Goal: Information Seeking & Learning: Learn about a topic

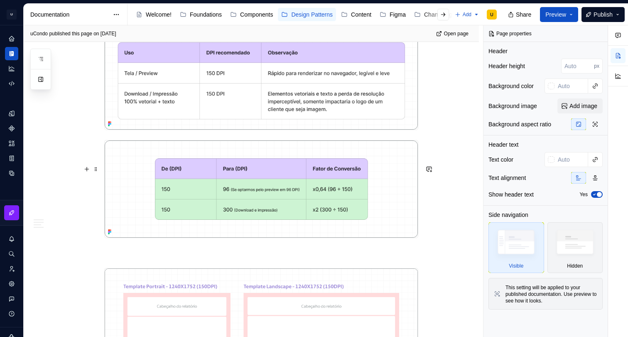
scroll to position [470, 0]
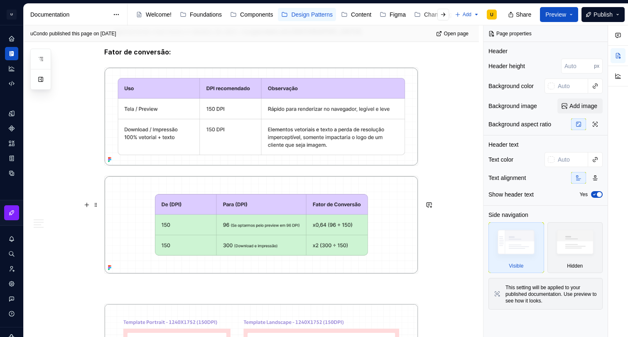
click at [346, 213] on img at bounding box center [261, 225] width 313 height 98
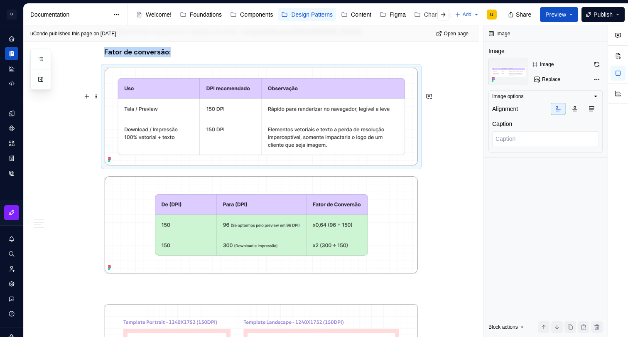
click at [132, 157] on img at bounding box center [261, 117] width 313 height 98
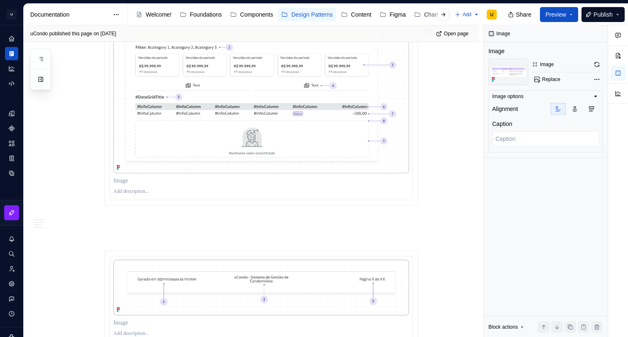
scroll to position [1584, 0]
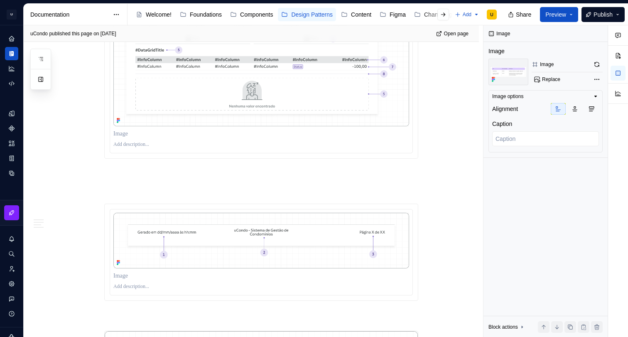
click at [130, 139] on div at bounding box center [261, 134] width 296 height 12
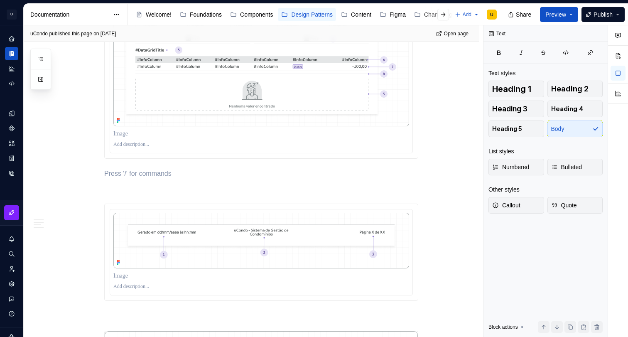
click at [139, 138] on p at bounding box center [261, 134] width 296 height 8
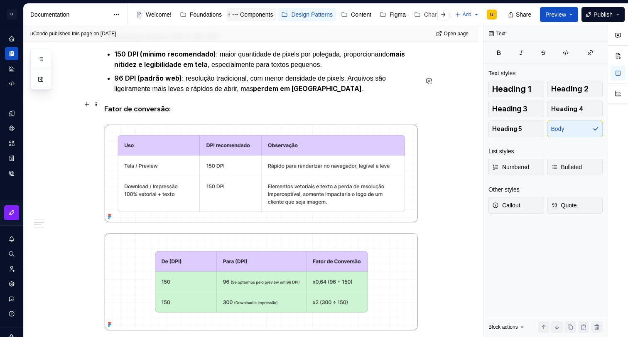
scroll to position [430, 0]
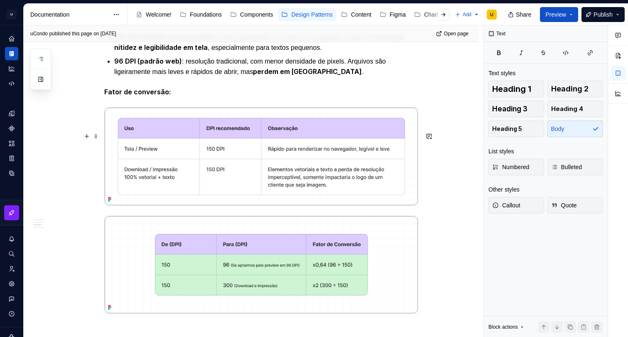
click at [150, 96] on strong "Fator de conversão:" at bounding box center [137, 92] width 67 height 8
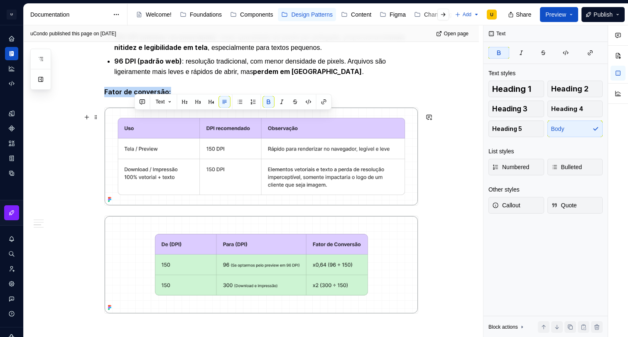
click at [150, 96] on strong "Fator de conversão:" at bounding box center [137, 92] width 67 height 8
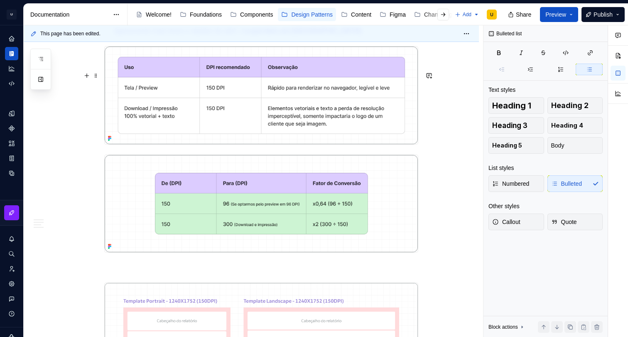
scroll to position [488, 0]
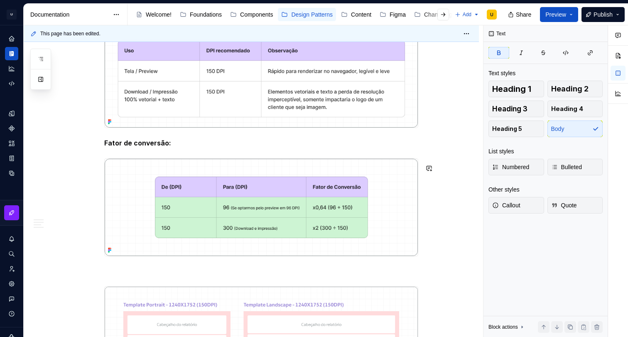
type textarea "*"
click at [143, 147] on strong "Fator de conversão:" at bounding box center [137, 143] width 67 height 8
click at [180, 148] on p "Fator de conversão:" at bounding box center [261, 143] width 314 height 10
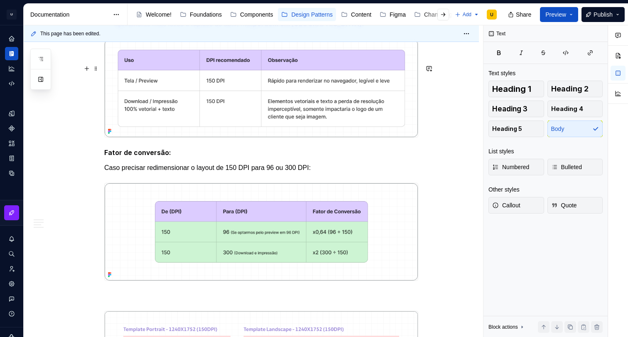
scroll to position [471, 0]
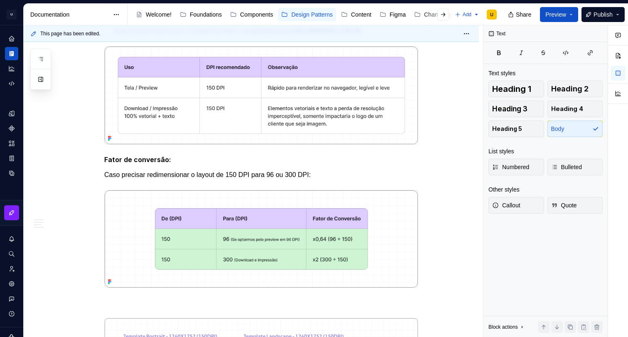
type textarea "*"
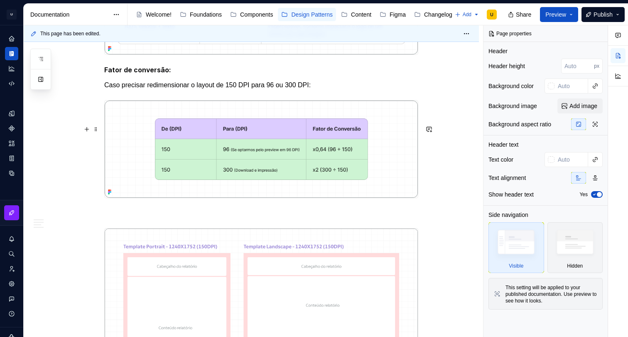
scroll to position [584, 0]
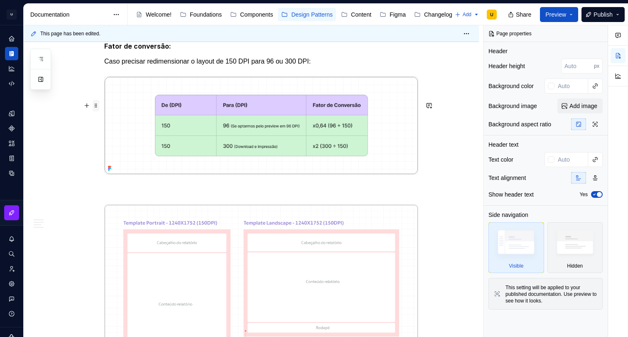
click at [97, 106] on span at bounding box center [96, 106] width 7 height 12
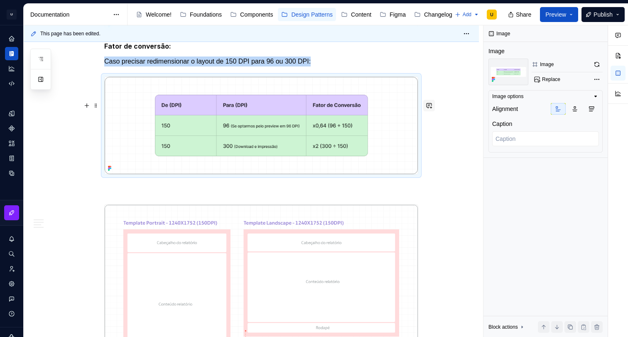
click at [428, 102] on button "button" at bounding box center [429, 106] width 12 height 12
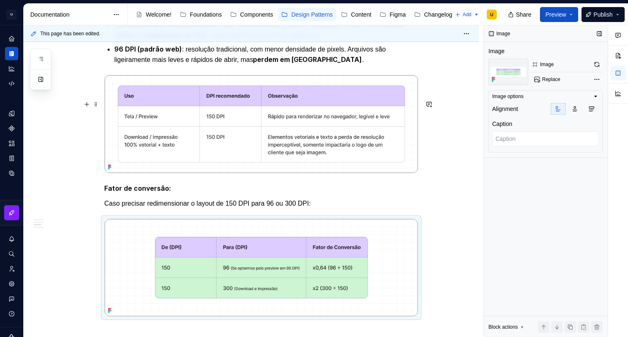
scroll to position [450, 0]
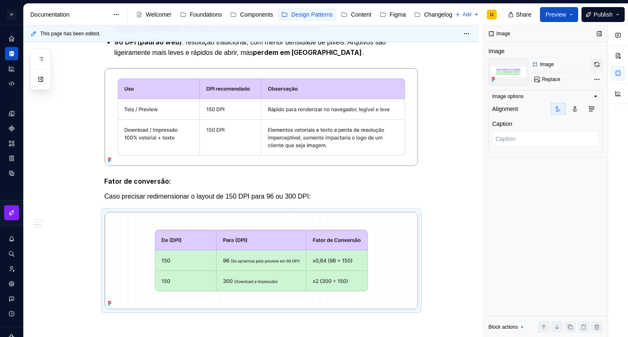
click at [596, 63] on button "button" at bounding box center [597, 65] width 12 height 12
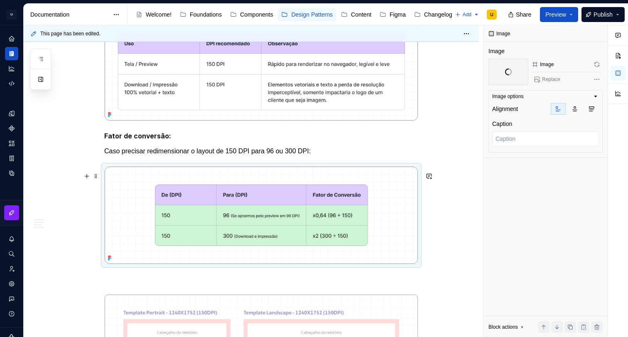
scroll to position [526, 0]
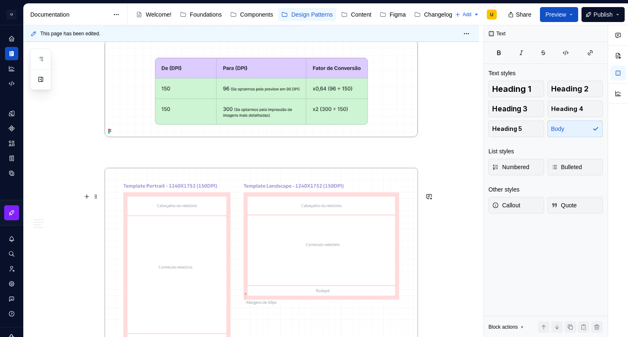
scroll to position [570, 0]
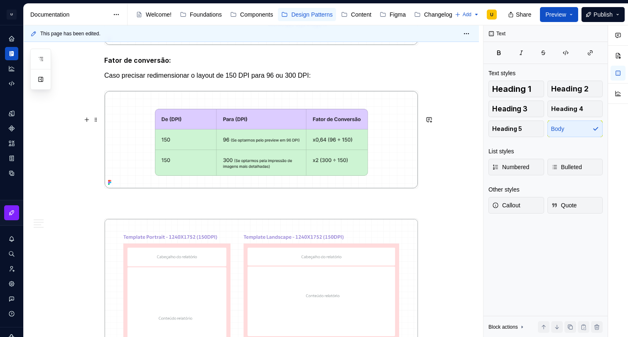
type textarea "*"
click at [137, 208] on p at bounding box center [261, 203] width 314 height 10
click at [137, 208] on p "Estrutura do relatório" at bounding box center [261, 203] width 314 height 10
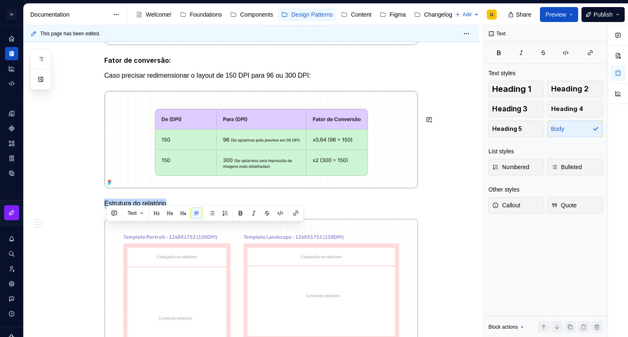
click at [161, 212] on button "button" at bounding box center [157, 213] width 12 height 12
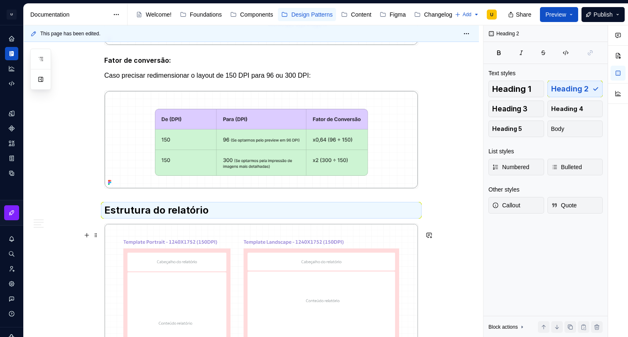
click at [213, 217] on h2 "Estrutura do relatório" at bounding box center [261, 209] width 314 height 13
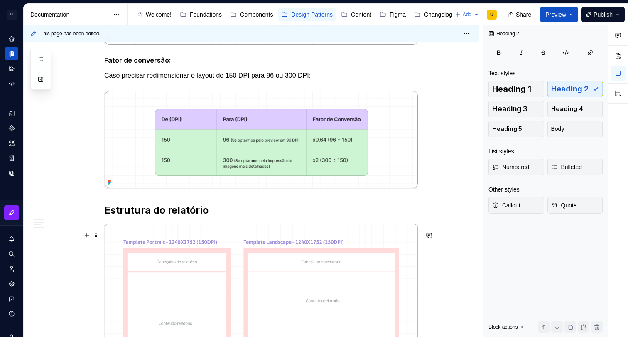
click at [212, 217] on h2 "Estrutura do relatório" at bounding box center [261, 209] width 314 height 13
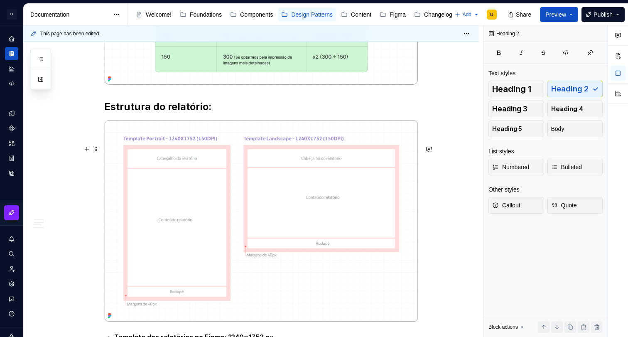
scroll to position [742, 0]
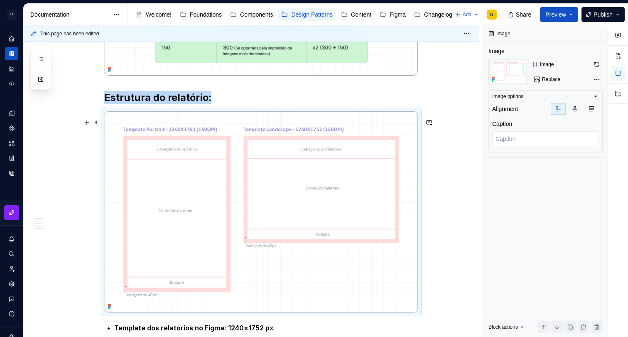
click at [243, 104] on h2 "Estrutura do relatório:" at bounding box center [261, 97] width 314 height 13
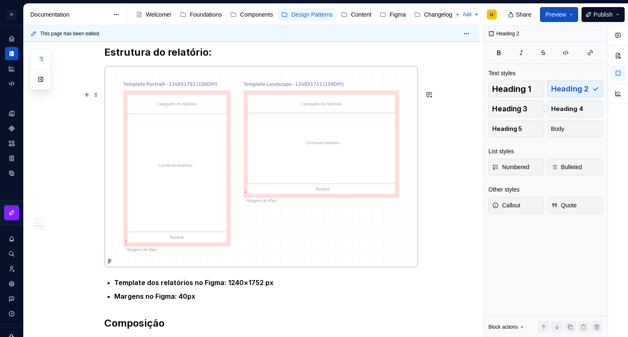
scroll to position [703, 0]
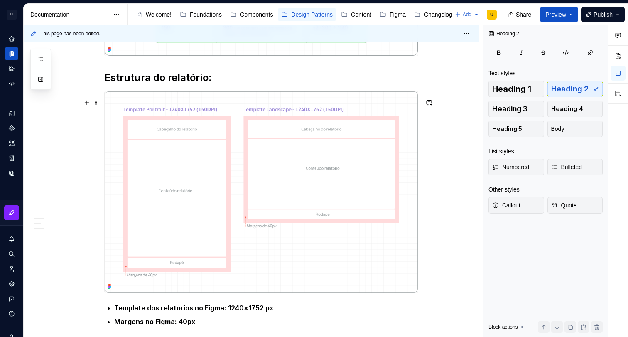
click at [217, 84] on h2 "Estrutura do relatório:" at bounding box center [261, 77] width 314 height 13
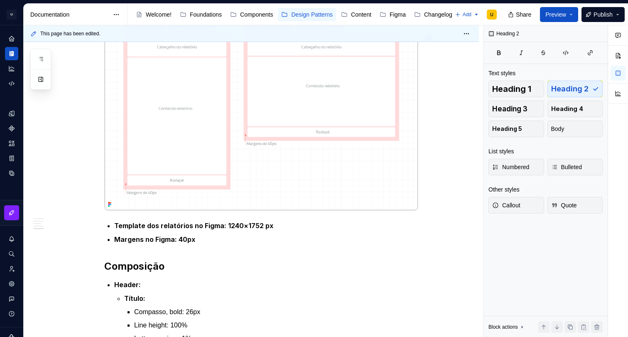
scroll to position [824, 0]
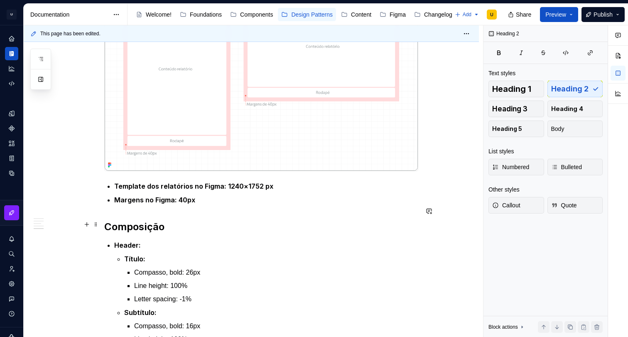
click at [127, 205] on ul "Template dos relatórios no Figma: 1240×1752 px Margens no Figma: 40px" at bounding box center [266, 193] width 304 height 24
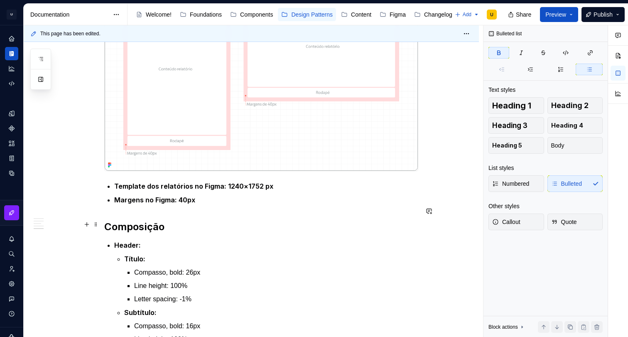
click at [207, 205] on p "Margens no Figma: 40px" at bounding box center [266, 200] width 304 height 10
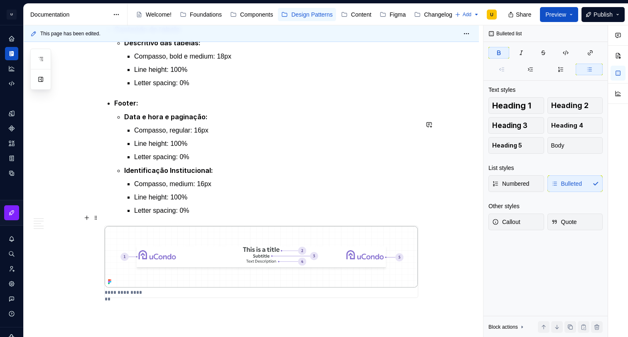
scroll to position [1237, 0]
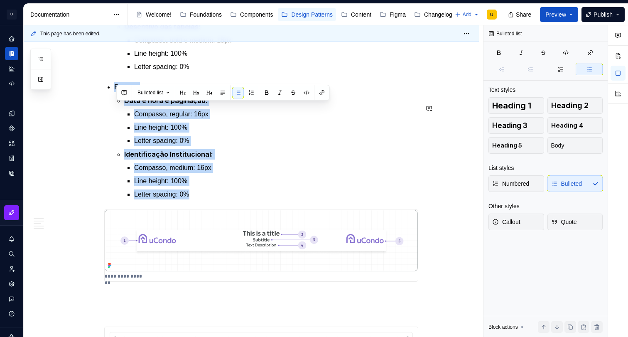
drag, startPoint x: 181, startPoint y: 198, endPoint x: 89, endPoint y: 98, distance: 135.5
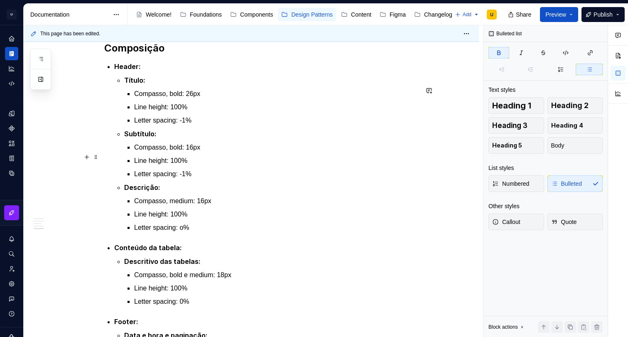
scroll to position [1000, 0]
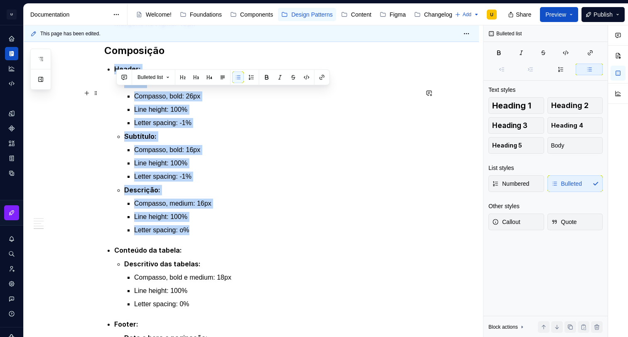
drag, startPoint x: 178, startPoint y: 240, endPoint x: 102, endPoint y: 89, distance: 168.2
click at [102, 89] on div "Apresentação O padrão de relatórios tem como objetivo definir uma estrutura bas…" at bounding box center [251, 192] width 455 height 2023
click at [137, 101] on p "Compasso, bold: 26px" at bounding box center [276, 96] width 284 height 10
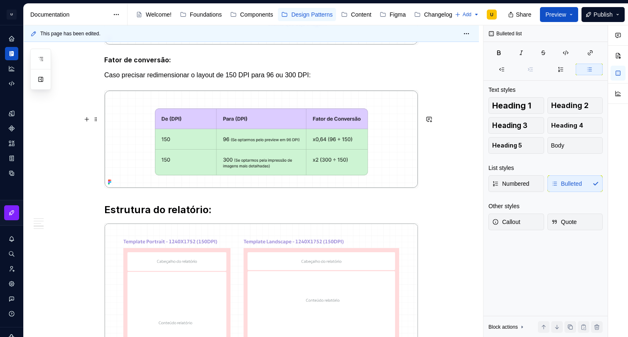
scroll to position [614, 0]
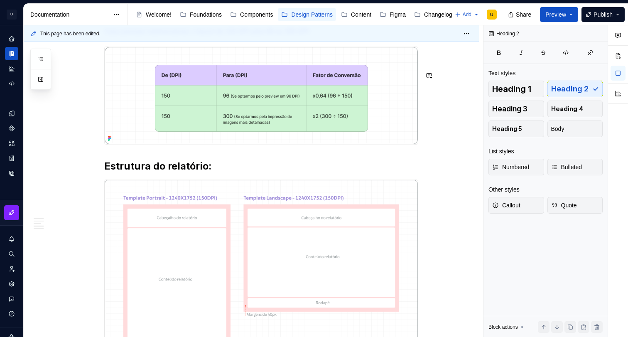
drag, startPoint x: 124, startPoint y: 179, endPoint x: 129, endPoint y: 177, distance: 5.6
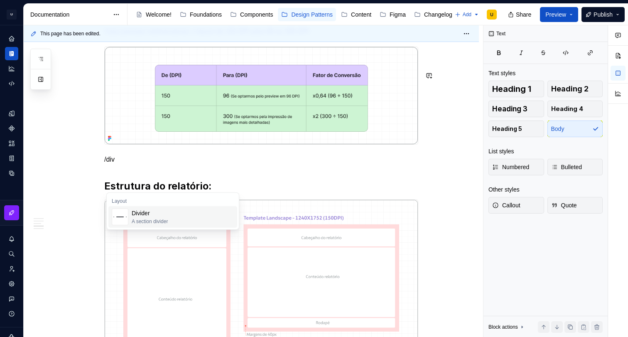
click at [146, 220] on div "A section divider" at bounding box center [150, 221] width 36 height 7
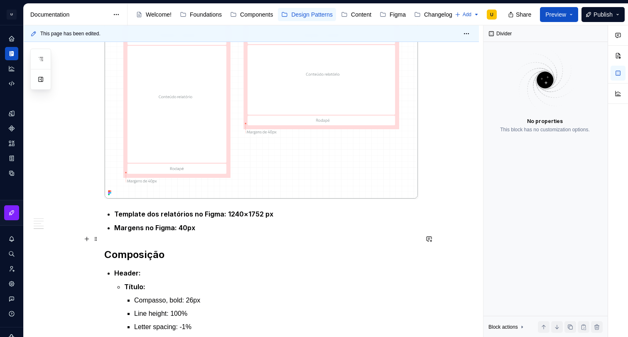
scroll to position [840, 0]
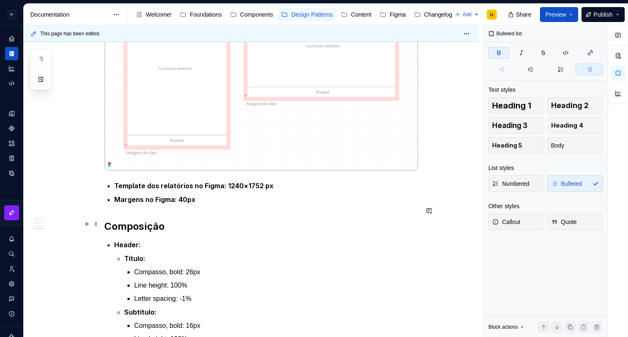
click at [122, 205] on p "Margens no Figma: 40px" at bounding box center [266, 199] width 304 height 10
click at [121, 232] on div "Apresentação O padrão de relatórios tem como objetivo definir uma estrutura bas…" at bounding box center [261, 315] width 314 height 1907
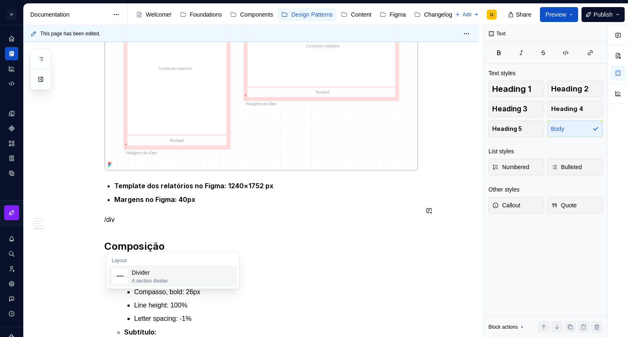
click at [134, 268] on div "Divider" at bounding box center [150, 272] width 36 height 8
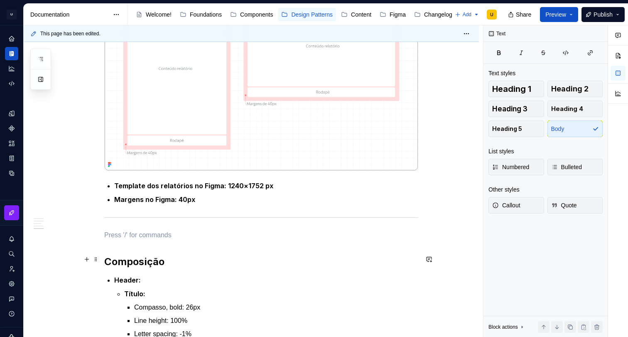
click at [139, 240] on p at bounding box center [261, 235] width 314 height 10
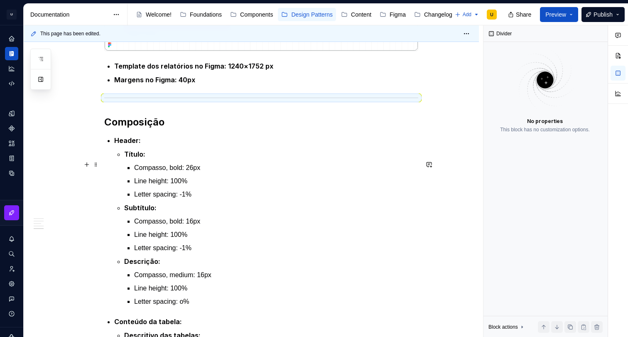
click at [175, 146] on p "Header:" at bounding box center [266, 140] width 304 height 10
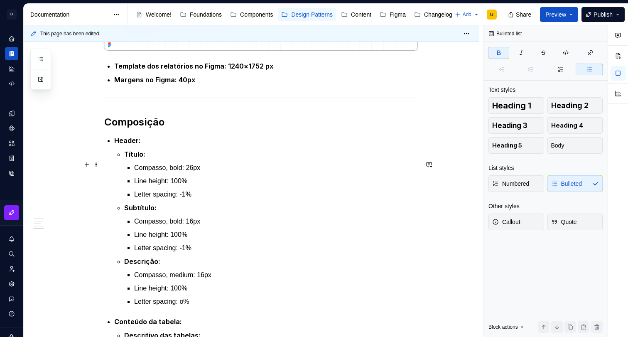
scroll to position [960, 0]
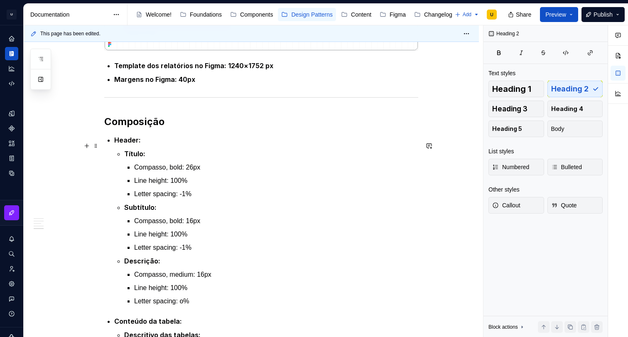
click at [171, 128] on h2 "Composição" at bounding box center [261, 121] width 314 height 13
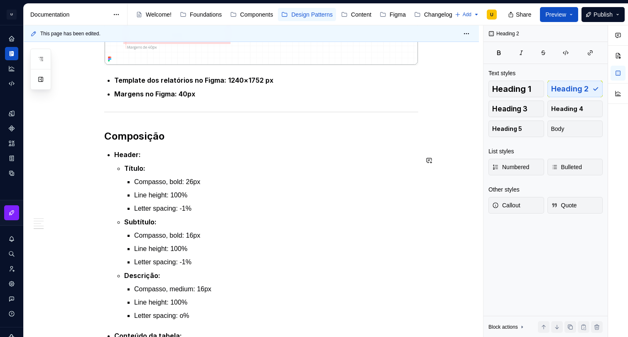
scroll to position [938, 0]
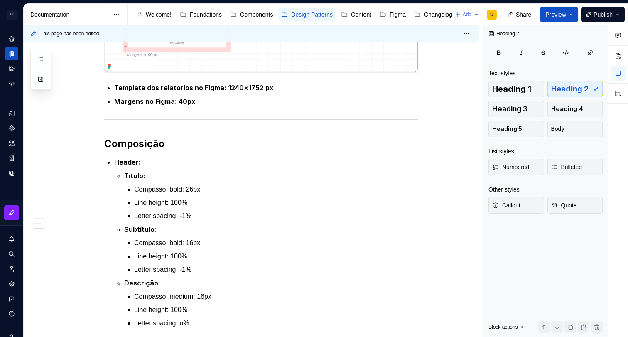
click at [154, 150] on h2 "Composição" at bounding box center [261, 143] width 314 height 13
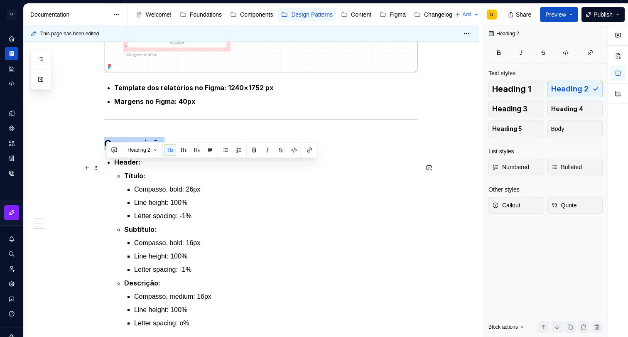
click at [154, 150] on h2 "Composição" at bounding box center [261, 143] width 314 height 13
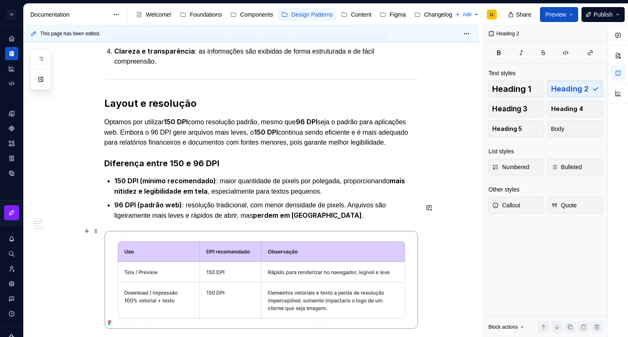
scroll to position [271, 0]
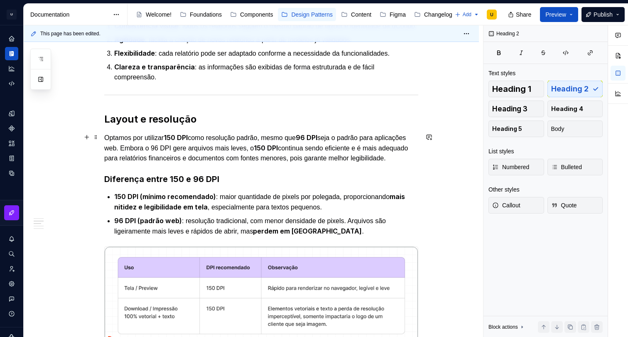
click at [195, 126] on h2 "Layout e resolução" at bounding box center [261, 118] width 314 height 13
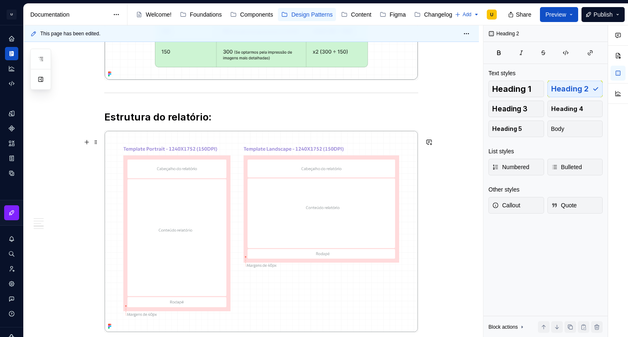
scroll to position [690, 0]
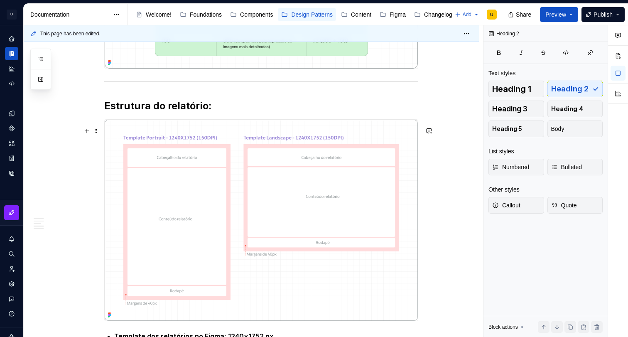
click at [212, 112] on h2 "Estrutura do relatório:" at bounding box center [261, 105] width 314 height 13
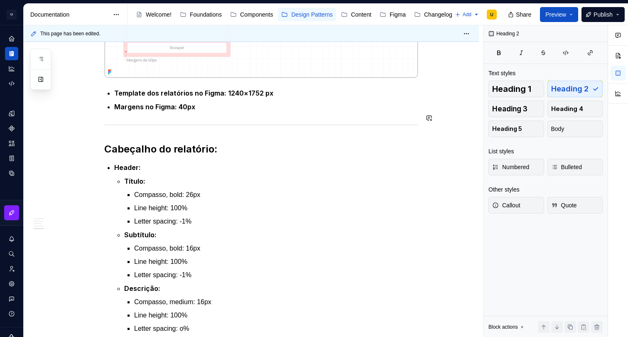
scroll to position [956, 0]
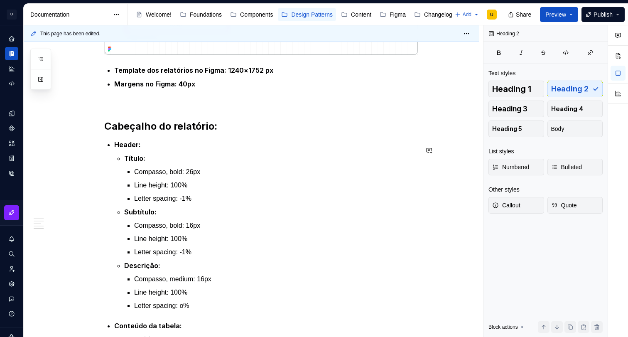
click at [216, 137] on div "Apresentação O padrão de relatórios tem como objetivo definir uma estrutura bas…" at bounding box center [261, 207] width 314 height 1923
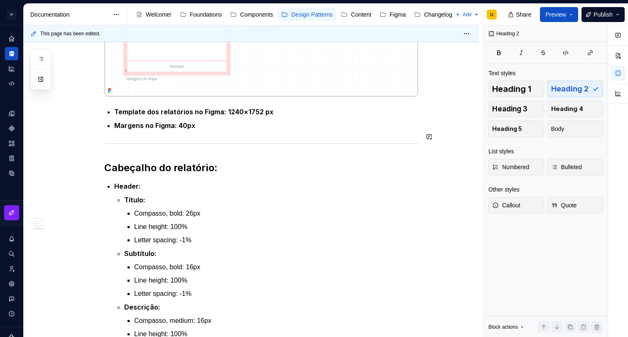
scroll to position [907, 0]
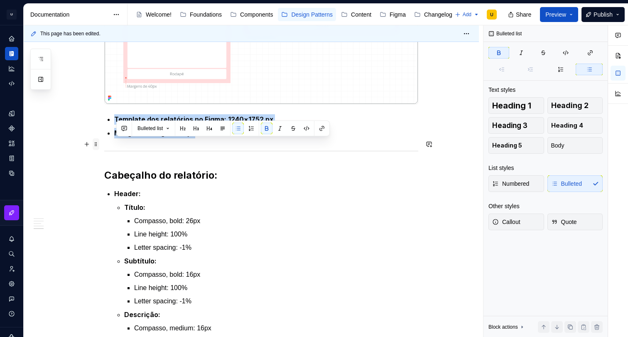
drag, startPoint x: 200, startPoint y: 157, endPoint x: 97, endPoint y: 144, distance: 104.5
click at [104, 144] on div "Apresentação O padrão de relatórios tem como objetivo definir uma estrutura bas…" at bounding box center [261, 261] width 314 height 1933
click at [262, 127] on div "Bulleted list" at bounding box center [222, 128] width 209 height 12
click at [237, 138] on ul "Template dos relatórios no Figma: 1240×1752 px Margens no Figma: 40px" at bounding box center [266, 126] width 304 height 24
drag, startPoint x: 223, startPoint y: 152, endPoint x: 152, endPoint y: 150, distance: 70.6
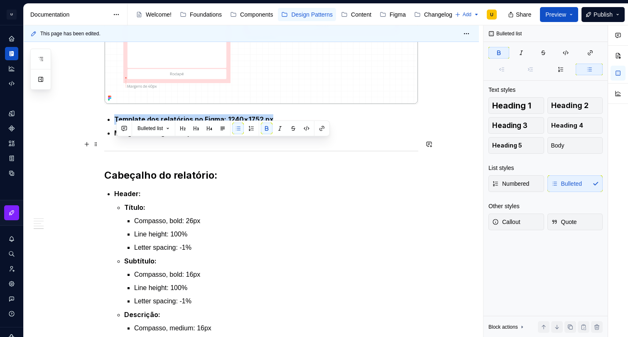
click at [115, 142] on div "Apresentação O padrão de relatórios tem como objetivo definir uma estrutura bas…" at bounding box center [261, 256] width 314 height 1923
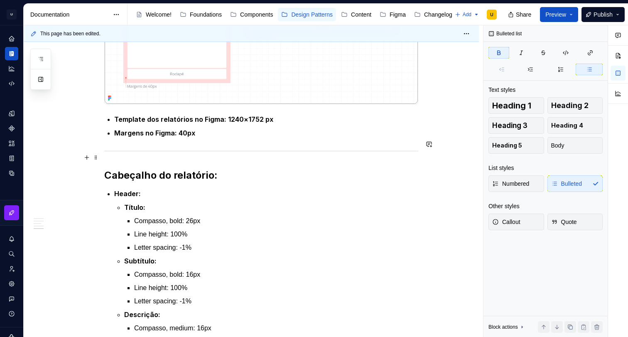
drag, startPoint x: 190, startPoint y: 157, endPoint x: 210, endPoint y: 157, distance: 20.3
click at [190, 137] on strong "Margens no Figma: 40px" at bounding box center [154, 133] width 81 height 8
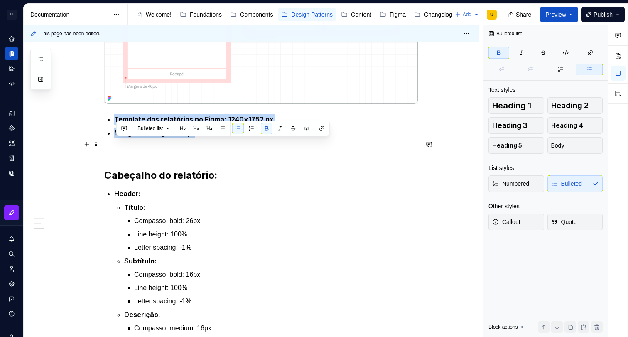
drag, startPoint x: 166, startPoint y: 156, endPoint x: 115, endPoint y: 148, distance: 52.1
click at [115, 148] on div "Apresentação O padrão de relatórios tem como objetivo definir uma estrutura bas…" at bounding box center [261, 256] width 314 height 1923
click at [271, 128] on button "button" at bounding box center [267, 128] width 12 height 12
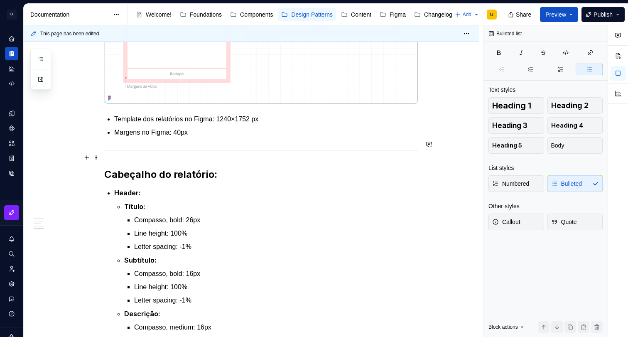
click at [232, 137] on p "Margens no Figma: 40px" at bounding box center [266, 132] width 304 height 10
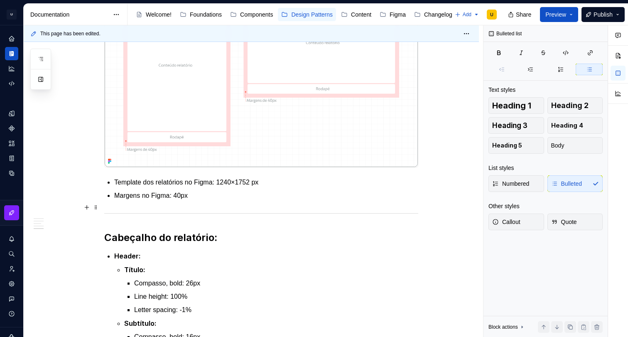
scroll to position [934, 0]
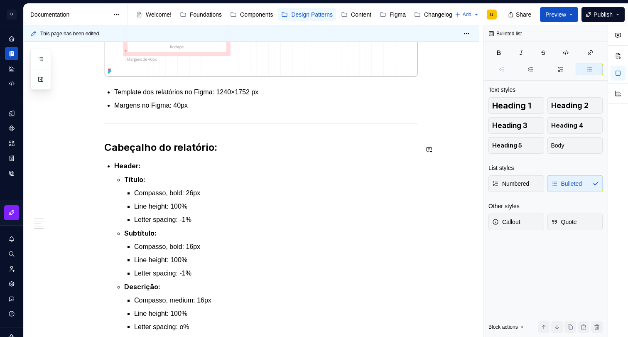
click at [227, 159] on div "Apresentação O padrão de relatórios tem como objetivo definir uma estrutura bas…" at bounding box center [261, 229] width 314 height 1922
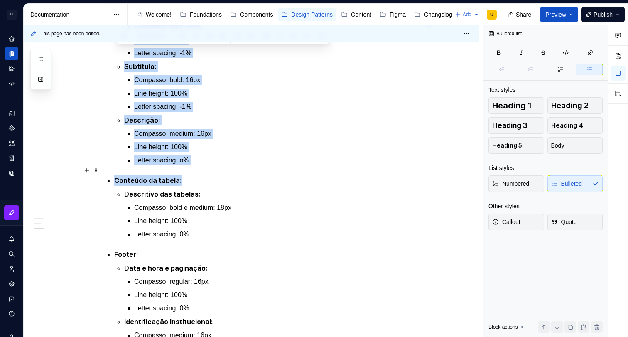
scroll to position [1113, 0]
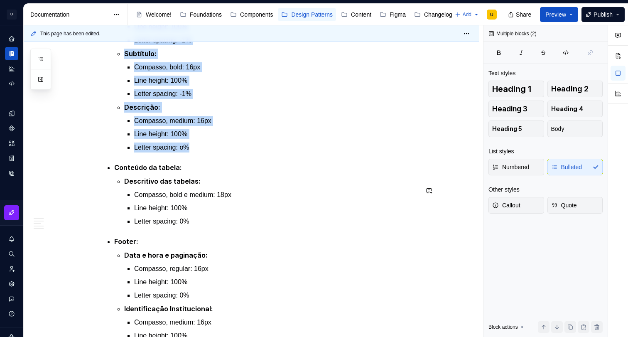
drag, startPoint x: 117, startPoint y: 164, endPoint x: 232, endPoint y: 176, distance: 116.0
click at [232, 176] on div "Apresentação O padrão de relatórios tem como objetivo definir uma estrutura bas…" at bounding box center [261, 50] width 314 height 1922
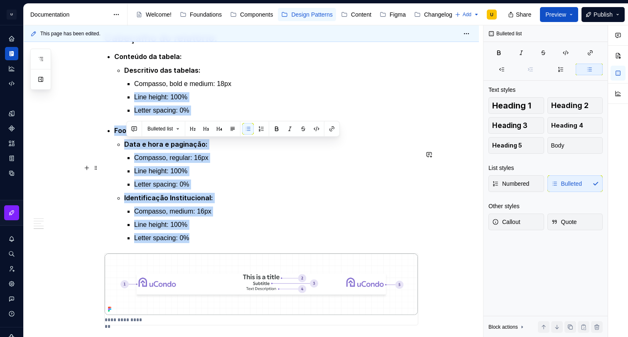
scroll to position [984, 0]
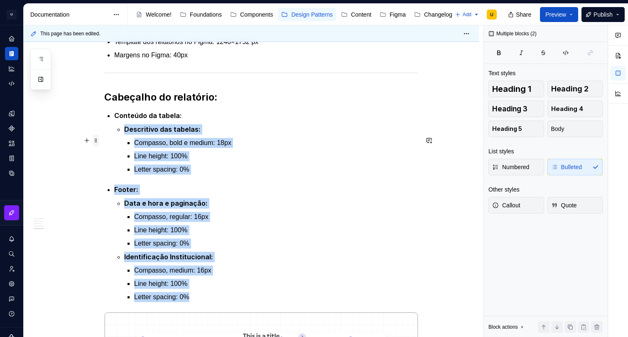
drag, startPoint x: 196, startPoint y: 233, endPoint x: 96, endPoint y: 138, distance: 138.0
click at [110, 146] on div "Apresentação O padrão de relatórios tem como objetivo definir uma estrutura bas…" at bounding box center [261, 181] width 314 height 1927
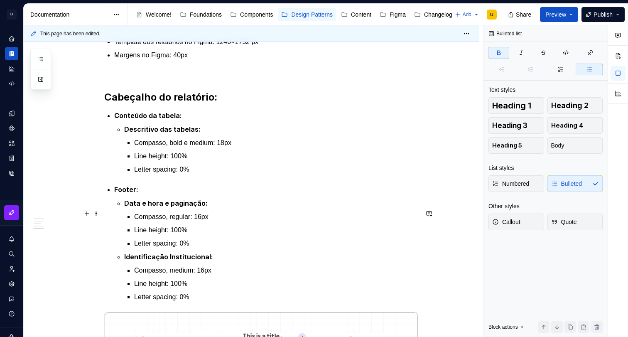
drag, startPoint x: 292, startPoint y: 214, endPoint x: 186, endPoint y: 179, distance: 112.0
click at [290, 195] on p "Footer:" at bounding box center [266, 189] width 304 height 10
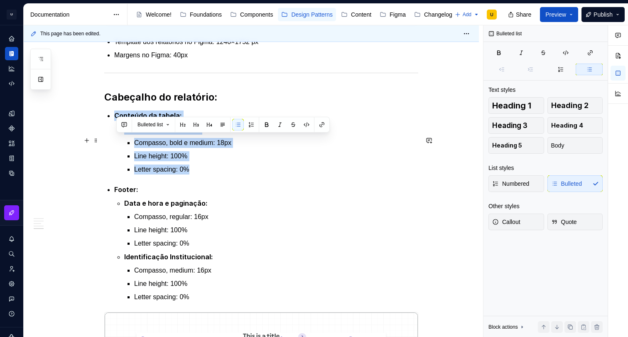
drag, startPoint x: 201, startPoint y: 191, endPoint x: 113, endPoint y: 143, distance: 99.9
click at [113, 143] on div "Apresentação O padrão de relatórios tem como objetivo definir uma estrutura bas…" at bounding box center [261, 181] width 314 height 1927
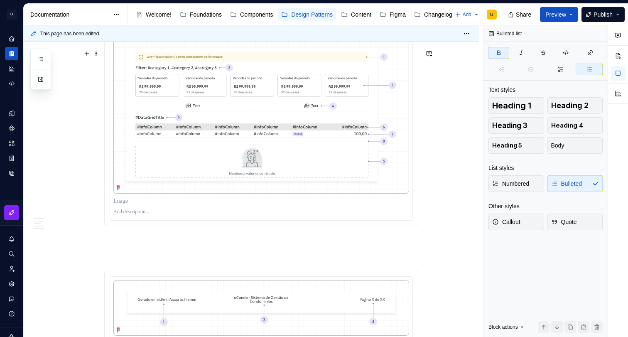
scroll to position [1514, 0]
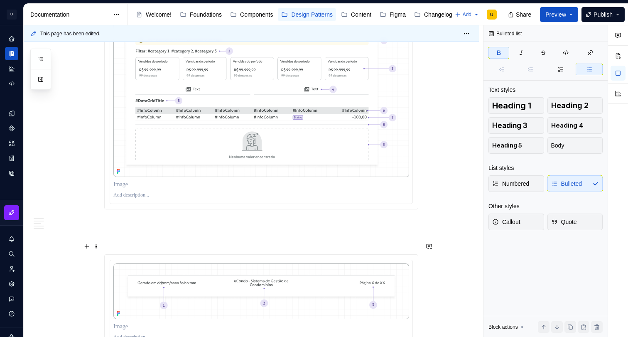
click at [157, 229] on p at bounding box center [261, 224] width 314 height 10
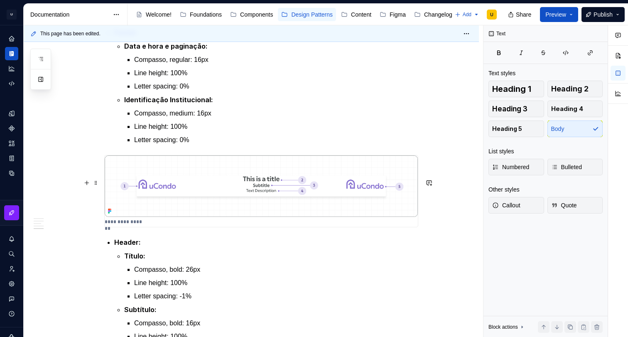
scroll to position [973, 0]
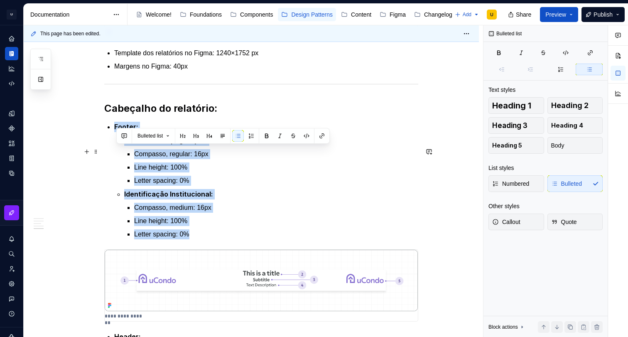
drag, startPoint x: 195, startPoint y: 254, endPoint x: 110, endPoint y: 153, distance: 132.9
click at [110, 153] on div "Apresentação O padrão de relatórios tem como objetivo definir uma estrutura bas…" at bounding box center [261, 185] width 314 height 1912
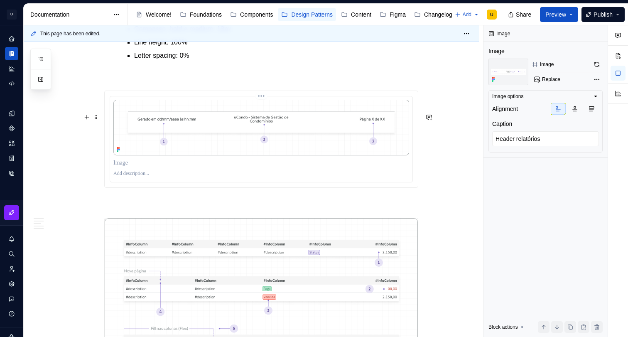
scroll to position [1618, 0]
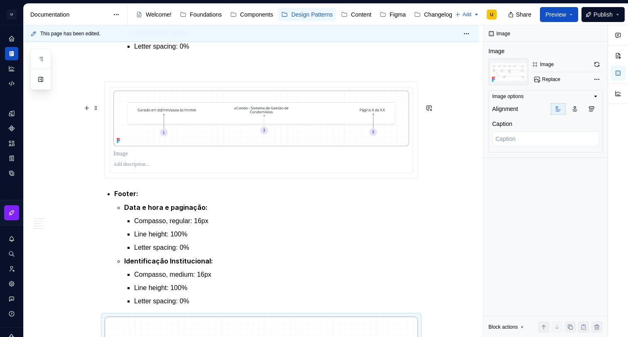
drag, startPoint x: 77, startPoint y: 177, endPoint x: 97, endPoint y: 132, distance: 49.4
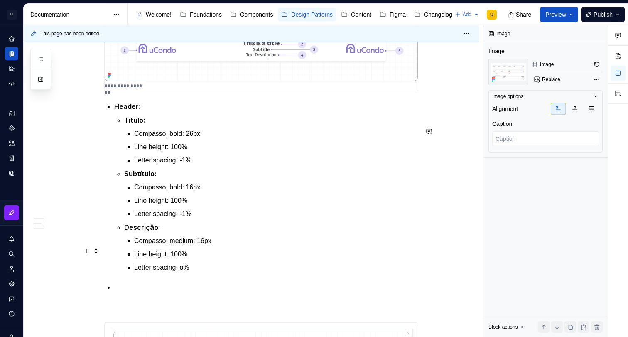
scroll to position [1036, 0]
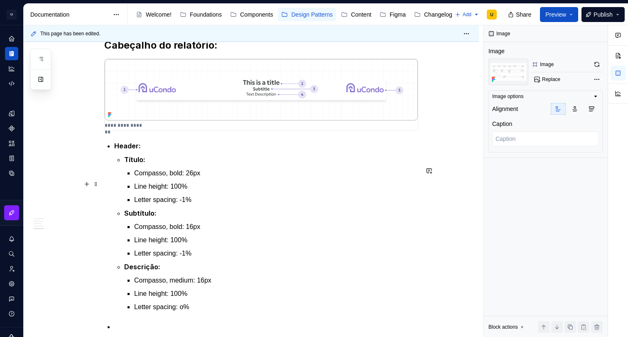
click at [214, 165] on p "Título:" at bounding box center [271, 159] width 294 height 10
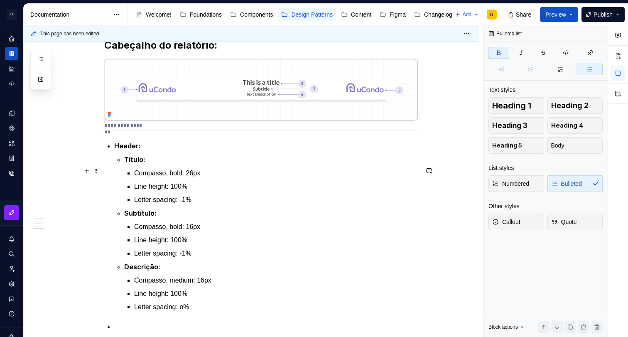
click at [155, 151] on p "Header:" at bounding box center [266, 146] width 304 height 10
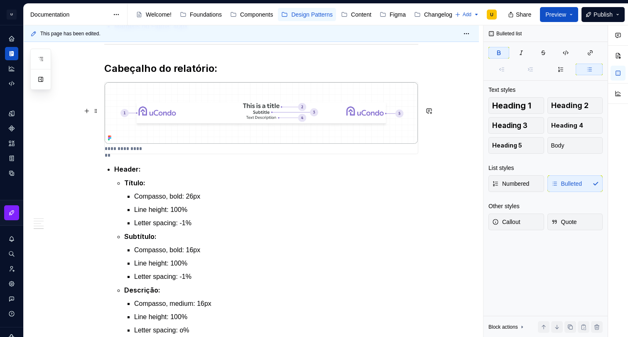
scroll to position [1012, 0]
click at [132, 183] on div "Apresentação O padrão de relatórios tem como objetivo definir uma estrutura bas…" at bounding box center [261, 136] width 314 height 1892
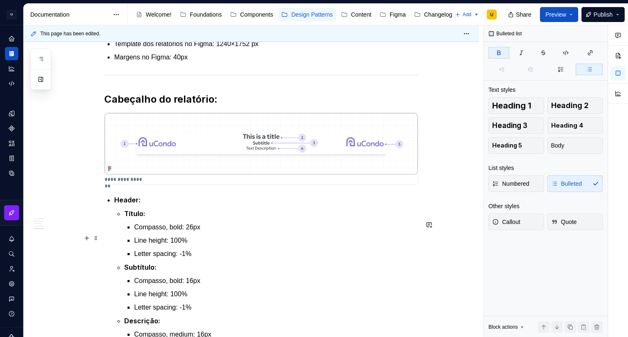
scroll to position [1007, 0]
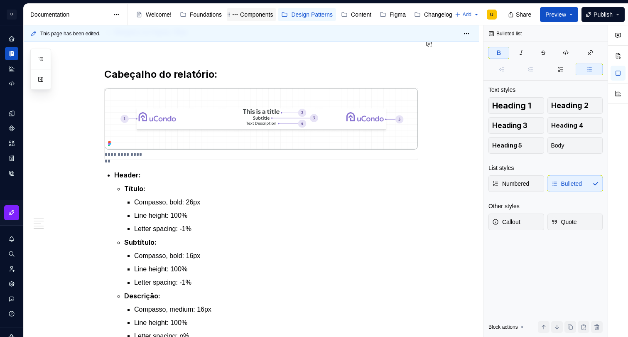
click at [260, 17] on div "Components" at bounding box center [256, 14] width 33 height 8
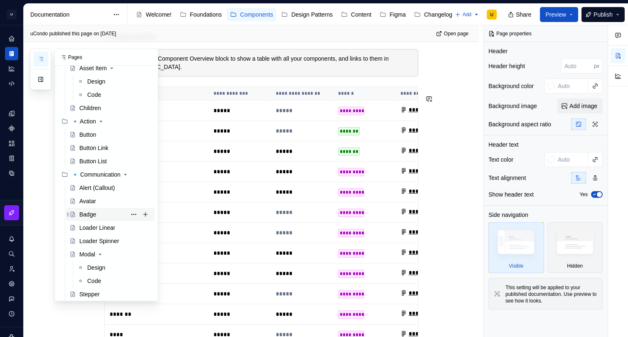
scroll to position [79, 0]
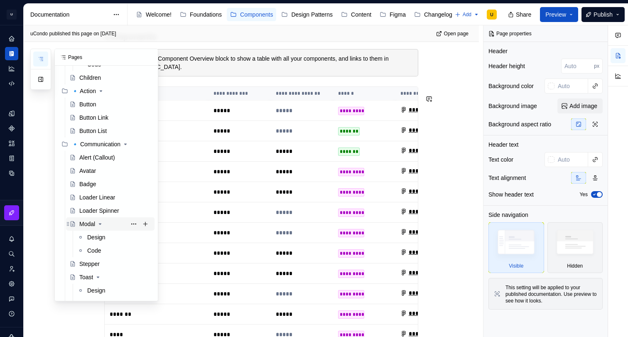
click at [90, 222] on div "Modal" at bounding box center [87, 224] width 16 height 8
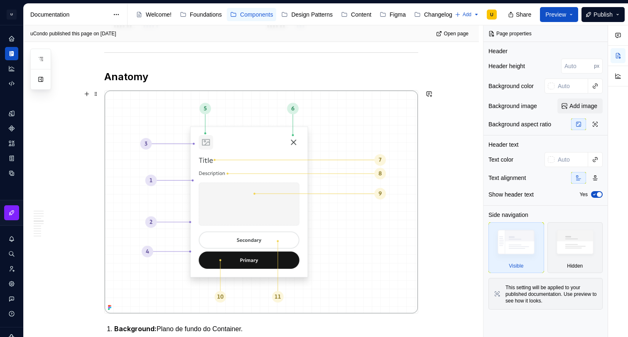
scroll to position [609, 0]
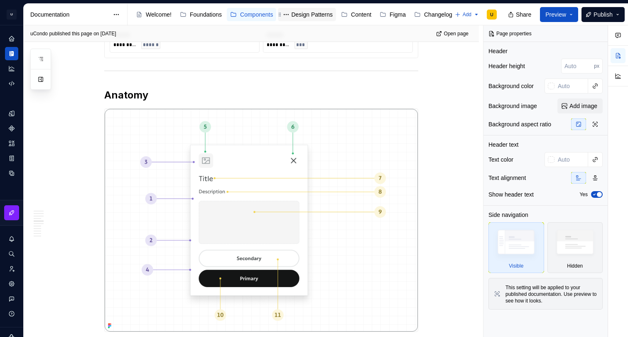
click at [319, 11] on div "Design Patterns" at bounding box center [312, 14] width 42 height 8
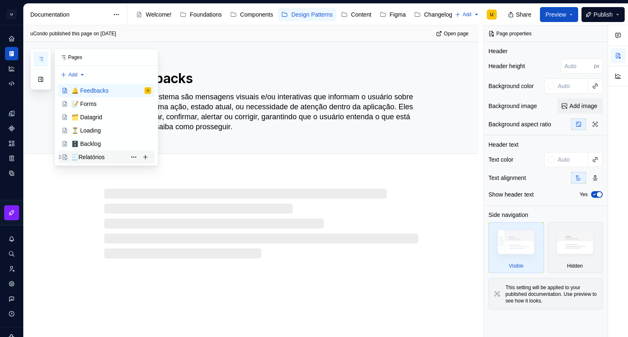
click at [97, 159] on div "🧾Relatórios" at bounding box center [87, 157] width 33 height 8
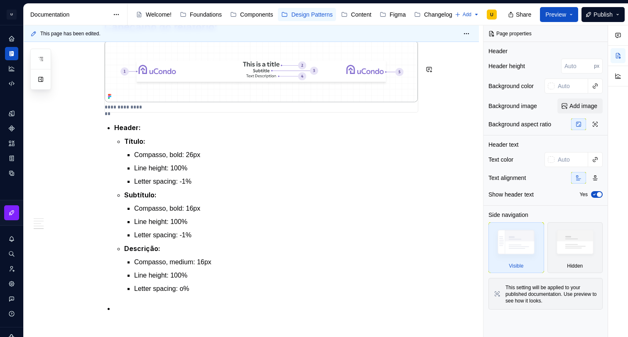
scroll to position [1073, 0]
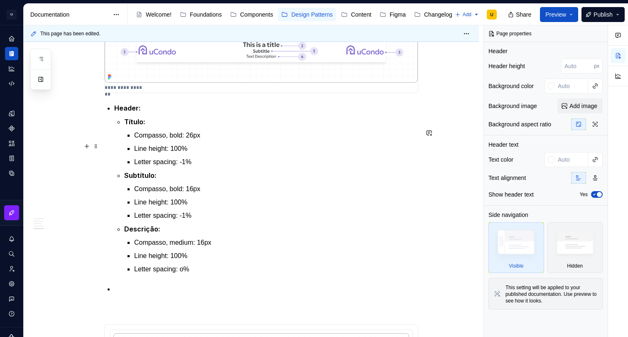
click at [134, 126] on strong "Título:" at bounding box center [134, 121] width 21 height 8
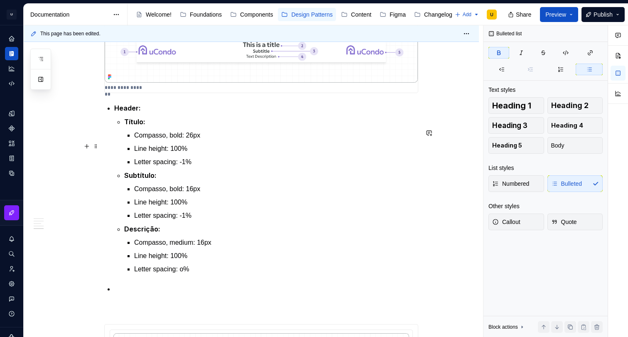
click at [131, 126] on strong "Título:" at bounding box center [134, 121] width 21 height 8
click at [127, 126] on strong "Título:" at bounding box center [134, 121] width 21 height 8
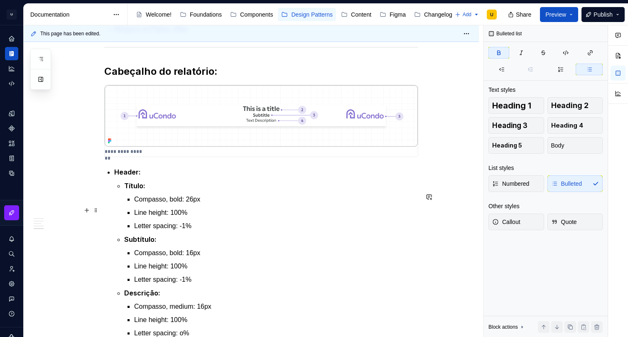
scroll to position [980, 0]
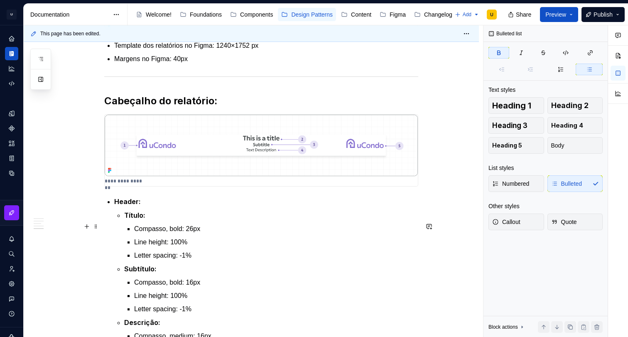
click at [149, 207] on p "Header:" at bounding box center [266, 201] width 304 height 10
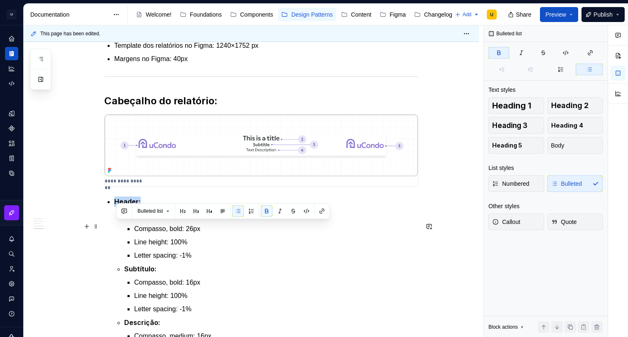
drag, startPoint x: 148, startPoint y: 227, endPoint x: 108, endPoint y: 226, distance: 40.7
click at [108, 226] on div "Apresentação O padrão de relatórios tem como objetivo definir uma estrutura bas…" at bounding box center [261, 168] width 314 height 1892
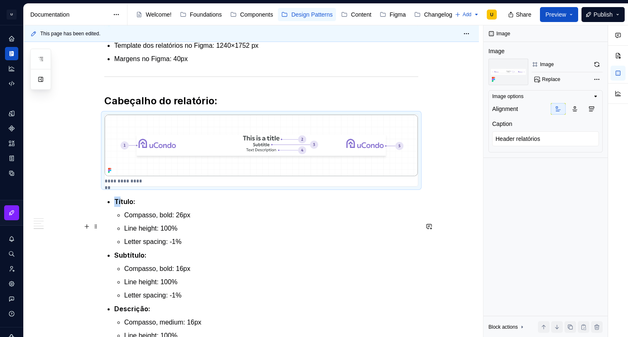
click at [123, 207] on p "Título:" at bounding box center [266, 201] width 304 height 10
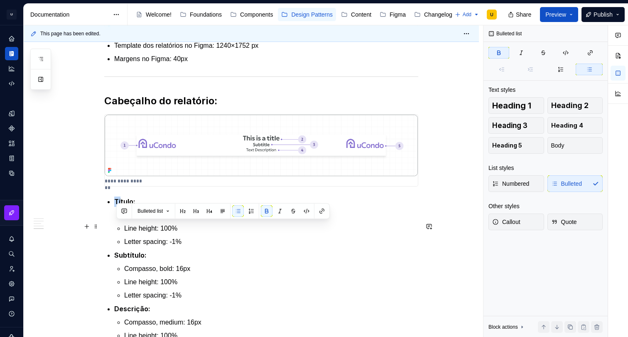
click at [118, 205] on strong "Título:" at bounding box center [124, 201] width 21 height 8
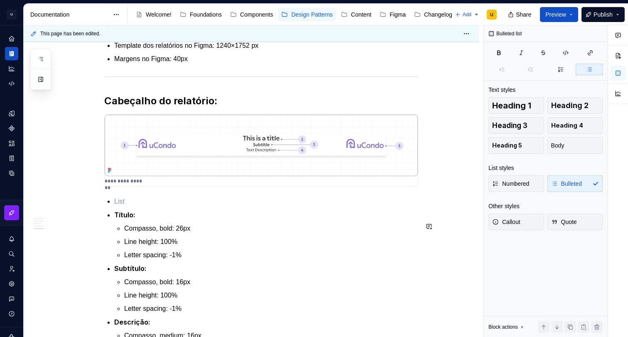
type textarea "*"
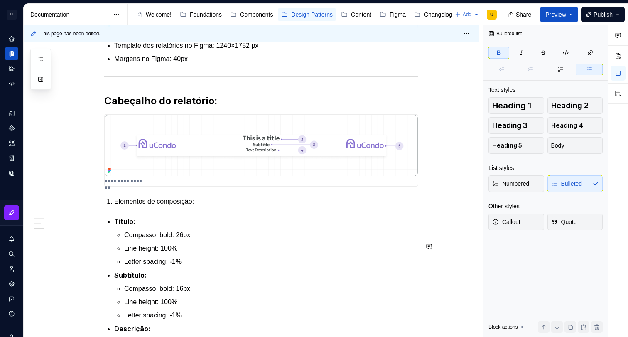
drag, startPoint x: 117, startPoint y: 232, endPoint x: 116, endPoint y: 227, distance: 5.0
click at [117, 232] on div "Apresentação O padrão de relatórios tem como objetivo definir uma estrutura bas…" at bounding box center [261, 171] width 314 height 1898
click at [116, 206] on p "Elementos de composição:" at bounding box center [266, 201] width 304 height 10
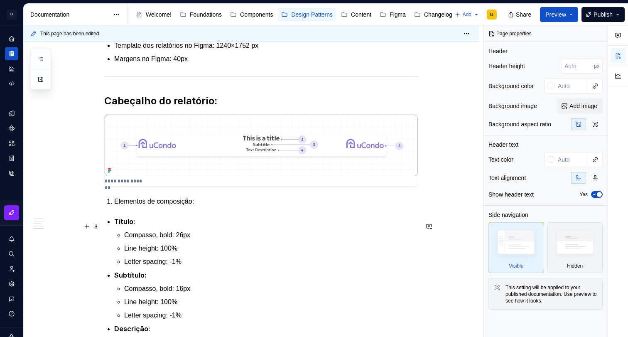
click at [133, 206] on p "Elementos de composição:" at bounding box center [266, 201] width 304 height 10
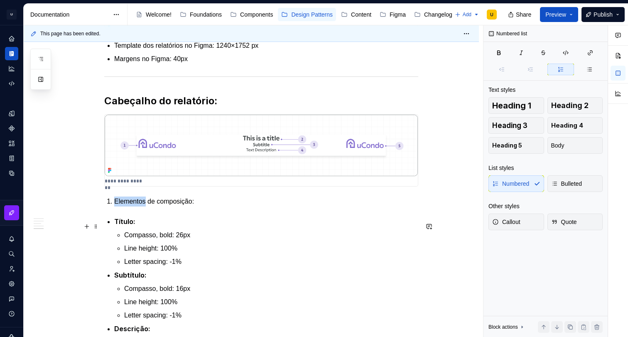
click at [133, 206] on p "Elementos de composição:" at bounding box center [266, 201] width 304 height 10
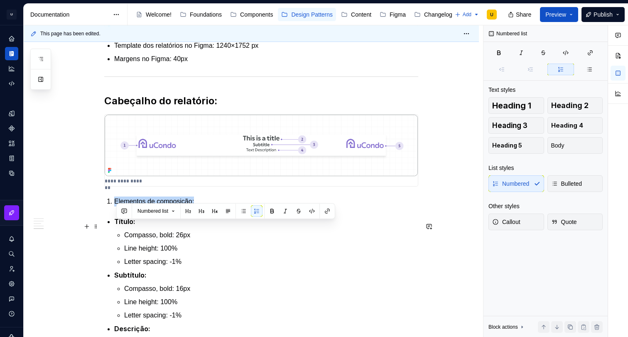
click at [133, 206] on p "Elementos de composição:" at bounding box center [266, 201] width 304 height 10
drag, startPoint x: 271, startPoint y: 210, endPoint x: 263, endPoint y: 210, distance: 8.7
click at [271, 210] on button "button" at bounding box center [272, 211] width 12 height 12
click at [262, 210] on button "button" at bounding box center [257, 211] width 12 height 12
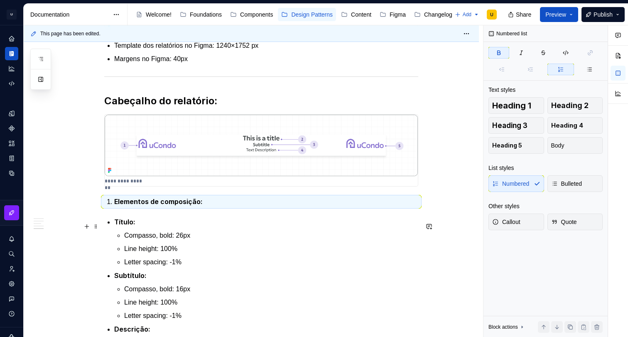
click at [178, 205] on strong "Elementos de composição:" at bounding box center [158, 201] width 88 height 8
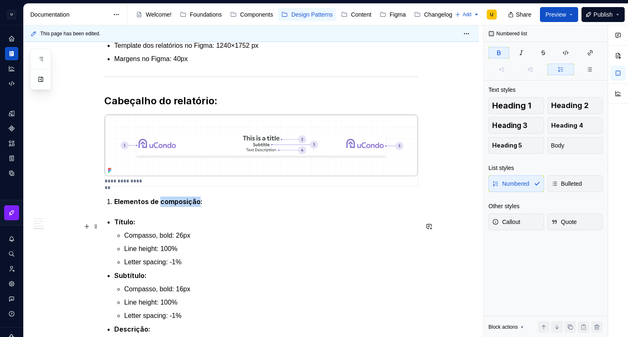
click at [178, 205] on strong "Elementos de composição:" at bounding box center [158, 201] width 88 height 8
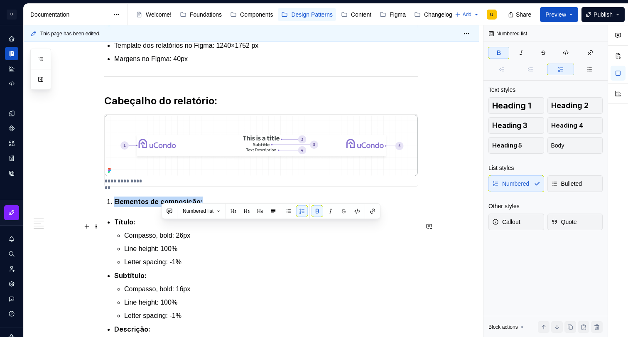
click at [178, 205] on strong "Elementos de composição:" at bounding box center [158, 201] width 88 height 8
click at [255, 208] on button "button" at bounding box center [257, 211] width 12 height 12
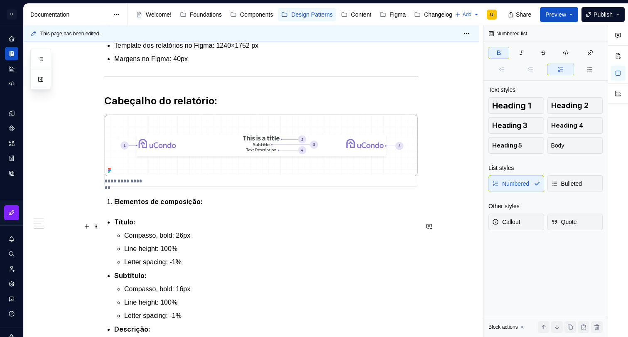
click at [114, 207] on li "Elementos de composição:" at bounding box center [266, 201] width 304 height 10
click at [116, 207] on li "Elementos de composição:" at bounding box center [266, 201] width 304 height 10
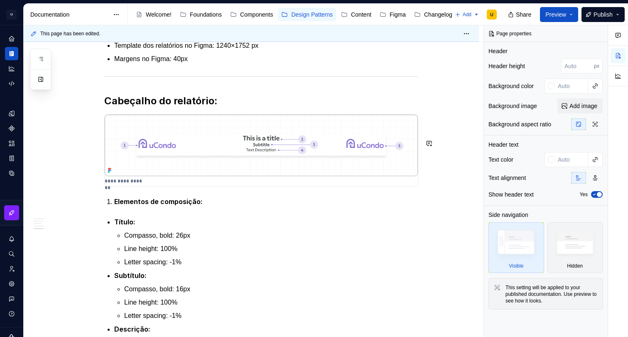
click at [137, 219] on div "Apresentação O padrão de relatórios tem como objetivo definir uma estrutura bas…" at bounding box center [261, 171] width 314 height 1899
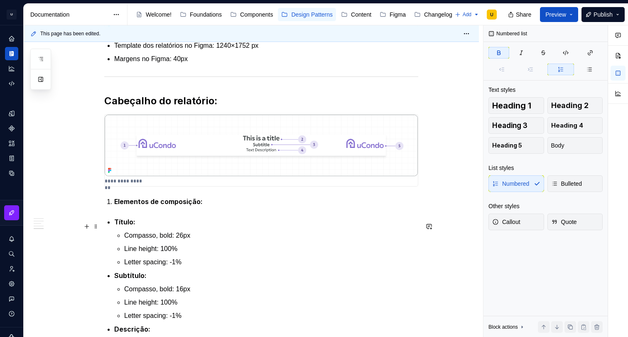
click at [162, 205] on strong "Elementos de composição:" at bounding box center [158, 201] width 88 height 8
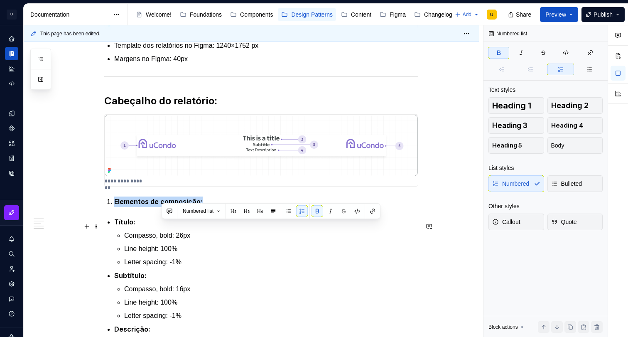
click at [161, 205] on strong "Elementos de composição:" at bounding box center [158, 201] width 88 height 8
click at [259, 211] on button "button" at bounding box center [257, 211] width 12 height 12
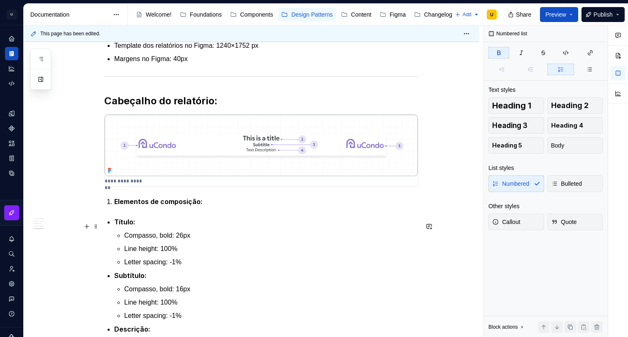
click at [226, 207] on p "Elementos de composição:" at bounding box center [266, 201] width 304 height 10
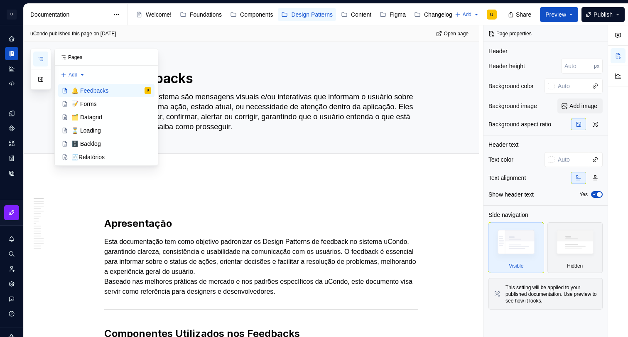
click at [42, 57] on icon "button" at bounding box center [41, 58] width 4 height 3
click at [91, 152] on div "🧾Relatórios" at bounding box center [111, 157] width 80 height 12
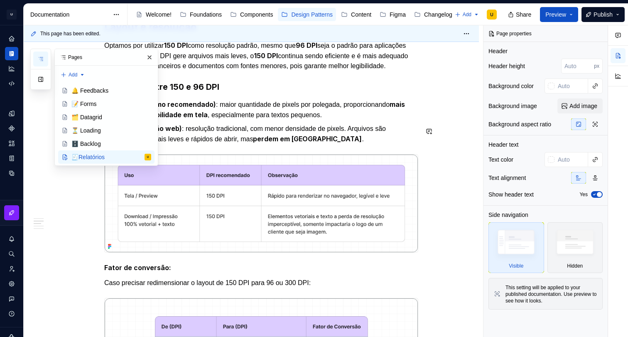
type textarea "*"
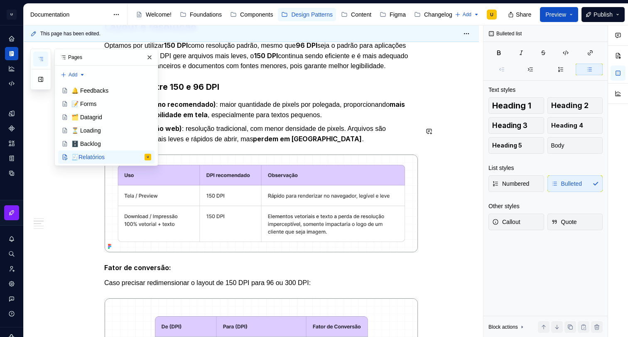
click at [259, 144] on p "96 DPI (padrão web) : resolução tradicional, com menor densidade de pixels. Arq…" at bounding box center [266, 133] width 304 height 21
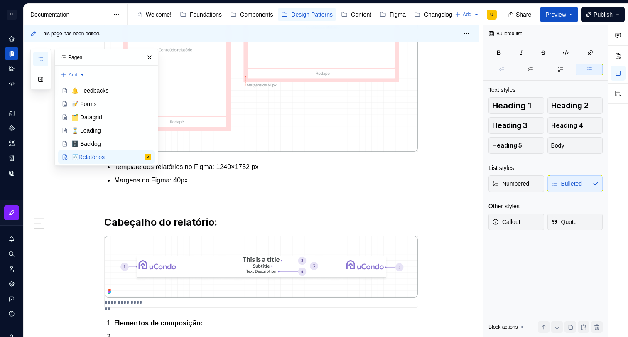
scroll to position [996, 0]
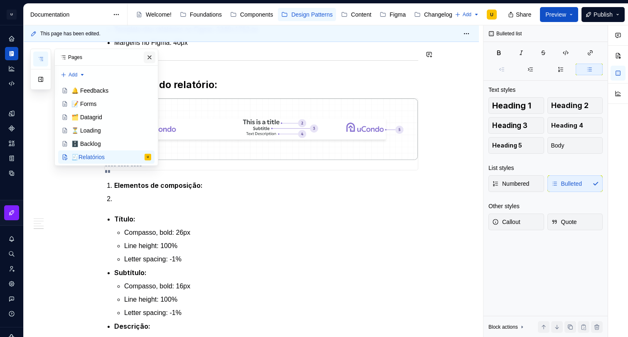
click at [147, 56] on button "button" at bounding box center [150, 57] width 12 height 12
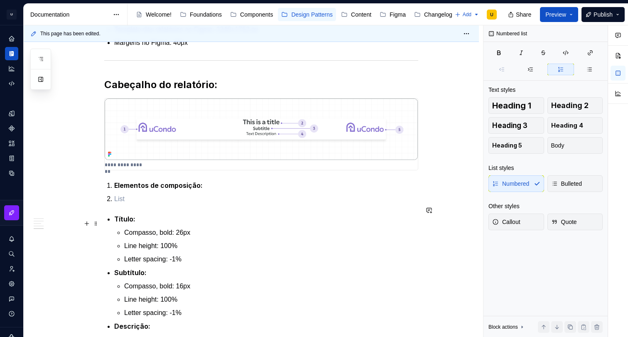
click at [139, 204] on p at bounding box center [266, 199] width 304 height 10
click at [127, 189] on strong "Elementos de composição:" at bounding box center [158, 185] width 88 height 8
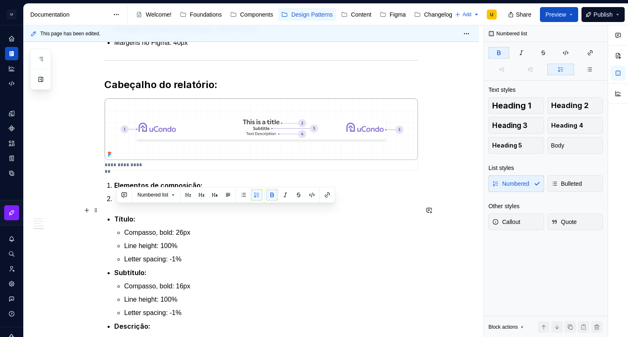
click at [114, 191] on li "Elementos de composição:" at bounding box center [266, 185] width 304 height 10
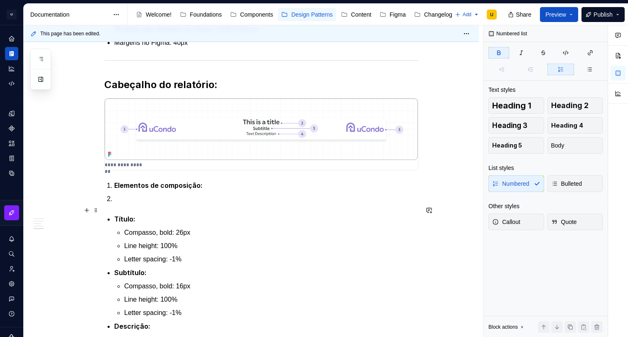
click at [114, 191] on li "Elementos de composição:" at bounding box center [266, 185] width 304 height 10
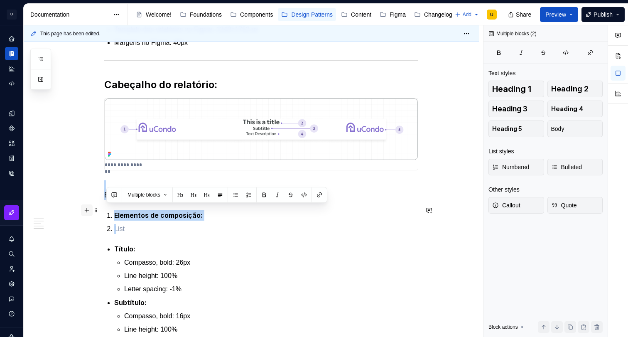
drag, startPoint x: 128, startPoint y: 250, endPoint x: 93, endPoint y: 211, distance: 52.6
click at [104, 211] on div "Apresentação O padrão de relatórios tem como objetivo definir uma estrutura bas…" at bounding box center [261, 182] width 314 height 1952
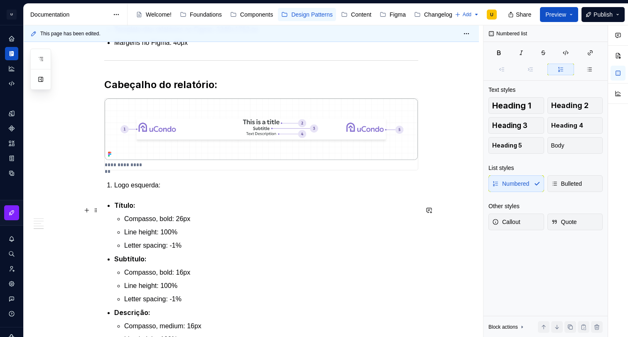
click at [136, 190] on p "Logo esquerda:" at bounding box center [266, 185] width 304 height 10
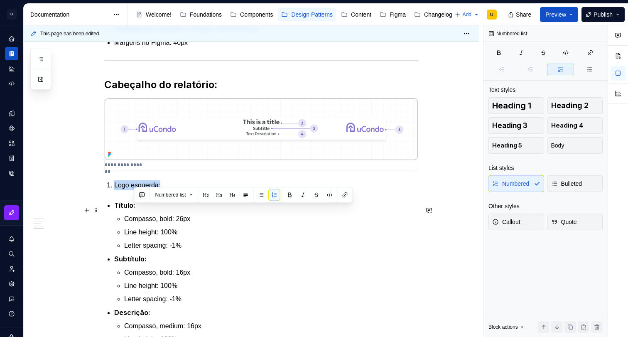
click at [136, 190] on p "Logo esquerda:" at bounding box center [266, 185] width 304 height 10
click at [270, 193] on button "button" at bounding box center [272, 195] width 12 height 12
click at [204, 191] on p "Logo esquerda:" at bounding box center [266, 185] width 304 height 10
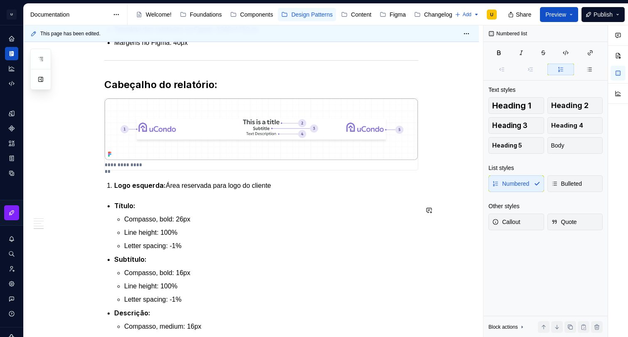
click at [160, 223] on div "Apresentação O padrão de relatórios tem como objetivo definir uma estrutura bas…" at bounding box center [261, 155] width 314 height 1899
click at [295, 191] on p "Logo esquerda: Área reservada para logo do cliente" at bounding box center [266, 185] width 304 height 10
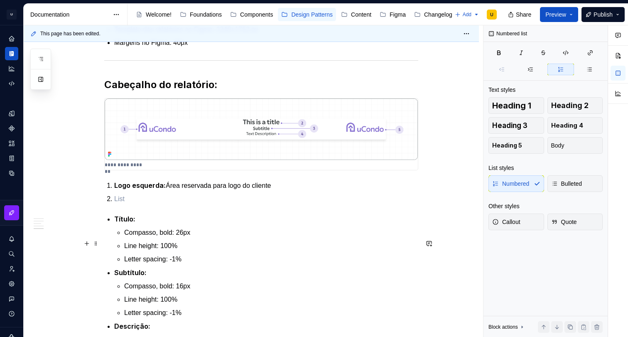
drag, startPoint x: 126, startPoint y: 244, endPoint x: 119, endPoint y: 246, distance: 7.6
click at [126, 223] on strong "Título:" at bounding box center [124, 219] width 21 height 8
click at [114, 243] on div "Apresentação O padrão de relatórios tem como objetivo definir uma estrutura bas…" at bounding box center [261, 162] width 314 height 1912
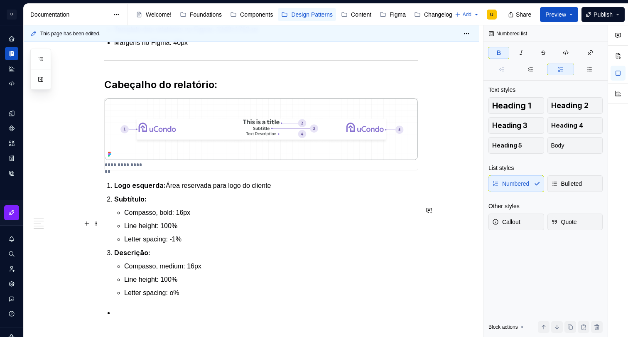
click at [156, 204] on p "Subtítulo:" at bounding box center [266, 199] width 304 height 10
click at [259, 204] on p "Subtítulo: Área reservada para o título (1 linha)" at bounding box center [266, 199] width 304 height 10
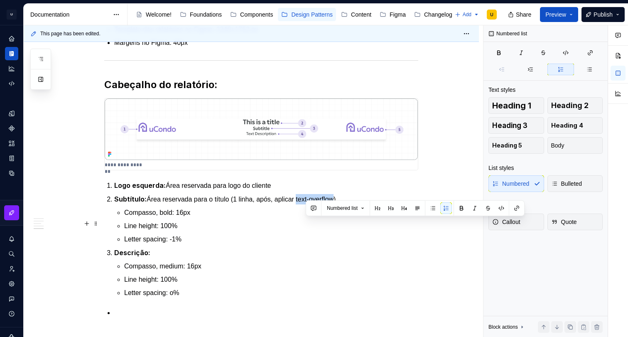
drag, startPoint x: 308, startPoint y: 222, endPoint x: 347, endPoint y: 220, distance: 38.6
click at [347, 204] on p "Subtítulo: Área reservada para o título (1 linha, após, aplicar text-overflow)" at bounding box center [266, 199] width 304 height 10
drag, startPoint x: 502, startPoint y: 207, endPoint x: 446, endPoint y: 215, distance: 56.6
click at [501, 207] on button "button" at bounding box center [501, 208] width 12 height 12
click at [366, 204] on p "Subtítulo: Área reservada para o título (1 linha, após, aplicar text-overflow )" at bounding box center [266, 199] width 304 height 10
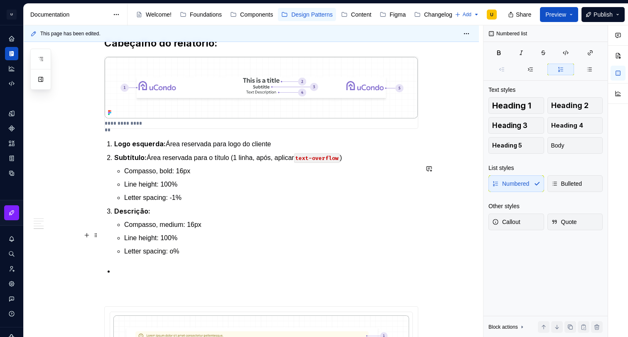
scroll to position [1039, 0]
click at [153, 215] on p "Descrição:" at bounding box center [266, 210] width 304 height 10
click at [129, 161] on strong "Subtítulo:" at bounding box center [130, 156] width 32 height 8
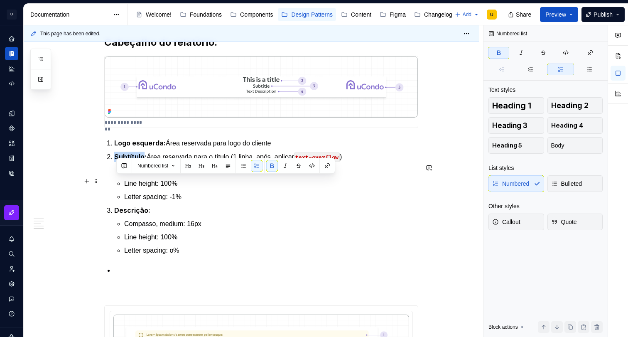
click at [129, 161] on strong "Subtítulo:" at bounding box center [130, 156] width 32 height 8
click at [239, 175] on p "Compasso, bold: 16px" at bounding box center [271, 170] width 294 height 10
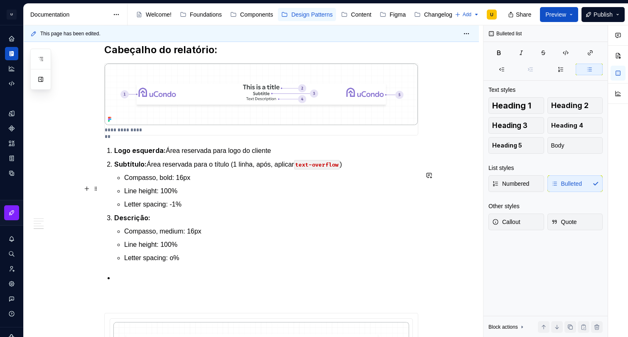
scroll to position [1029, 0]
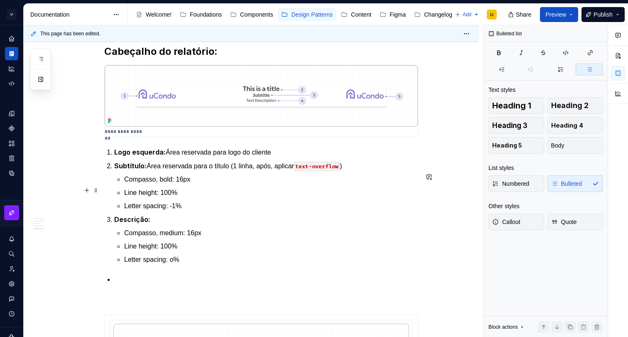
click at [214, 196] on li "Subtítulo: Área reservada para o título (1 linha, após, aplicar text-overflow )…" at bounding box center [266, 186] width 304 height 50
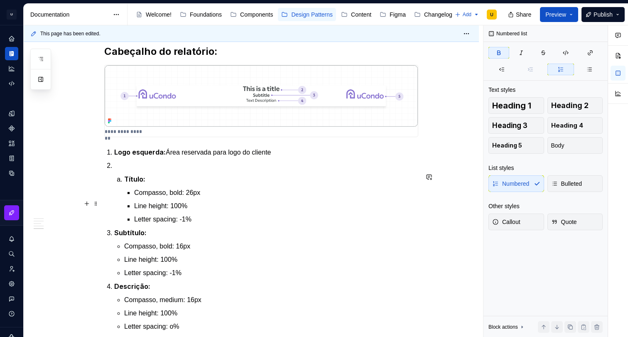
click at [124, 202] on li "Título: Compasso, bold: 26px Line height: 100% Letter spacing: -1%" at bounding box center [271, 199] width 294 height 50
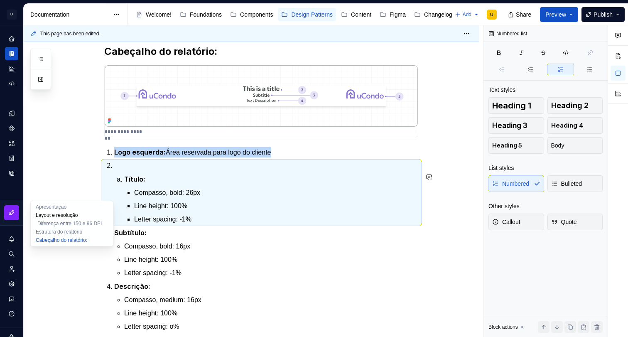
drag, startPoint x: 108, startPoint y: 220, endPoint x: 110, endPoint y: 215, distance: 6.1
click at [108, 220] on button "Diferença entre 150 e 96 DPI" at bounding box center [71, 223] width 79 height 8
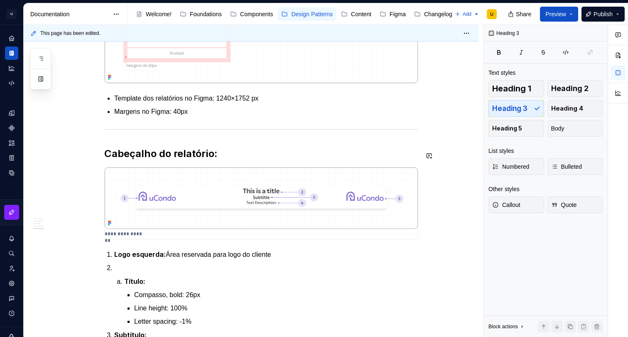
scroll to position [1048, 0]
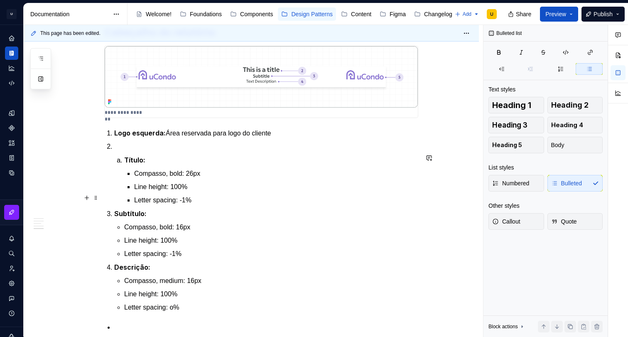
click at [124, 193] on li "Título: Compasso, bold: 26px Line height: 100% Letter spacing: -1%" at bounding box center [266, 174] width 304 height 64
click at [127, 164] on strong "Título:" at bounding box center [134, 160] width 21 height 8
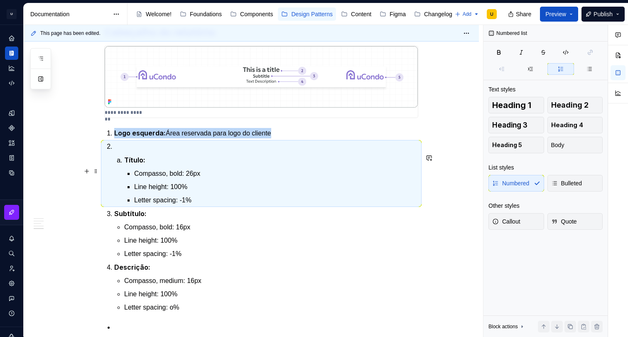
click at [179, 152] on p at bounding box center [266, 147] width 304 height 10
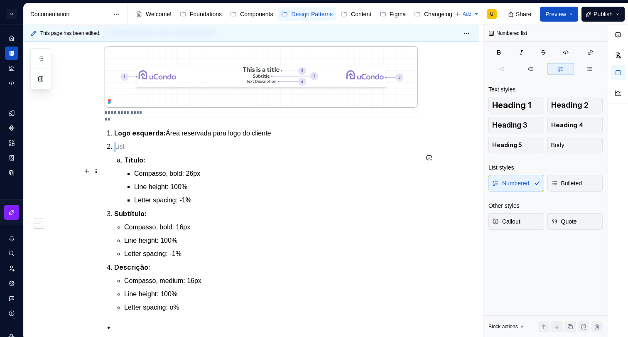
click at [179, 152] on p at bounding box center [266, 147] width 304 height 10
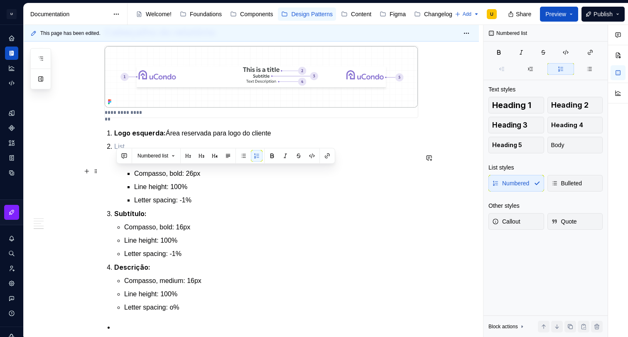
click at [179, 152] on p at bounding box center [266, 147] width 304 height 10
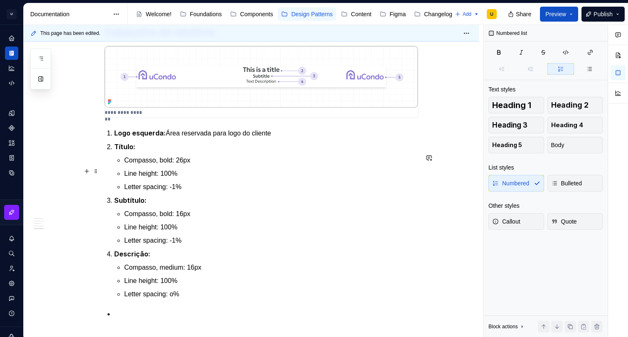
click at [149, 152] on p "Título:" at bounding box center [266, 147] width 304 height 10
click at [249, 152] on p "Título: Área reservada para o título (1 linha)" at bounding box center [266, 147] width 304 height 10
click at [344, 152] on p "Título: Área reservada para o título (1 linha no máximo, após aplicar text over…" at bounding box center [266, 147] width 304 height 10
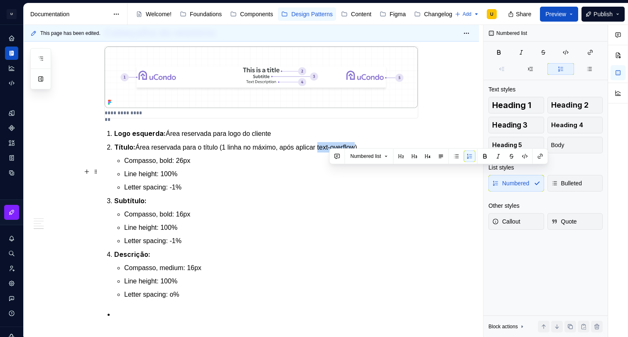
drag, startPoint x: 341, startPoint y: 169, endPoint x: 394, endPoint y: 167, distance: 53.2
click at [371, 152] on p "Título: Área reservada para o título (1 linha no máximo, após aplicar text-over…" at bounding box center [266, 147] width 304 height 10
drag, startPoint x: 525, startPoint y: 156, endPoint x: 395, endPoint y: 168, distance: 130.4
click at [521, 156] on div "Numbered list" at bounding box center [438, 156] width 215 height 12
click at [303, 152] on p "Título: Área reservada para o título (1 linha no máximo, após aplicar text-over…" at bounding box center [266, 147] width 304 height 10
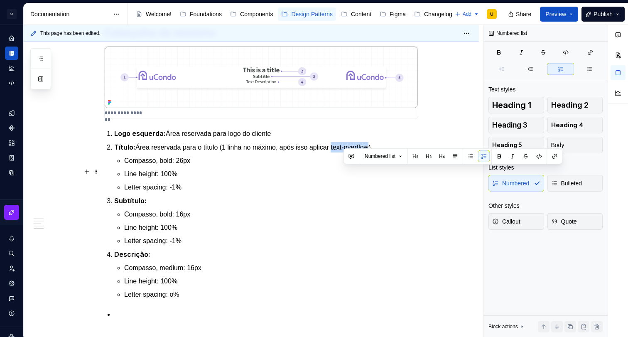
drag, startPoint x: 344, startPoint y: 171, endPoint x: 396, endPoint y: 167, distance: 52.5
click at [384, 152] on p "Título: Área reservada para o título (1 linha no máximo, após isso aplicar text…" at bounding box center [266, 147] width 304 height 10
click at [541, 154] on button "button" at bounding box center [539, 156] width 12 height 12
click at [369, 152] on code "text-overflow" at bounding box center [352, 148] width 46 height 10
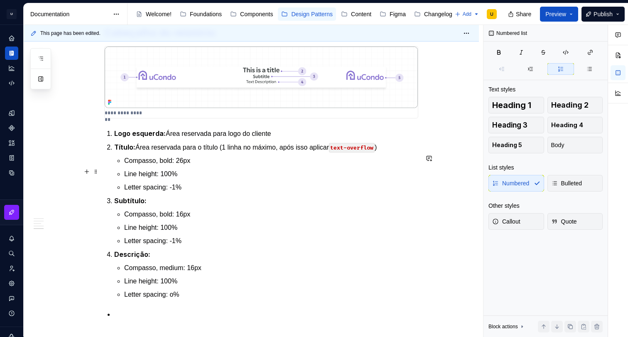
click at [408, 152] on p "Título: Área reservada para o título (1 linha no máximo, após isso aplicar text…" at bounding box center [266, 147] width 304 height 10
click at [195, 166] on p "Compasso, bold: 26px" at bounding box center [271, 161] width 294 height 10
click at [145, 205] on strong "Subtítulo:" at bounding box center [130, 200] width 32 height 8
click at [151, 206] on p "Subtítulo:" at bounding box center [266, 201] width 304 height 10
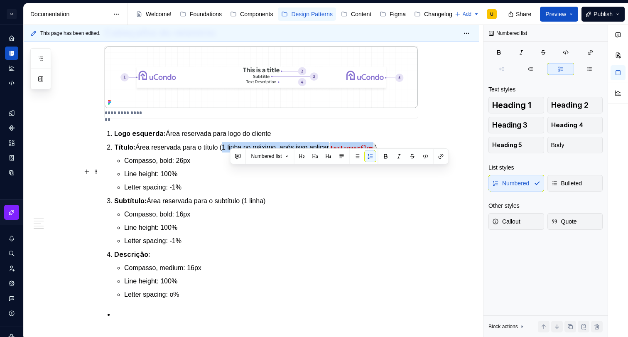
drag, startPoint x: 389, startPoint y: 171, endPoint x: 231, endPoint y: 169, distance: 157.8
click at [231, 152] on p "Título: Área reservada para o título (1 linha no máximo, após isso aplicar text…" at bounding box center [266, 147] width 304 height 10
click at [259, 230] on li "Subtítulo: Área reservada para o subtítulo (1 linha) Compasso, bold: 16px Line …" at bounding box center [266, 221] width 304 height 50
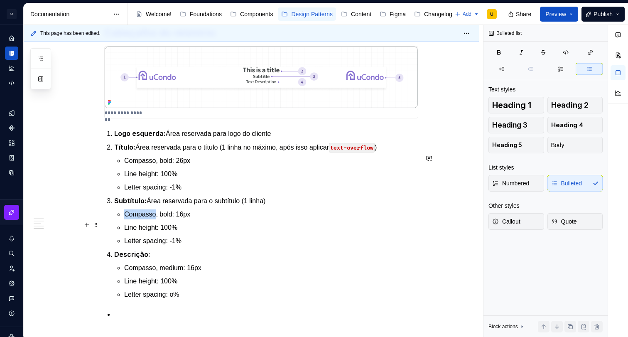
click at [259, 230] on li "Subtítulo: Área reservada para o subtítulo (1 linha) Compasso, bold: 16px Line …" at bounding box center [266, 221] width 304 height 50
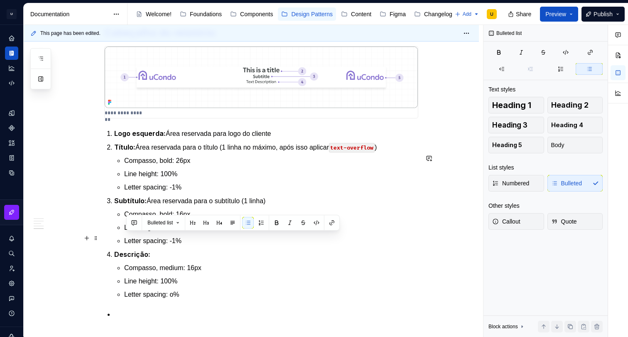
click at [258, 219] on p "Compasso, bold: 16px" at bounding box center [271, 214] width 294 height 10
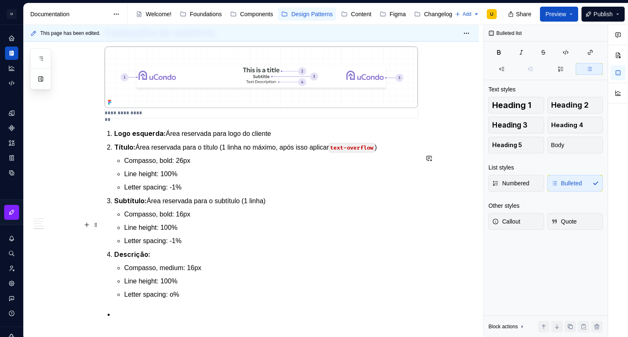
click at [260, 206] on p "Subtítulo: Área reservada para o subtítulo (1 linha)" at bounding box center [266, 201] width 304 height 10
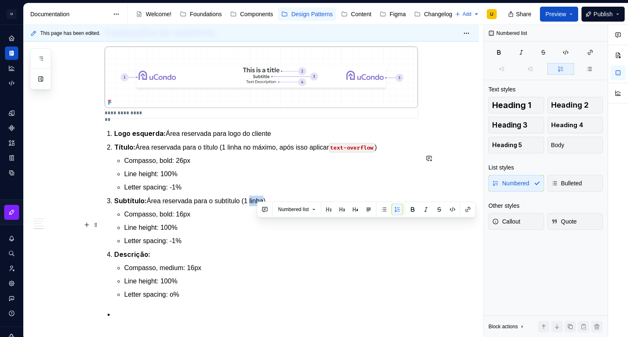
click at [260, 206] on p "Subtítulo: Área reservada para o subtítulo (1 linha)" at bounding box center [266, 201] width 304 height 10
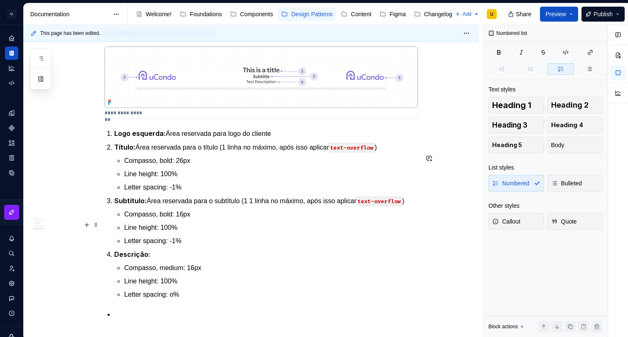
click at [257, 206] on p "Subtítulo: Área reservada para o subtítulo (1 1 linha no máximo, após isso apli…" at bounding box center [266, 201] width 304 height 10
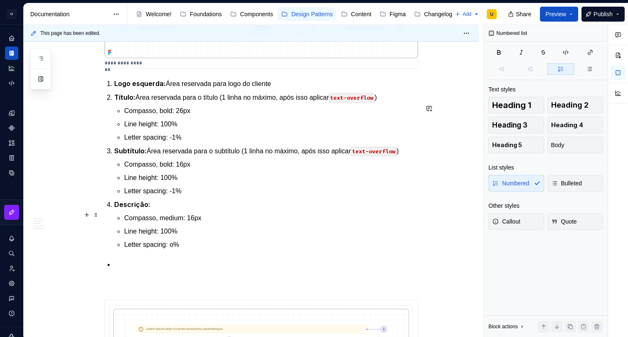
scroll to position [1100, 0]
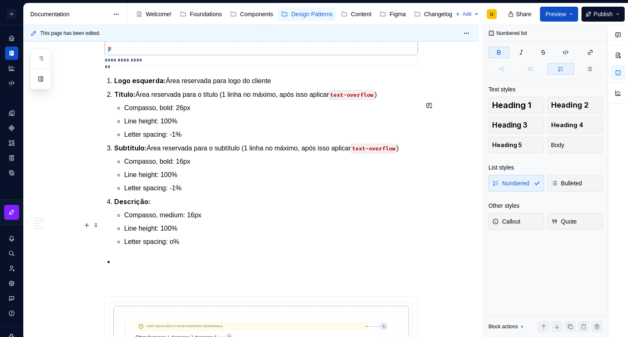
click at [161, 207] on p "Descrição:" at bounding box center [266, 201] width 304 height 10
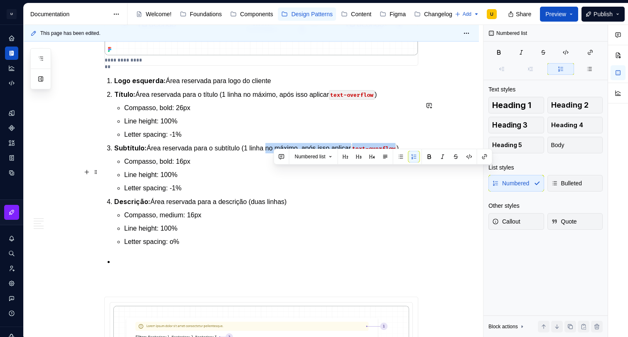
drag, startPoint x: 280, startPoint y: 172, endPoint x: 410, endPoint y: 169, distance: 130.0
click at [410, 153] on p "Subtítulo: Área reservada para o subtítulo (1 linha no máximo, após isso aplica…" at bounding box center [266, 148] width 304 height 10
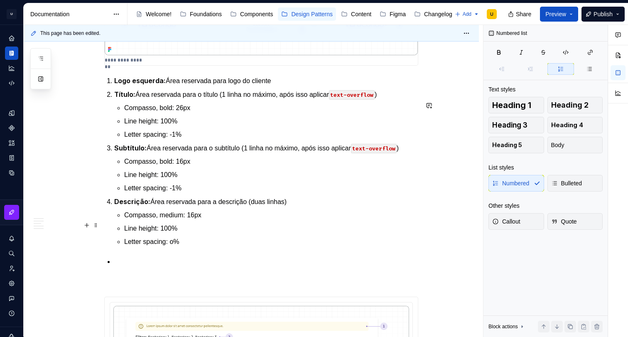
drag, startPoint x: 279, startPoint y: 223, endPoint x: 286, endPoint y: 222, distance: 7.6
click at [279, 207] on p "Descrição: Área reservada para a descrição (duas linhas)" at bounding box center [266, 201] width 304 height 10
click at [292, 207] on p "Descrição: Área reservada para a descrição (duas linhas)" at bounding box center [266, 201] width 304 height 10
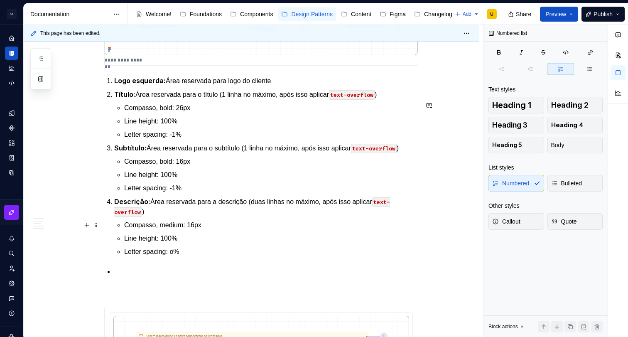
click at [263, 217] on p "Descrição: Área reservada para a descrição (duas linhas no máximo, após isso ap…" at bounding box center [266, 206] width 304 height 20
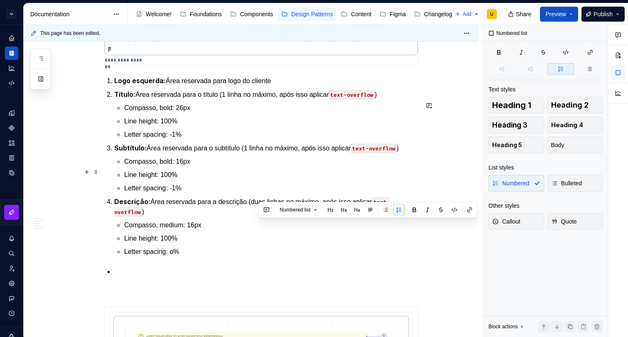
click at [252, 153] on p "Subtítulo: Área reservada para o subtítulo (1 linha no máximo, após isso aplica…" at bounding box center [266, 148] width 304 height 10
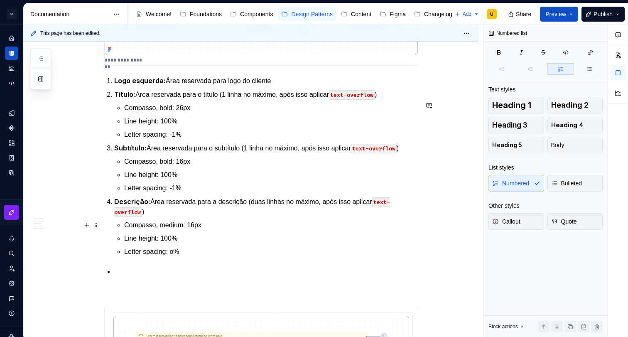
click at [266, 217] on p "Descrição: Área reservada para a descrição (duas linhas no máximo, após isso ap…" at bounding box center [266, 206] width 304 height 20
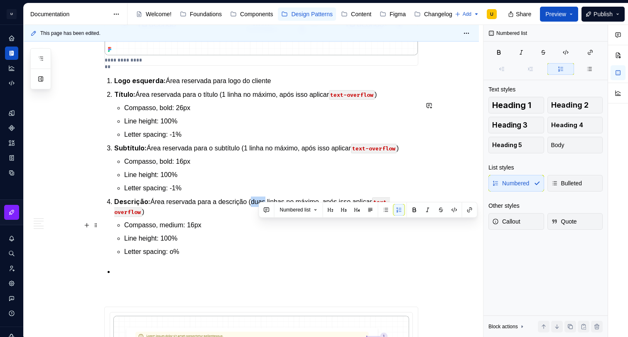
click at [266, 217] on p "Descrição: Área reservada para a descrição (duas linhas no máximo, após isso ap…" at bounding box center [266, 206] width 304 height 20
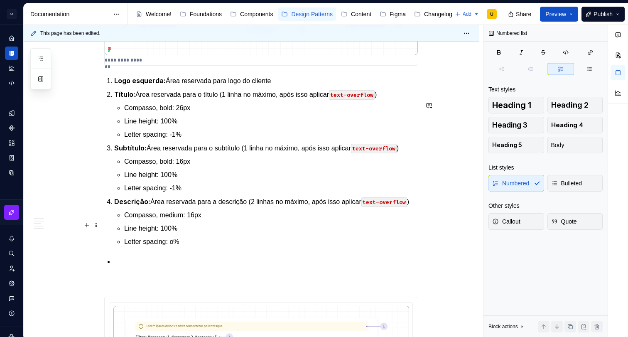
click at [345, 207] on p "Descrição: Área reservada para a descrição (2 linhas no máximo, após isso aplic…" at bounding box center [266, 201] width 304 height 10
click at [323, 220] on p "Compasso, medium: 16px" at bounding box center [271, 215] width 294 height 10
click at [298, 207] on p "Descrição: Área reservada para a descrição (2 linhas no máximo, após isso aplic…" at bounding box center [266, 201] width 304 height 10
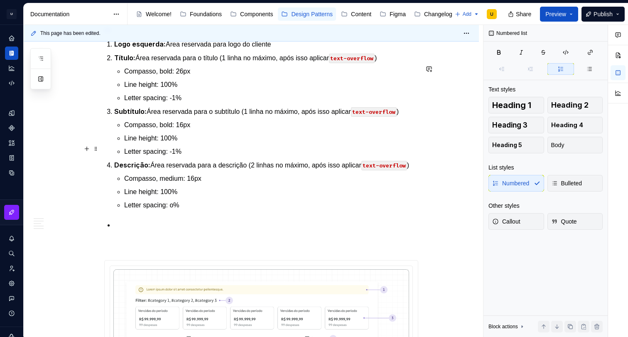
scroll to position [1098, 0]
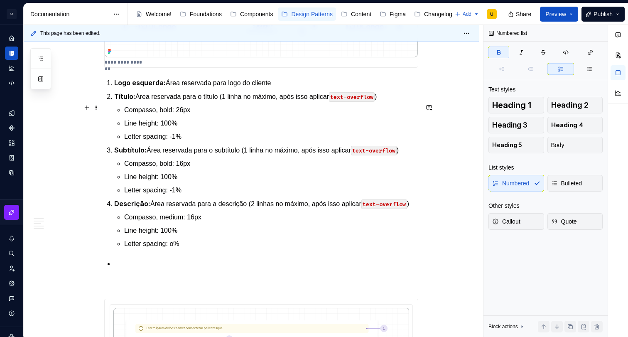
click at [158, 87] on strong "Logo esquerda:" at bounding box center [139, 82] width 51 height 8
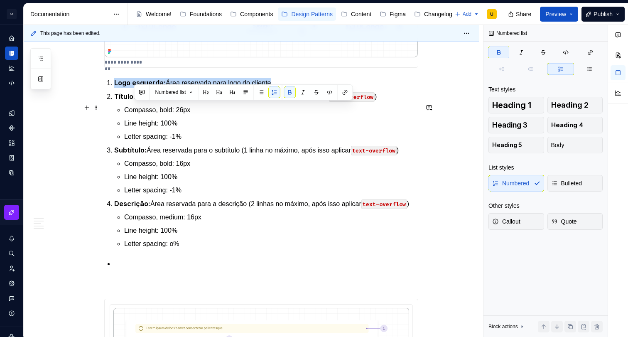
click at [158, 87] on strong "Logo esquerda:" at bounding box center [139, 82] width 51 height 8
copy p "Logo esquerda: Área reservada para logo do cliente"
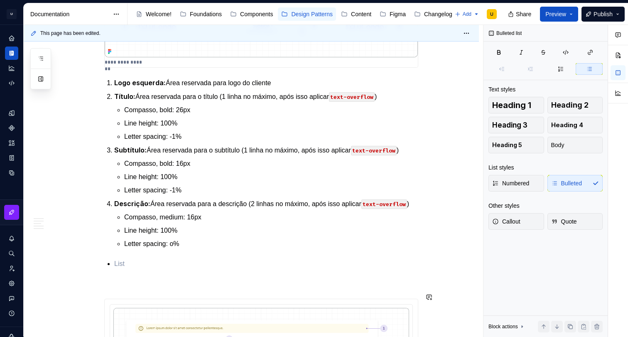
click at [205, 291] on div "Apresentação O padrão de relatórios tem como objetivo definir uma estrutura bas…" at bounding box center [261, 49] width 314 height 1892
click at [199, 249] on p "Letter spacing: o%" at bounding box center [271, 244] width 294 height 10
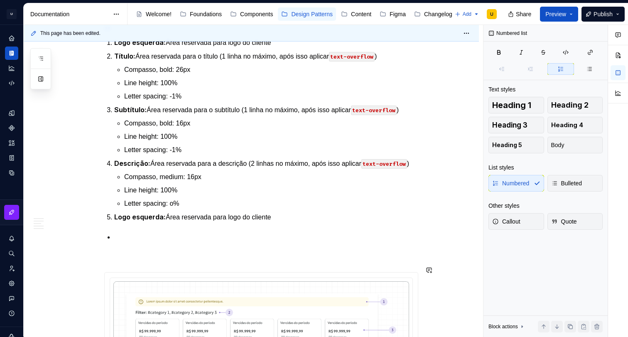
scroll to position [1139, 0]
click at [258, 221] on p "Logo esquerda: Área reservada para logo do cliente" at bounding box center [266, 216] width 304 height 10
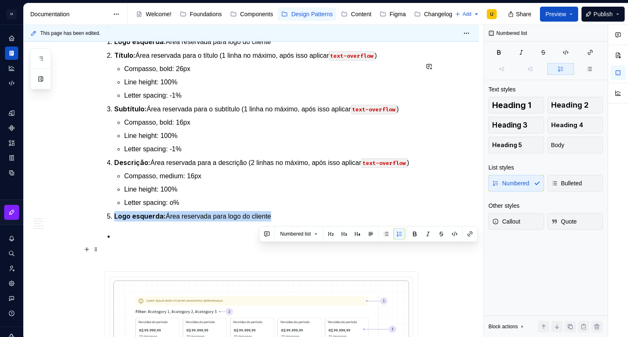
click at [258, 221] on p "Logo esquerda: Área reservada para logo do cliente" at bounding box center [266, 216] width 304 height 10
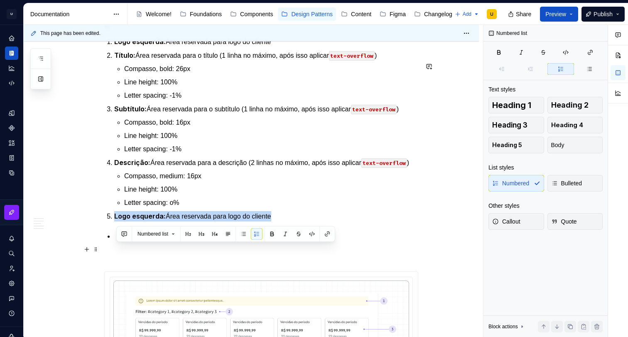
click at [182, 221] on p "Logo esquerda: Área reservada para logo do cliente" at bounding box center [266, 216] width 304 height 10
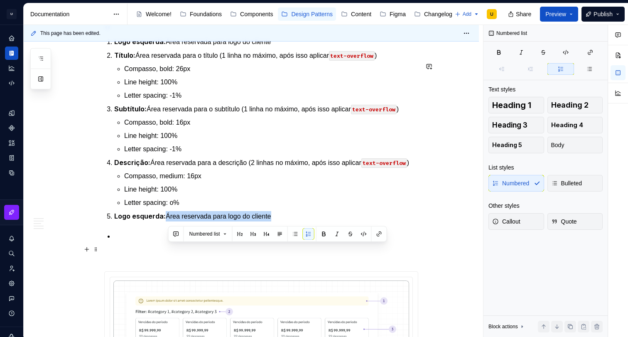
drag, startPoint x: 169, startPoint y: 248, endPoint x: 300, endPoint y: 247, distance: 130.8
click at [300, 221] on p "Logo esquerda: Área reservada para logo do cliente" at bounding box center [266, 216] width 304 height 10
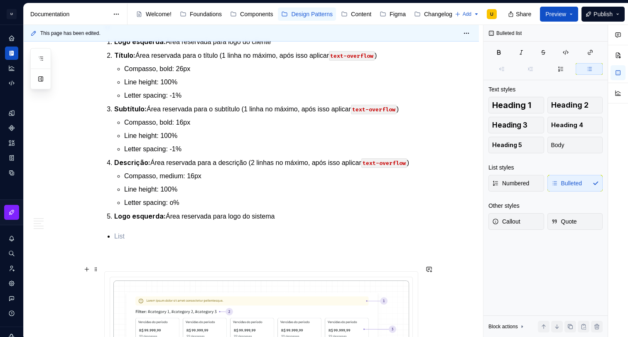
drag, startPoint x: 184, startPoint y: 271, endPoint x: 162, endPoint y: 269, distance: 22.0
click at [184, 241] on p at bounding box center [266, 236] width 304 height 10
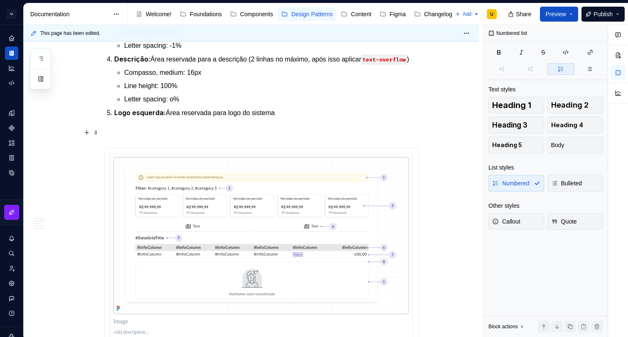
scroll to position [1152, 0]
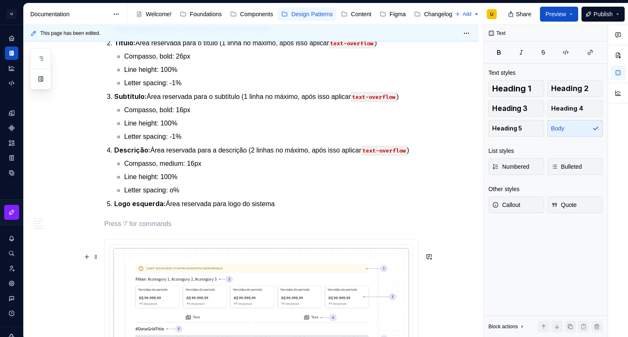
click at [196, 229] on p at bounding box center [261, 224] width 314 height 10
click at [303, 209] on p "Logo esquerda: Área reservada para logo do sistema" at bounding box center [266, 203] width 304 height 10
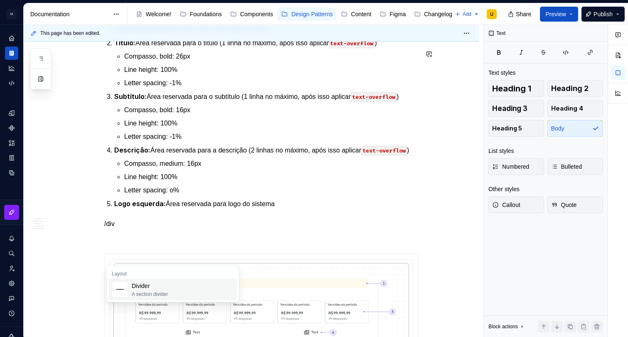
drag, startPoint x: 150, startPoint y: 287, endPoint x: 154, endPoint y: 284, distance: 5.3
click at [150, 287] on div "Divider" at bounding box center [150, 285] width 36 height 8
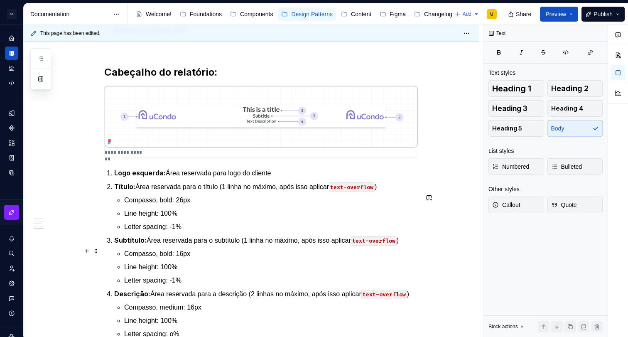
scroll to position [1166, 0]
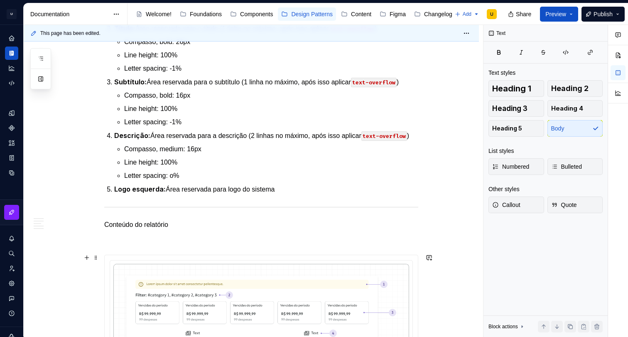
click at [156, 230] on p "Conteúdo do relatório" at bounding box center [261, 225] width 314 height 10
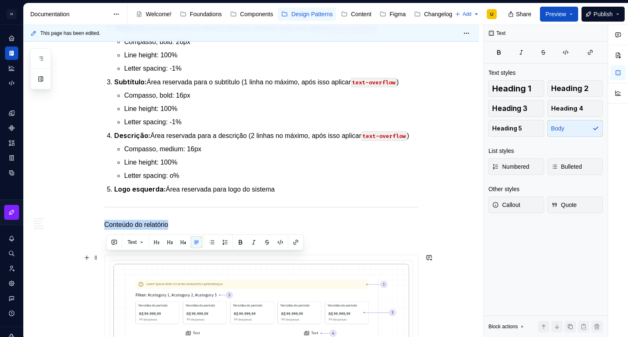
click at [156, 230] on p "Conteúdo do relatório" at bounding box center [261, 225] width 314 height 10
click at [156, 241] on button "button" at bounding box center [157, 242] width 12 height 12
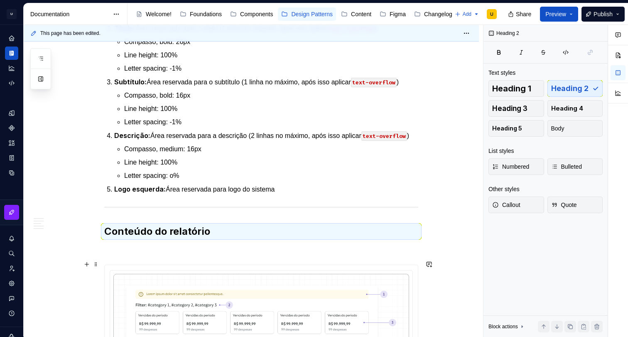
drag, startPoint x: 198, startPoint y: 271, endPoint x: 194, endPoint y: 276, distance: 6.0
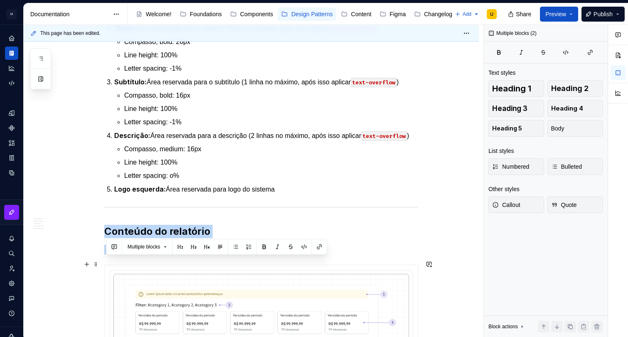
click at [212, 238] on h2 "Conteúdo do relatório" at bounding box center [261, 231] width 314 height 13
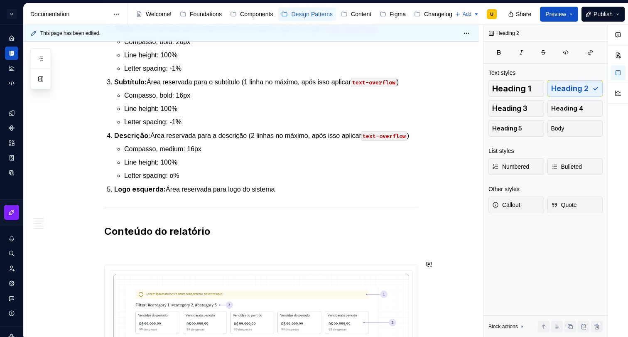
click at [208, 254] on p at bounding box center [261, 249] width 314 height 10
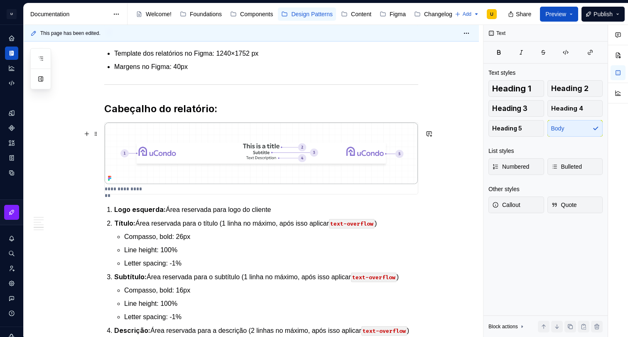
scroll to position [967, 0]
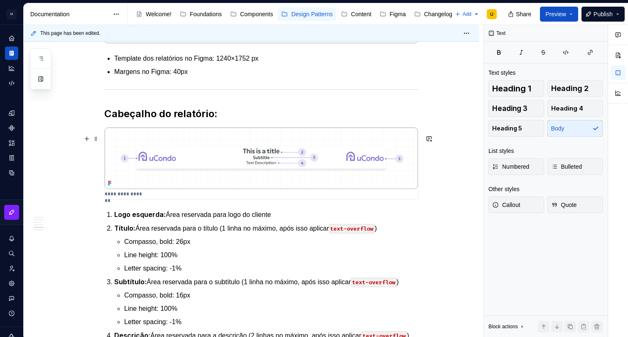
click at [223, 120] on h2 "Cabeçalho do relatório:" at bounding box center [261, 113] width 314 height 13
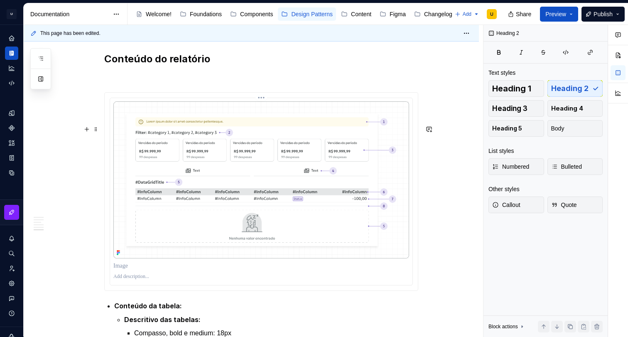
scroll to position [1338, 0]
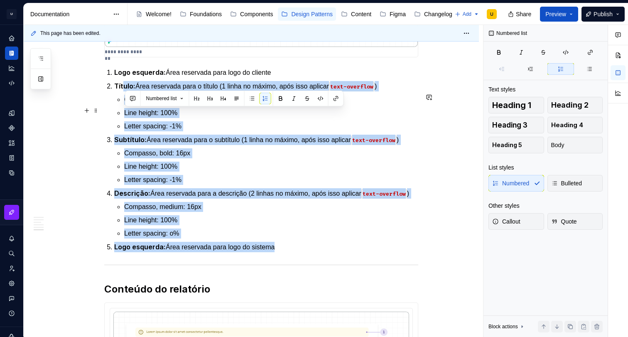
scroll to position [1105, 0]
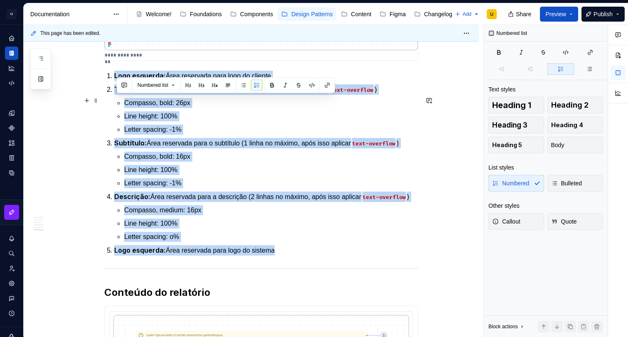
drag, startPoint x: 284, startPoint y: 253, endPoint x: 109, endPoint y: 100, distance: 232.1
click at [114, 100] on ol "Logo esquerda: Área reservada para logo do cliente Título: Área reservada para …" at bounding box center [266, 163] width 304 height 185
copy ol "Logo esquerda: Área reservada para logo do cliente Título: Área reservada para …"
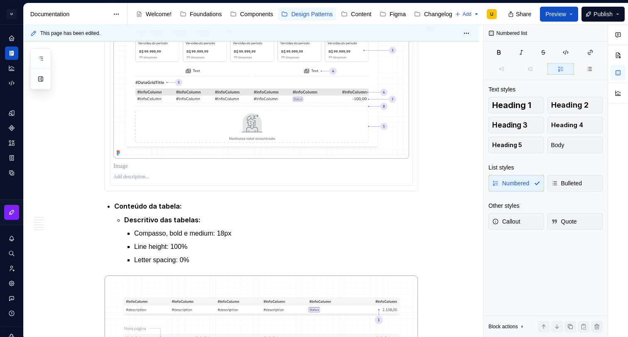
scroll to position [1421, 0]
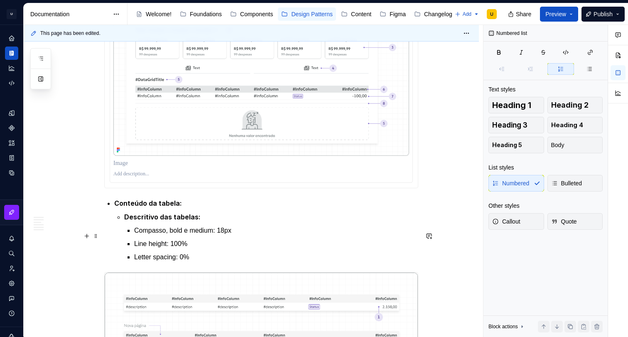
click at [159, 208] on p "Conteúdo da tabela:" at bounding box center [266, 203] width 304 height 10
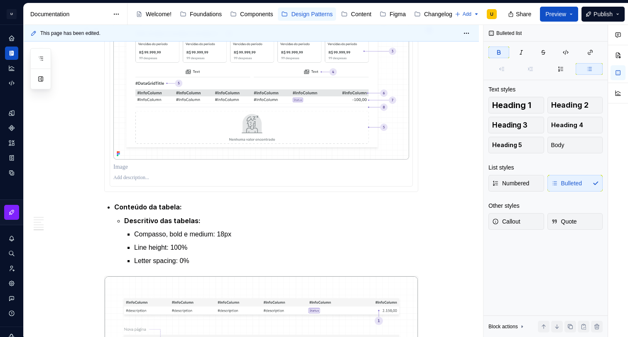
scroll to position [1420, 0]
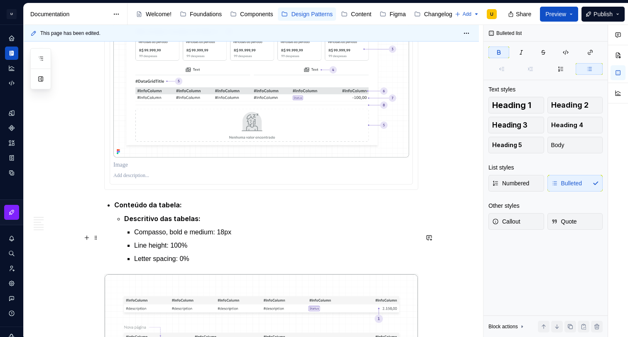
click at [119, 209] on strong "Conteúdo da tabela:" at bounding box center [148, 204] width 68 height 8
click at [117, 209] on strong "Conteúdo da tabela:" at bounding box center [148, 204] width 68 height 8
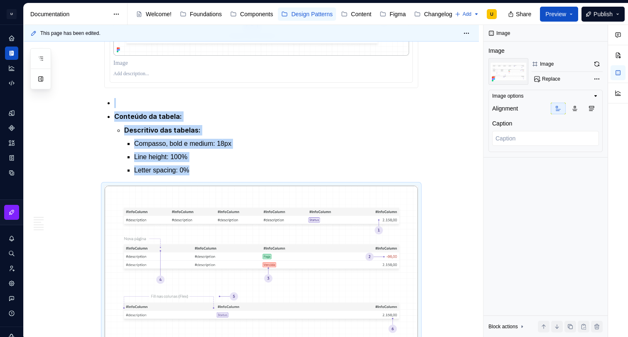
scroll to position [1516, 0]
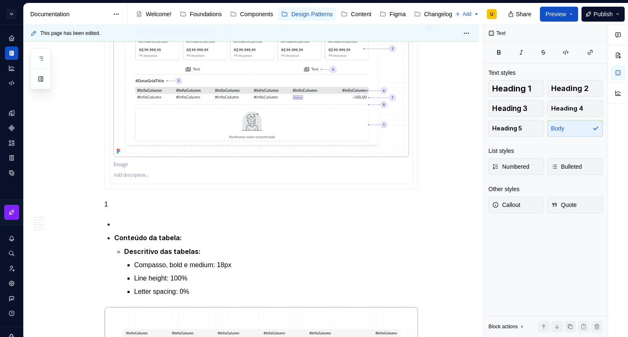
scroll to position [1334, 0]
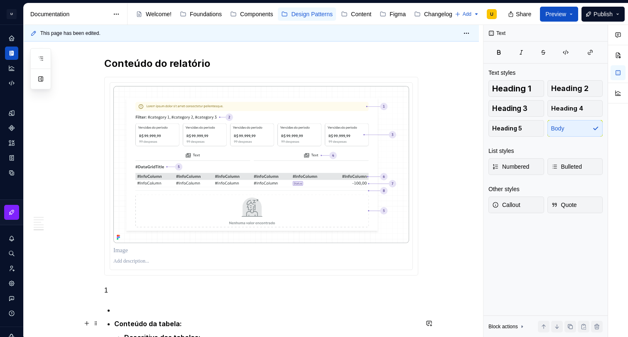
click at [119, 295] on p "1" at bounding box center [261, 290] width 314 height 10
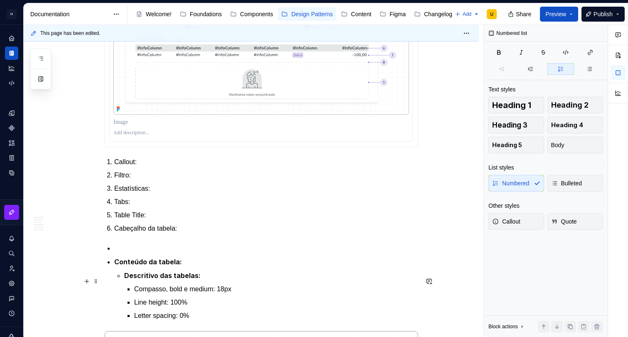
scroll to position [1461, 0]
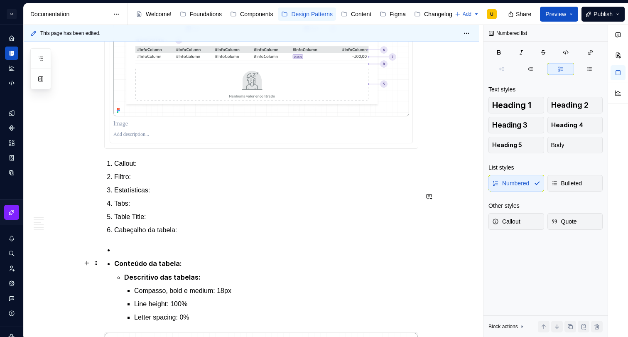
click at [217, 235] on p "Cabeçalho da tabela:" at bounding box center [266, 230] width 304 height 10
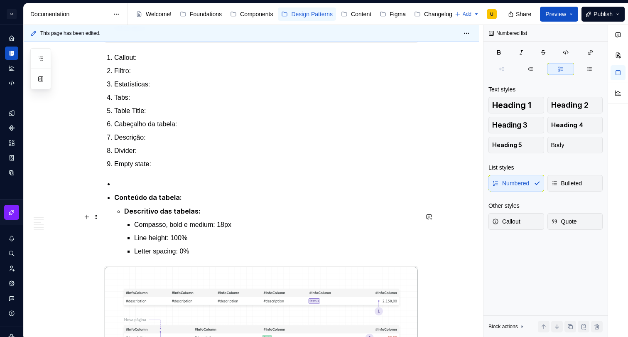
click at [163, 189] on p at bounding box center [266, 184] width 304 height 10
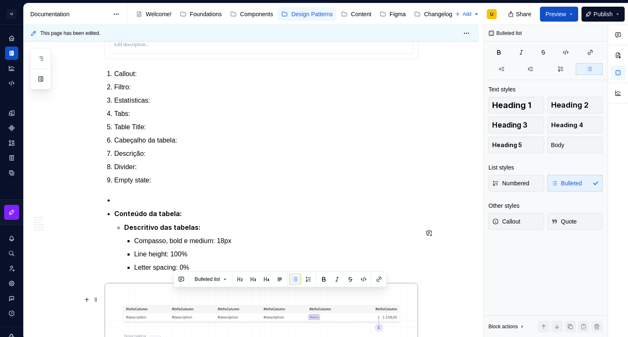
scroll to position [1555, 0]
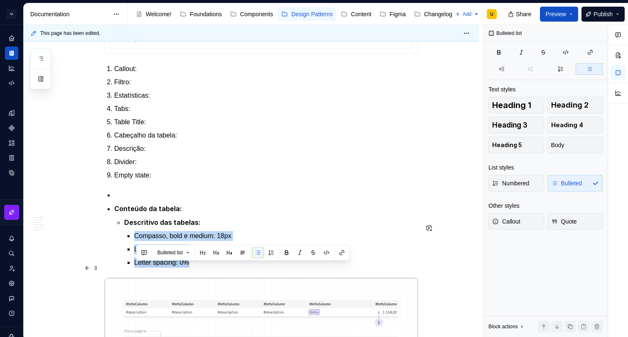
drag, startPoint x: 200, startPoint y: 300, endPoint x: 135, endPoint y: 269, distance: 72.6
click at [135, 267] on li "Descritivo das tabelas: Compasso, bold e medium: 18px Line height: 100% Letter …" at bounding box center [271, 242] width 294 height 50
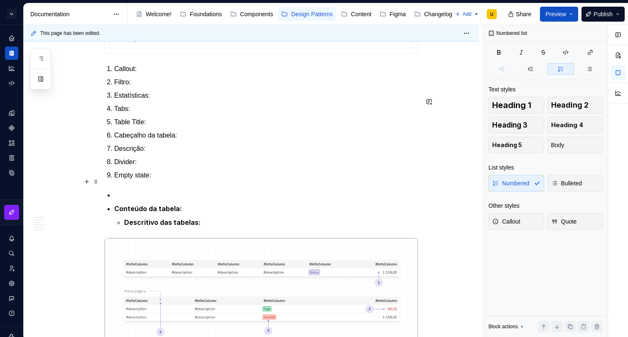
click at [153, 154] on p "Descrição:" at bounding box center [266, 149] width 304 height 10
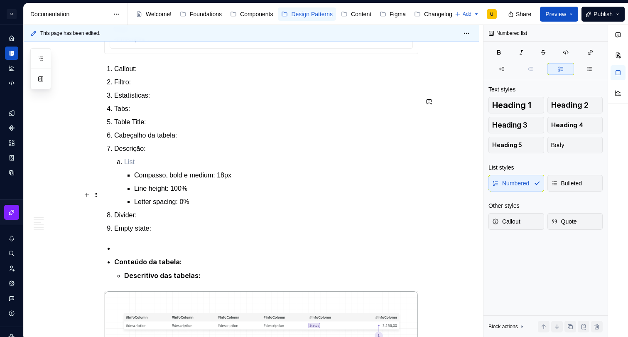
click at [137, 167] on p at bounding box center [271, 162] width 294 height 10
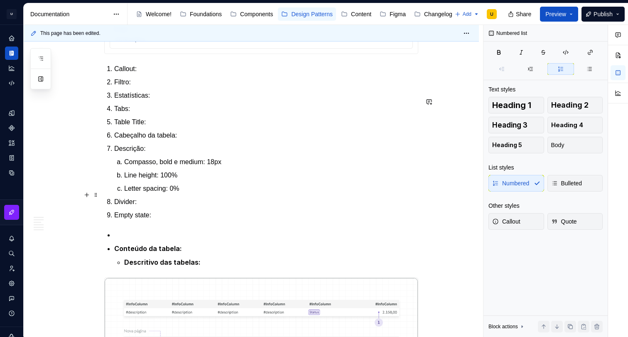
click at [116, 193] on li "Descrição: Compasso, bold e medium: 18px Line height: 100% Letter spacing: 0%" at bounding box center [266, 169] width 304 height 50
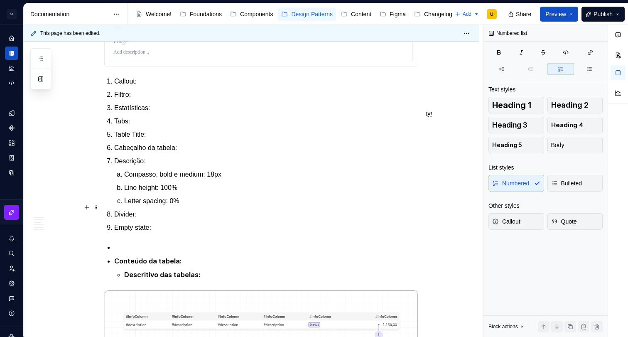
scroll to position [1546, 0]
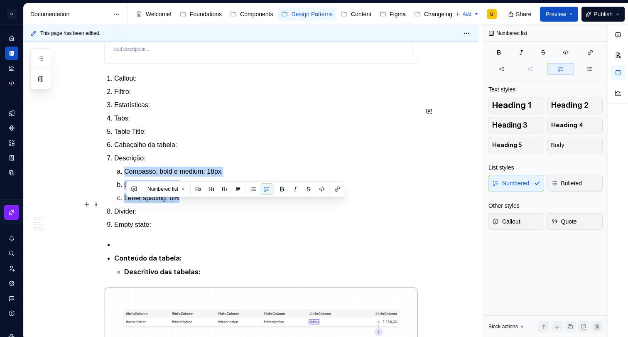
drag, startPoint x: 187, startPoint y: 230, endPoint x: 125, endPoint y: 205, distance: 66.9
click at [125, 203] on ol "Compasso, bold e medium: 18px Line height: 100% Letter spacing: 0%" at bounding box center [271, 184] width 294 height 37
click at [258, 190] on button "button" at bounding box center [253, 189] width 12 height 12
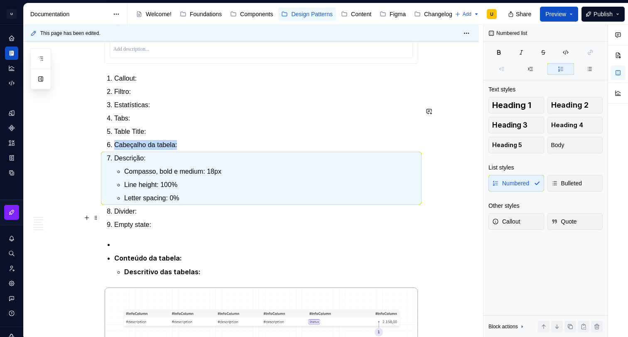
click at [172, 203] on ul "Compasso, bold e medium: 18px Line height: 100% Letter spacing: 0%" at bounding box center [271, 184] width 294 height 37
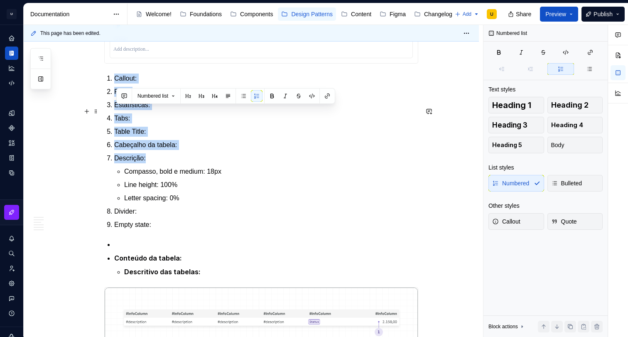
drag, startPoint x: 94, startPoint y: 158, endPoint x: 187, endPoint y: 103, distance: 107.7
click at [278, 97] on button "button" at bounding box center [272, 96] width 12 height 12
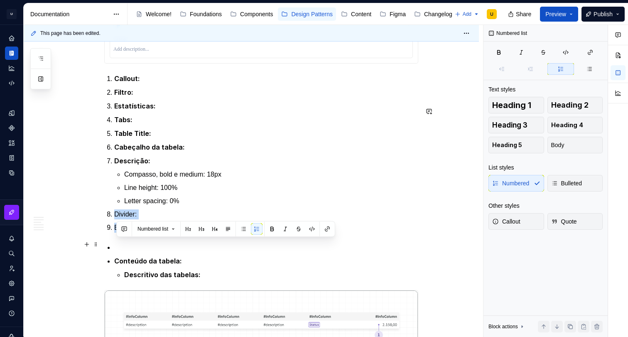
drag, startPoint x: 117, startPoint y: 242, endPoint x: 112, endPoint y: 241, distance: 4.5
click at [114, 232] on ol "Callout: Filtro: Estatísticas: Tabs: Table Title: Cabeçalho da tabela: Descriçã…" at bounding box center [266, 152] width 304 height 159
click at [271, 227] on button "button" at bounding box center [272, 229] width 12 height 12
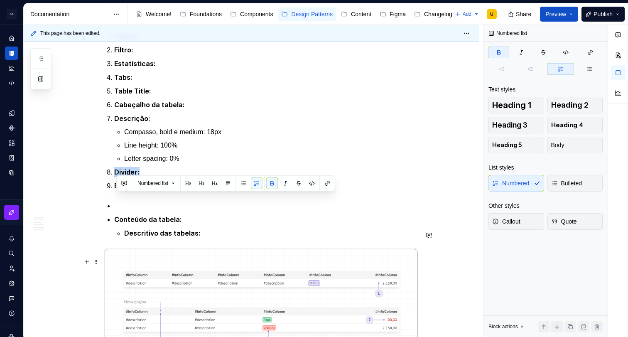
scroll to position [1591, 0]
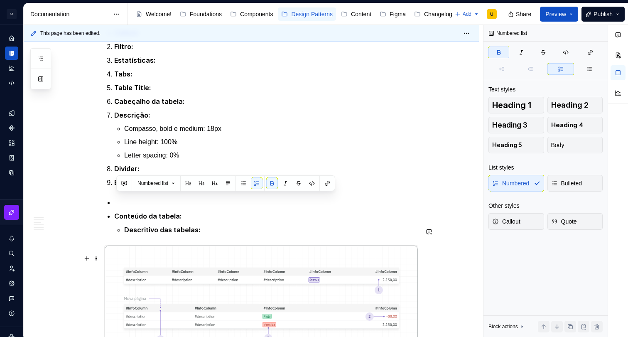
click at [220, 235] on p "Descritivo das tabelas:" at bounding box center [271, 230] width 294 height 10
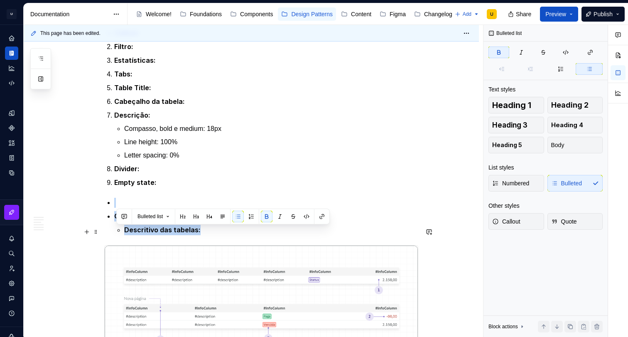
drag, startPoint x: 209, startPoint y: 259, endPoint x: 102, endPoint y: 230, distance: 111.1
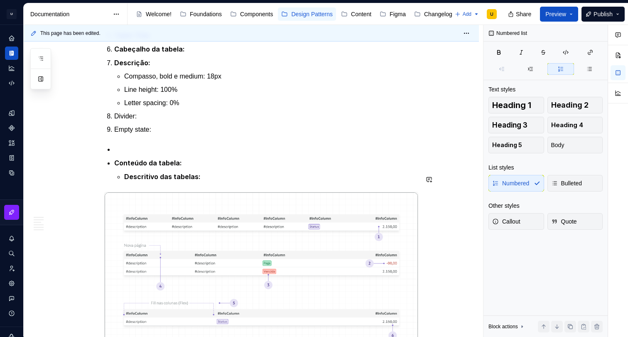
scroll to position [1647, 0]
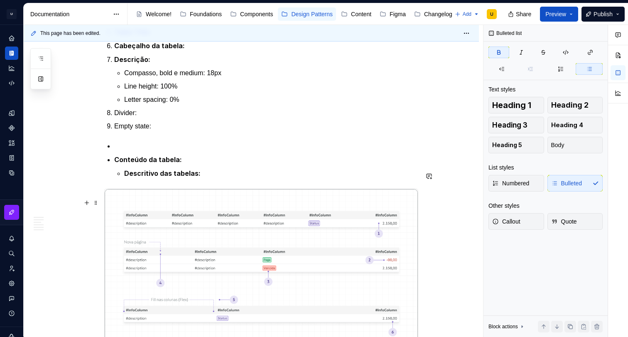
click at [209, 178] on p "Descritivo das tabelas:" at bounding box center [271, 173] width 294 height 10
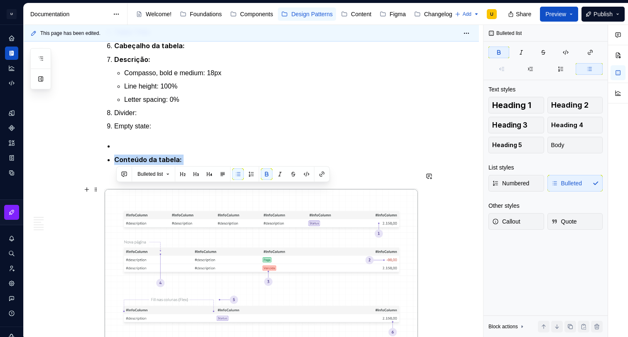
drag, startPoint x: 205, startPoint y: 203, endPoint x: 107, endPoint y: 183, distance: 100.0
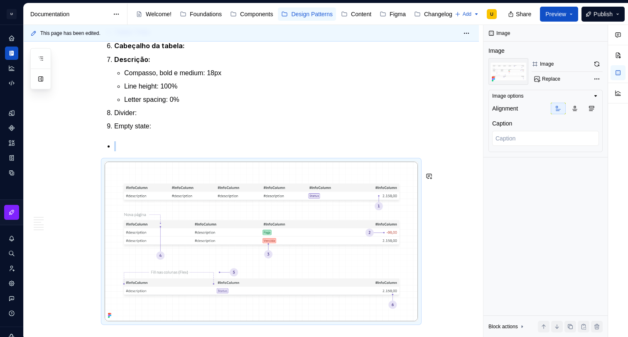
scroll to position [1661, 0]
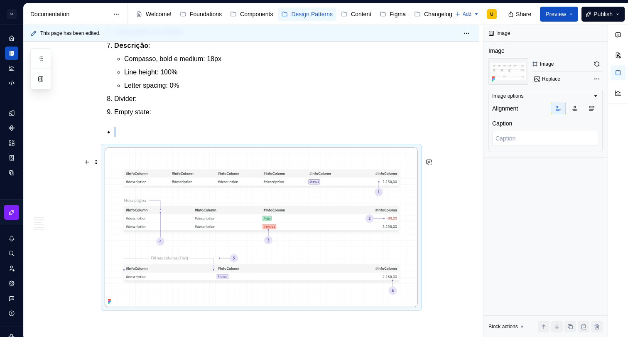
click at [152, 137] on p at bounding box center [266, 132] width 304 height 10
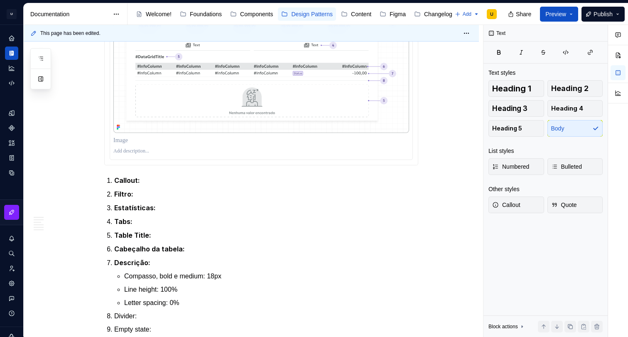
scroll to position [1445, 0]
click at [381, 84] on img at bounding box center [261, 53] width 296 height 157
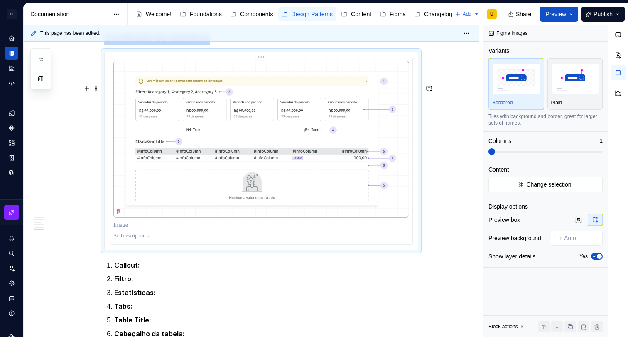
scroll to position [1374, 0]
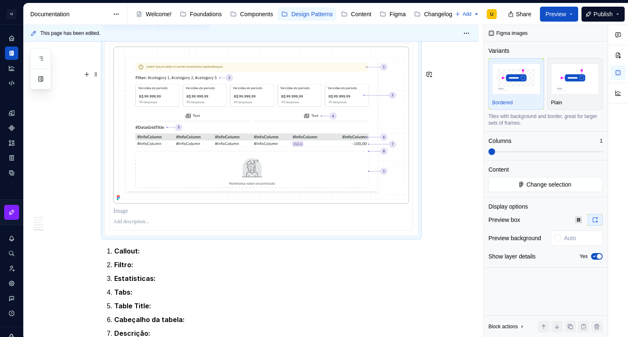
click at [398, 104] on img at bounding box center [261, 124] width 296 height 157
click at [620, 58] on button "button" at bounding box center [617, 55] width 15 height 15
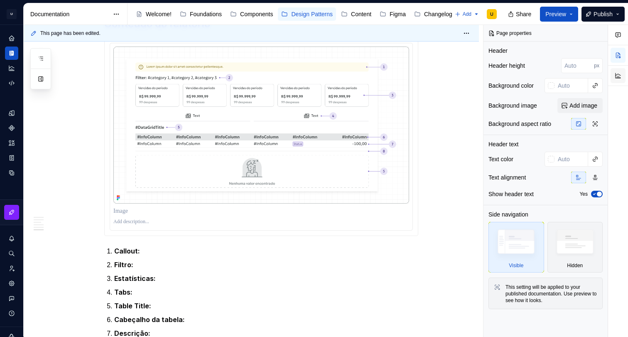
click at [621, 75] on button "button" at bounding box center [617, 75] width 15 height 15
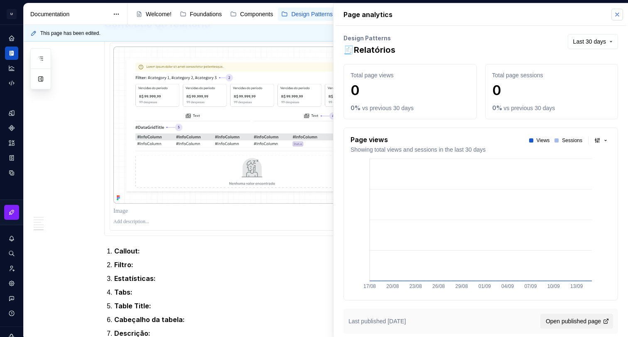
click at [618, 14] on button "button" at bounding box center [617, 15] width 12 height 12
type textarea "*"
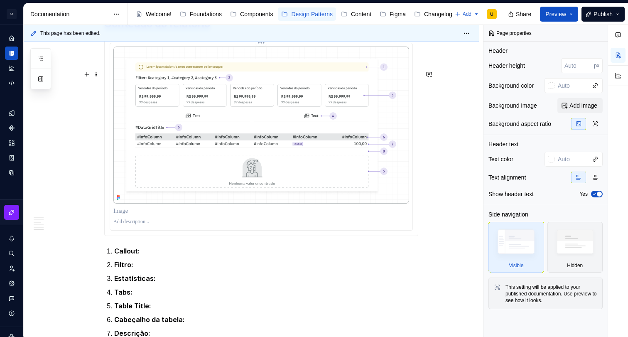
click at [354, 122] on img at bounding box center [261, 124] width 296 height 157
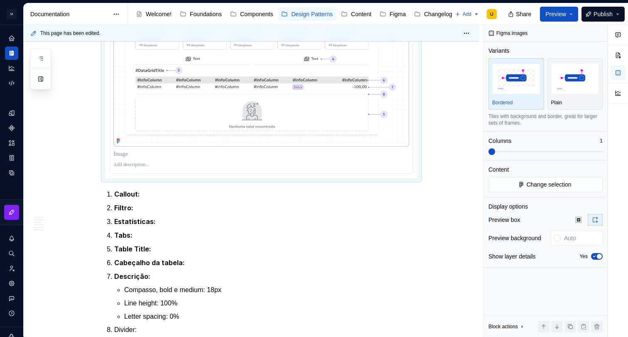
scroll to position [1433, 0]
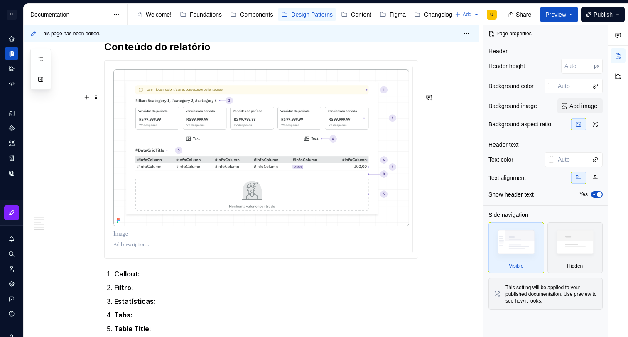
scroll to position [1344, 0]
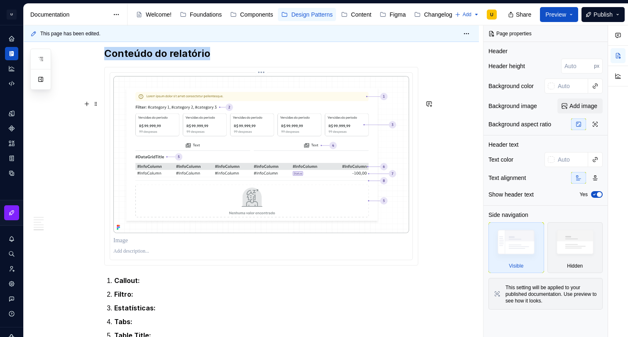
click at [252, 177] on img at bounding box center [261, 154] width 296 height 157
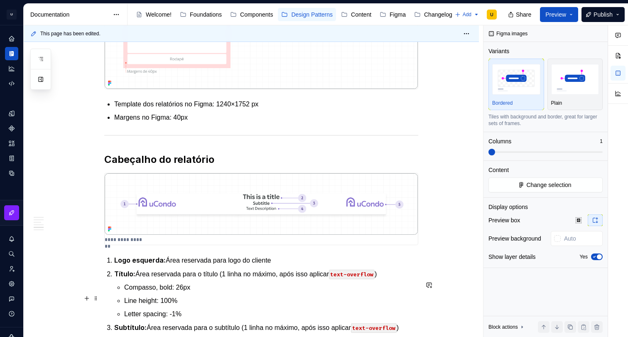
scroll to position [839, 0]
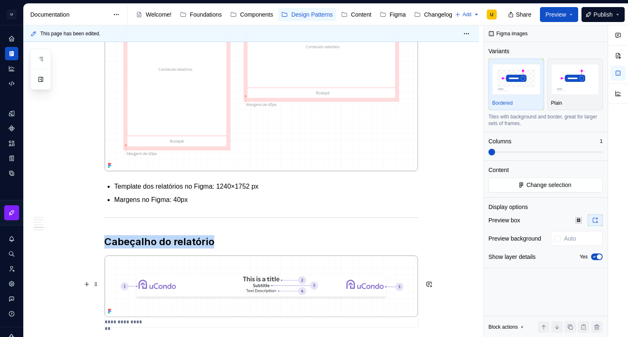
click at [281, 285] on img at bounding box center [261, 285] width 313 height 61
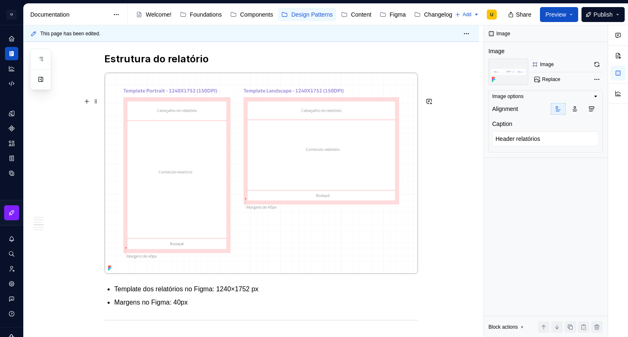
type textarea "*"
click at [317, 191] on img at bounding box center [261, 173] width 313 height 200
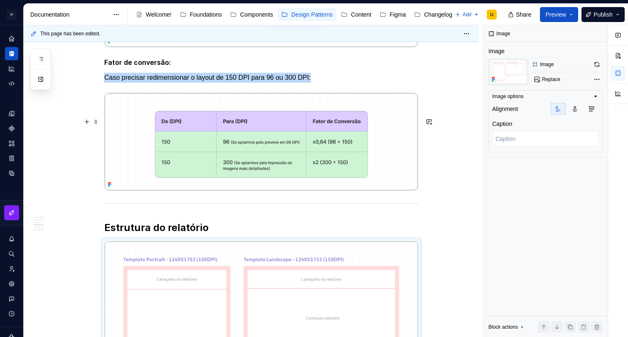
click at [325, 185] on img at bounding box center [261, 142] width 313 height 98
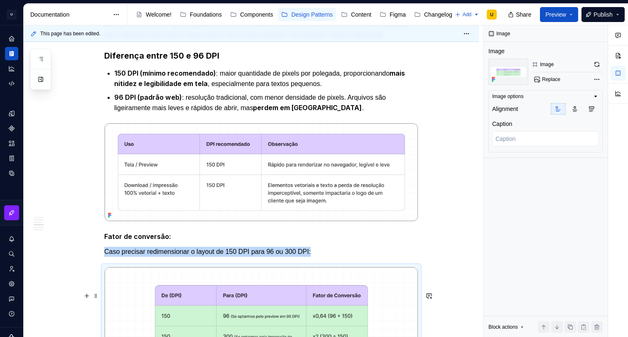
scroll to position [344, 0]
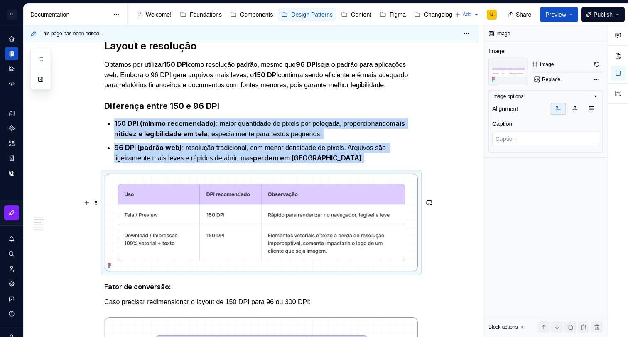
click at [325, 211] on img at bounding box center [261, 223] width 313 height 98
type textarea "*"
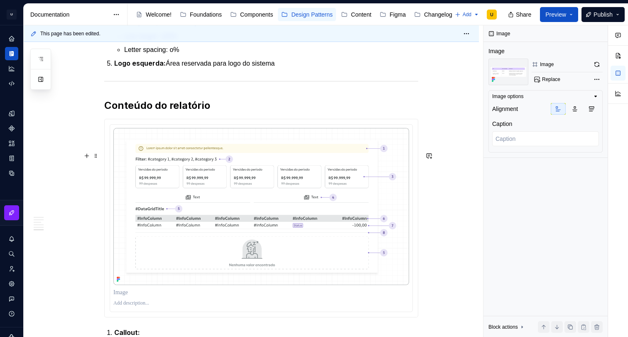
scroll to position [1390, 0]
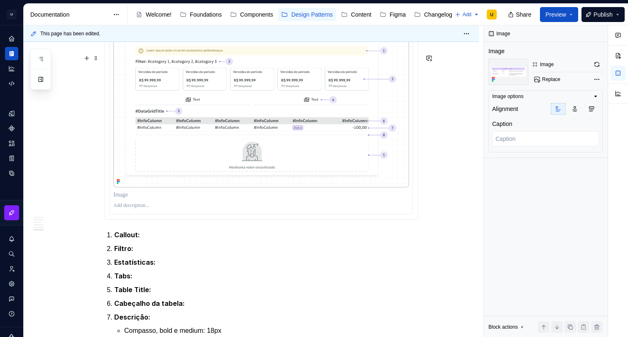
click at [297, 161] on img at bounding box center [261, 108] width 296 height 157
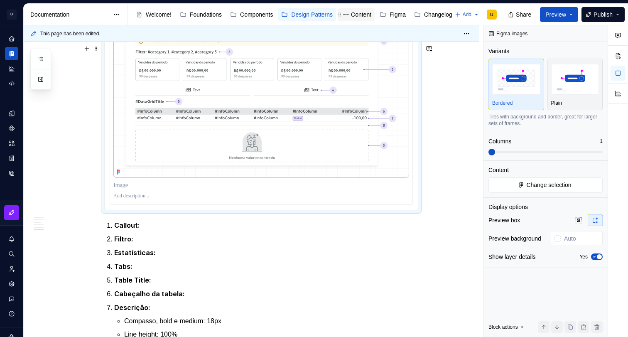
scroll to position [1471, 0]
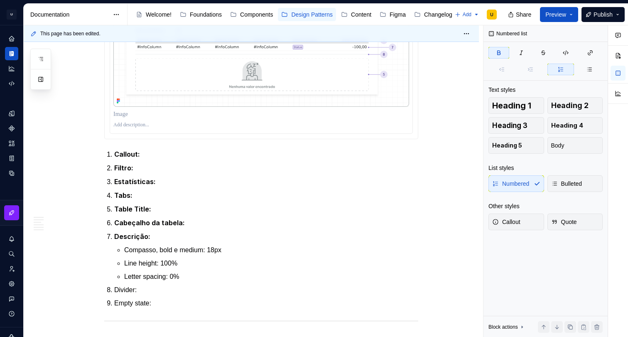
click at [406, 130] on div at bounding box center [261, 125] width 296 height 10
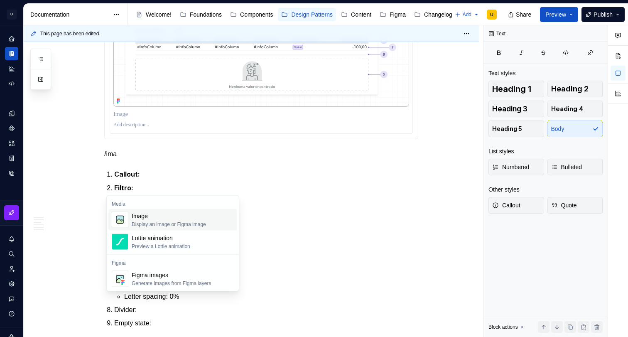
click at [194, 216] on div "Image" at bounding box center [169, 216] width 74 height 8
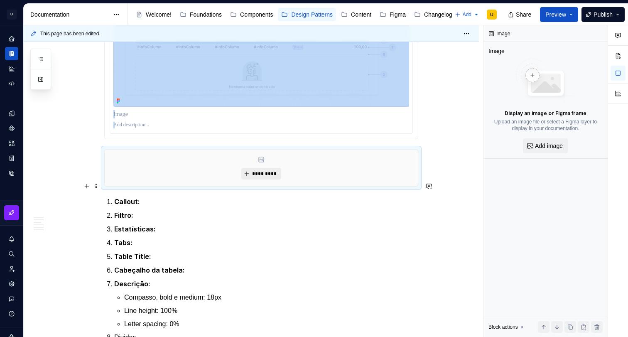
click at [266, 177] on span "*********" at bounding box center [264, 173] width 25 height 7
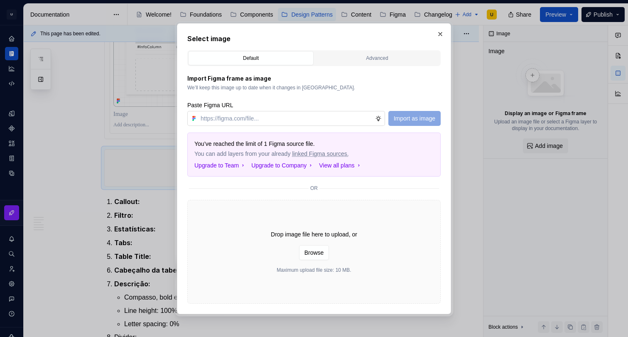
type textarea "*"
type input "https://www.figma.com/design/RDvZUTXY7plQd3eKW82LFA/CDS-v2.1.4---uCondo%C2%AE?n…"
type textarea "*"
type input "https://www.figma.com/design/RDvZUTXY7plQd3eKW82LFA/CDS-v2.1.4---uCondo%C2%AE?n…"
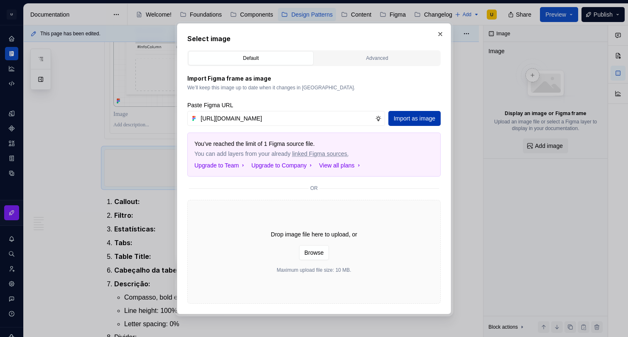
scroll to position [0, 0]
click at [407, 115] on span "Import as image" at bounding box center [415, 118] width 42 height 8
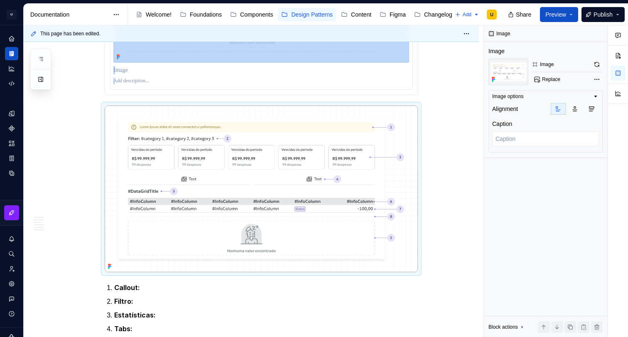
scroll to position [1523, 0]
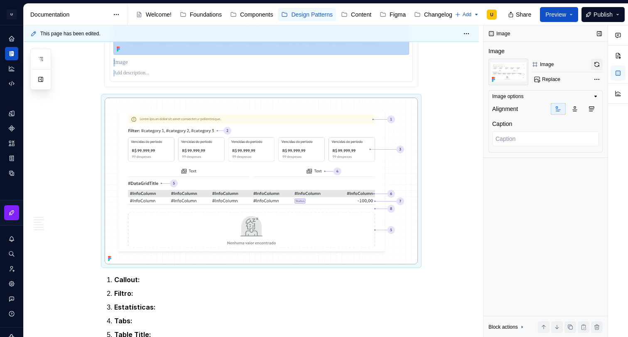
click at [593, 64] on button "button" at bounding box center [597, 65] width 12 height 12
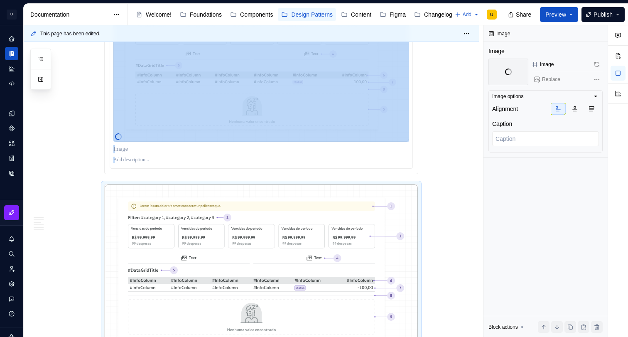
scroll to position [1420, 0]
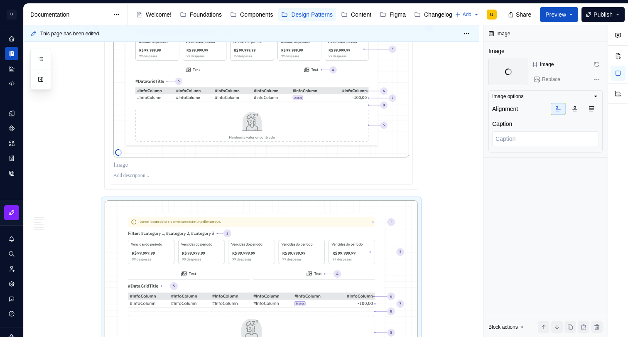
click at [389, 146] on img at bounding box center [261, 78] width 296 height 157
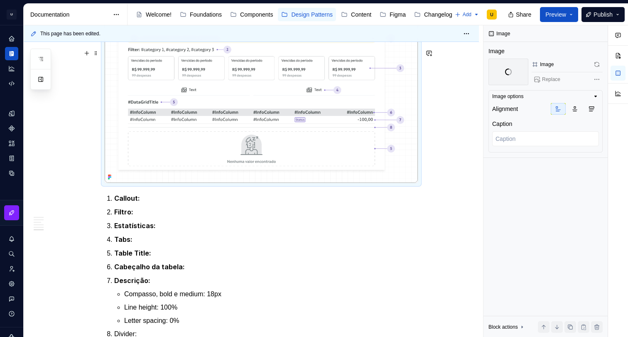
scroll to position [1398, 0]
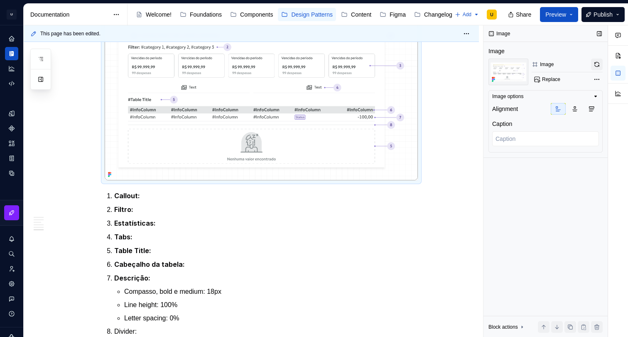
click at [592, 62] on button "button" at bounding box center [597, 65] width 12 height 12
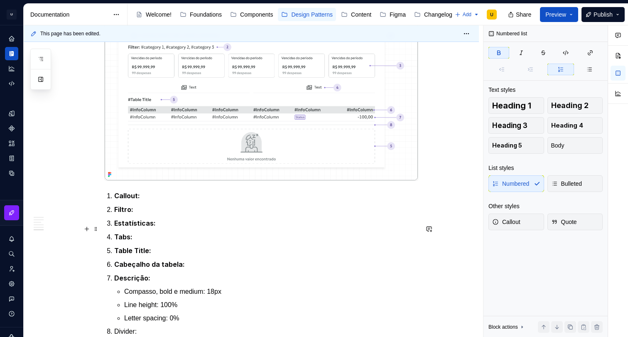
click at [148, 201] on p "Callout:" at bounding box center [266, 196] width 304 height 10
click at [151, 215] on p "Filtro:" at bounding box center [266, 209] width 304 height 10
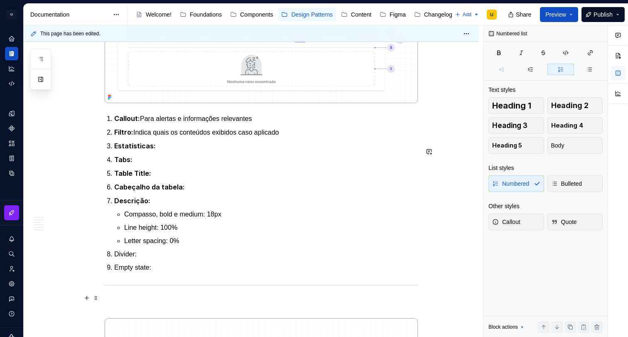
scroll to position [1484, 0]
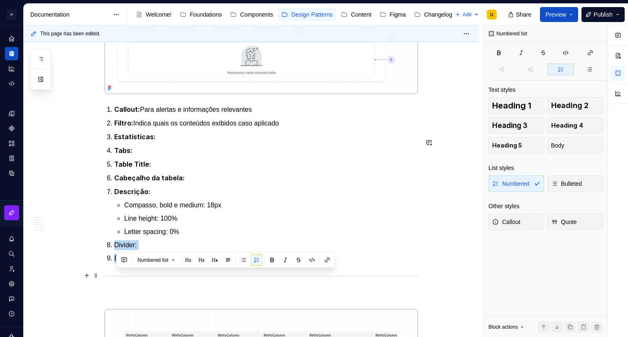
drag, startPoint x: 131, startPoint y: 295, endPoint x: 114, endPoint y: 279, distance: 23.8
click at [114, 263] on ol "Callout: Para alertas e informações relevantes Filtro: Indica quais os conteúdo…" at bounding box center [266, 183] width 304 height 159
drag, startPoint x: 271, startPoint y: 258, endPoint x: 248, endPoint y: 245, distance: 26.9
click at [271, 258] on button "button" at bounding box center [272, 260] width 12 height 12
click at [180, 174] on ol "Callout: Para alertas e informações relevantes Filtro: Indica quais os conteúdo…" at bounding box center [266, 184] width 304 height 160
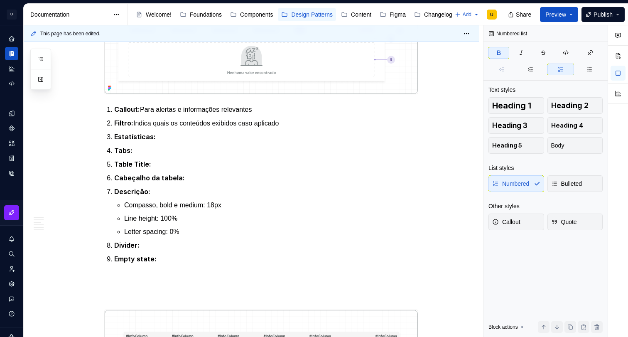
scroll to position [1479, 0]
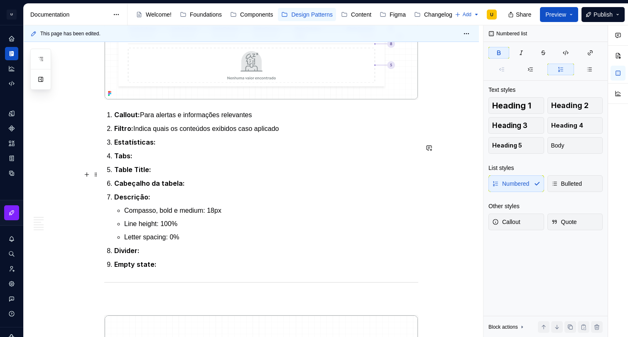
click at [177, 147] on p "Estatísticas:" at bounding box center [266, 142] width 304 height 10
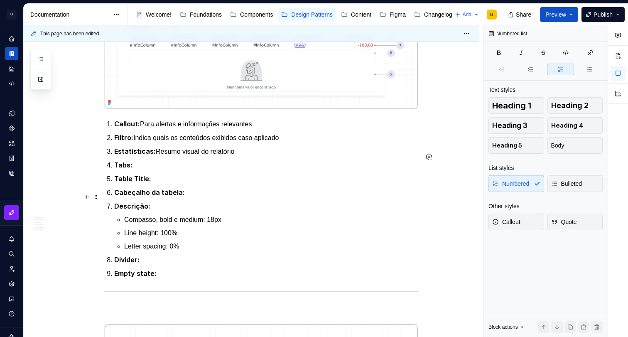
click at [156, 170] on p "Tabs:" at bounding box center [266, 165] width 304 height 10
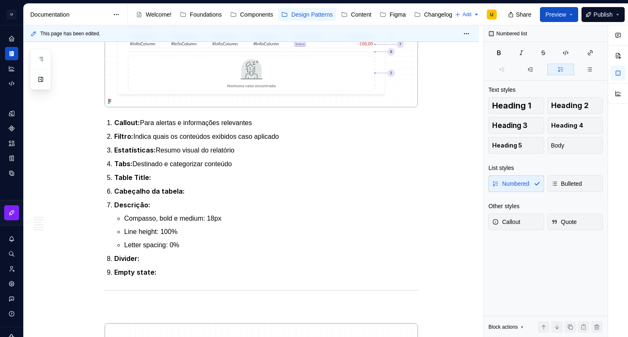
click at [170, 183] on p "Table Title:" at bounding box center [266, 177] width 304 height 10
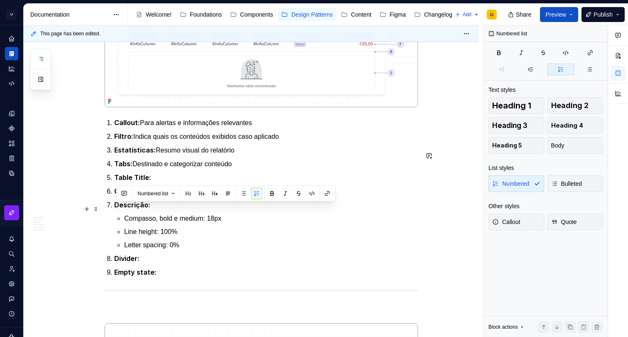
click at [168, 183] on p "Table Title:" at bounding box center [266, 177] width 304 height 10
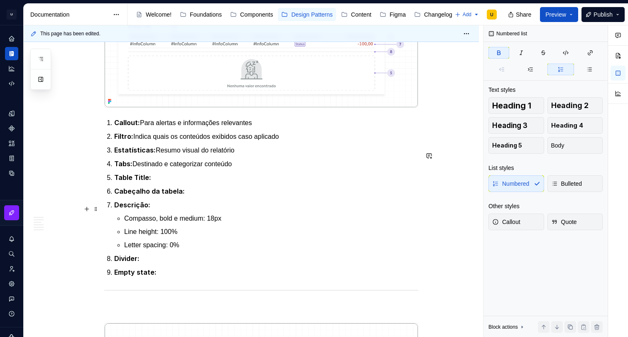
click at [173, 183] on p "Table Title:" at bounding box center [266, 177] width 304 height 10
click at [170, 183] on p "Table Title:" at bounding box center [266, 177] width 304 height 10
click at [202, 196] on p "Cabeçalho da tabela:" at bounding box center [266, 191] width 304 height 10
click at [171, 210] on p "Descrição:" at bounding box center [266, 205] width 304 height 10
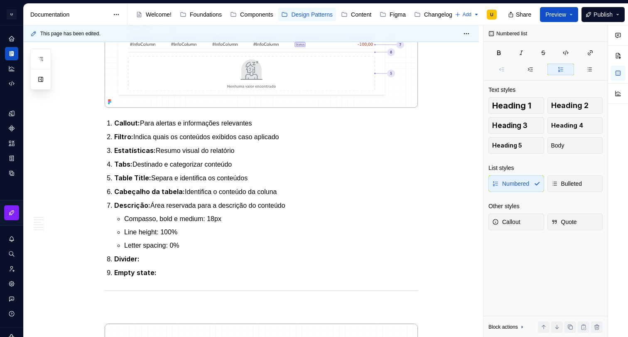
scroll to position [1468, 0]
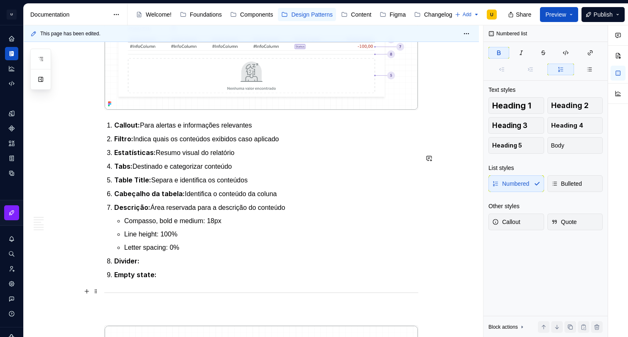
click at [160, 266] on p "Divider:" at bounding box center [266, 261] width 304 height 10
click at [170, 280] on p "Empty state:" at bounding box center [266, 274] width 304 height 10
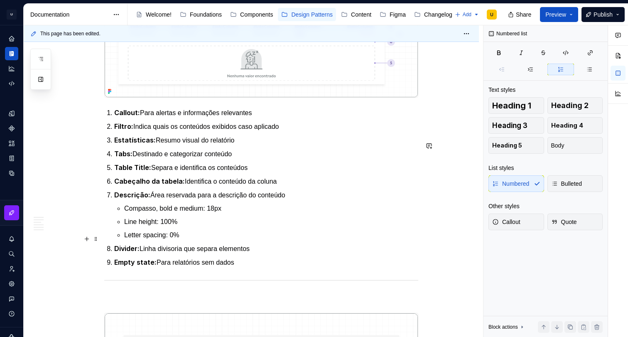
click at [180, 213] on p "Compasso, bold e medium: 18px" at bounding box center [271, 208] width 294 height 10
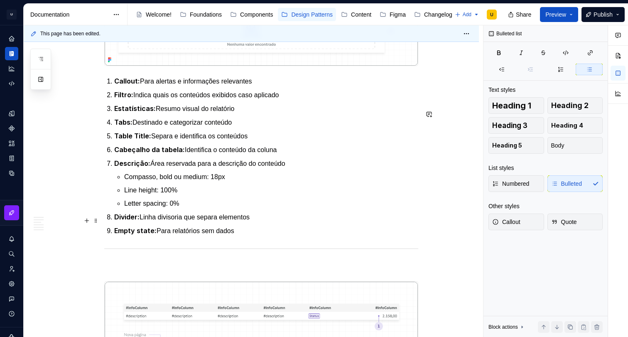
click at [244, 195] on p "Line height: 100%" at bounding box center [271, 190] width 294 height 10
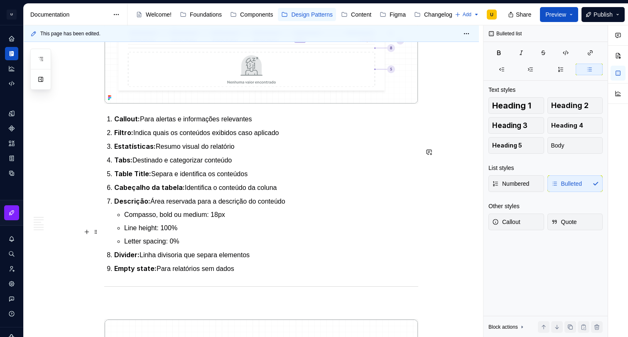
scroll to position [1477, 0]
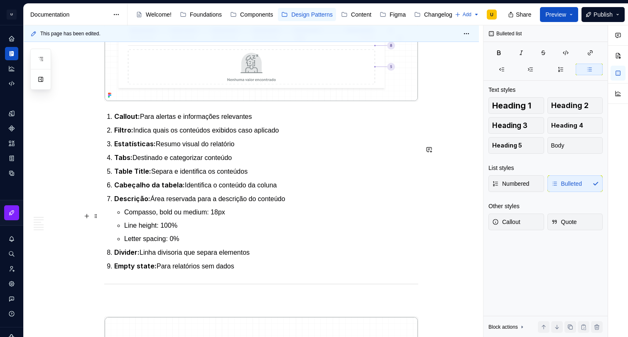
click at [395, 190] on p "Cabeçalho da tabela: Identifica o conteúdo da coluna" at bounding box center [266, 185] width 304 height 10
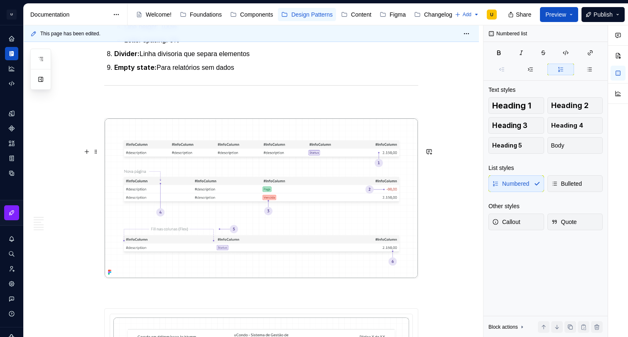
scroll to position [1676, 0]
click at [359, 220] on img at bounding box center [261, 196] width 313 height 159
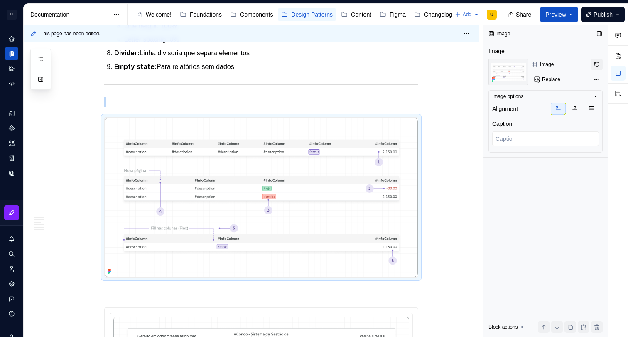
click at [594, 64] on button "button" at bounding box center [597, 65] width 12 height 12
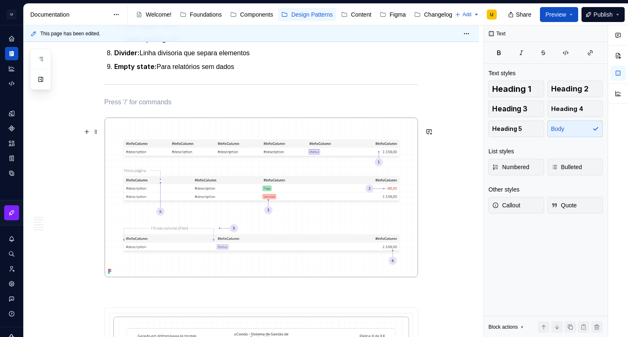
click at [168, 107] on p at bounding box center [261, 102] width 314 height 10
click at [147, 107] on p "Conteúdo da tabela" at bounding box center [261, 102] width 314 height 10
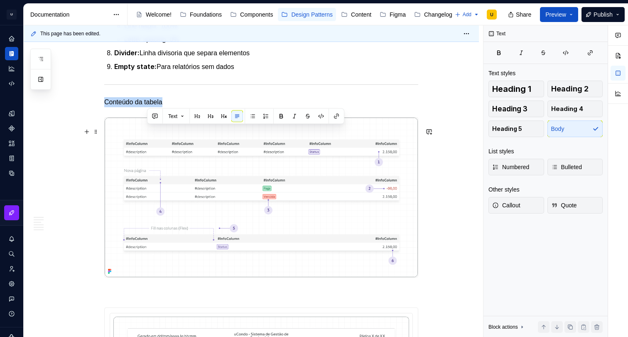
click at [147, 107] on p "Conteúdo da tabela" at bounding box center [261, 102] width 314 height 10
click at [241, 118] on button "button" at bounding box center [241, 116] width 12 height 12
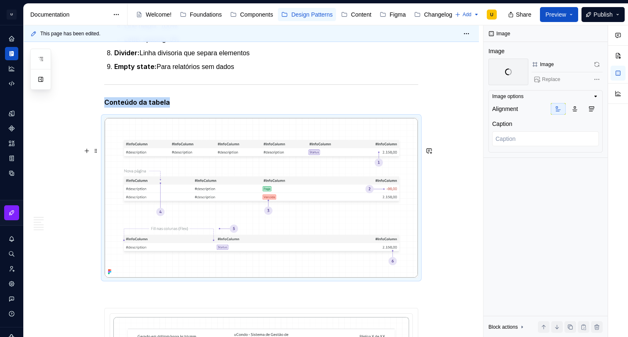
click at [231, 166] on img at bounding box center [261, 197] width 313 height 159
click at [194, 108] on p "Conteúdo da tabela" at bounding box center [261, 102] width 314 height 10
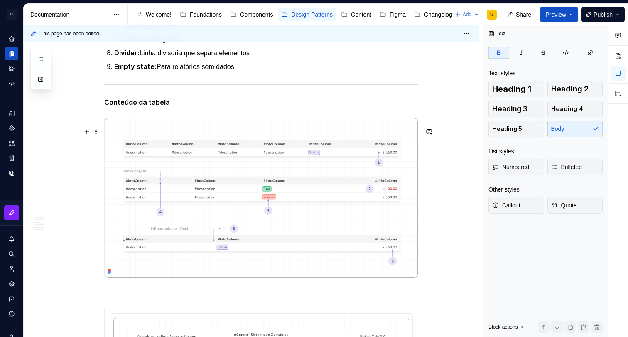
click at [152, 106] on strong "Conteúdo da tabela" at bounding box center [137, 102] width 66 height 8
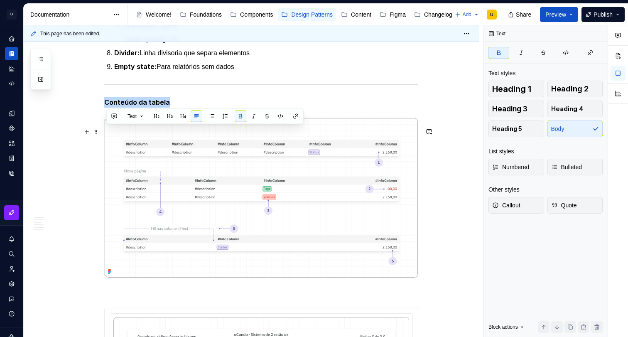
click at [152, 106] on strong "Conteúdo da tabela" at bounding box center [137, 102] width 66 height 8
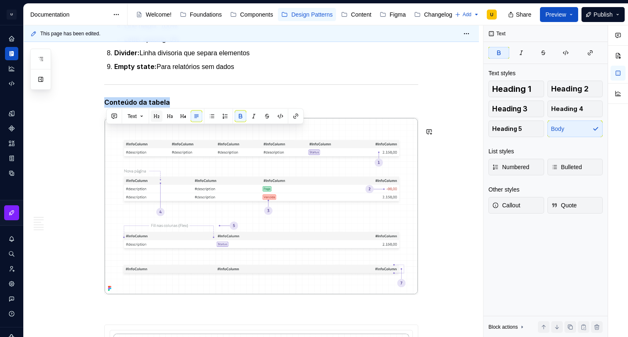
click at [159, 115] on button "button" at bounding box center [157, 116] width 12 height 12
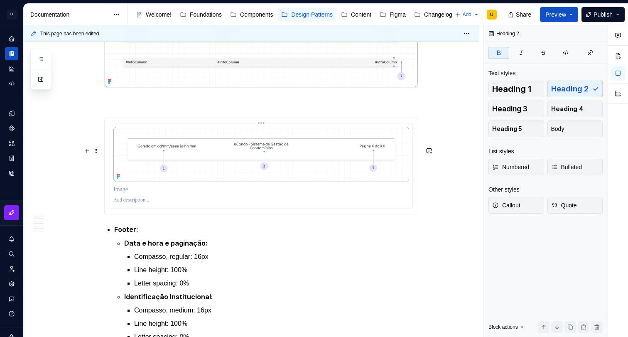
scroll to position [1899, 0]
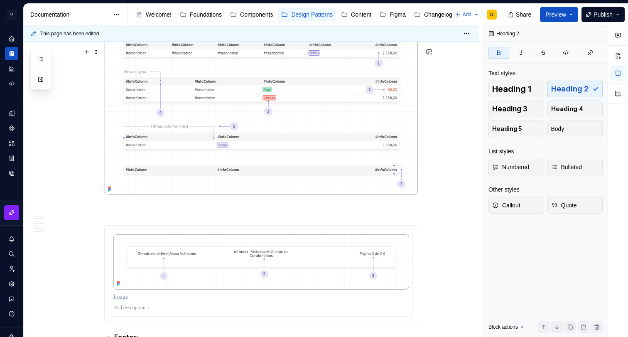
click at [359, 182] on img at bounding box center [261, 107] width 313 height 176
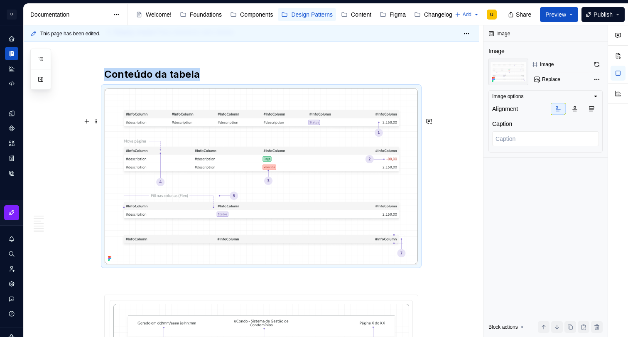
scroll to position [1712, 0]
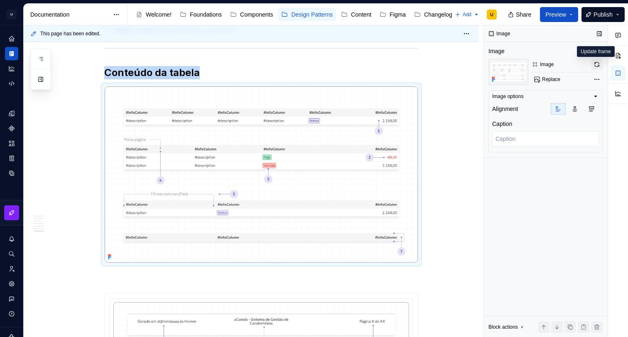
click at [601, 61] on button "button" at bounding box center [597, 65] width 12 height 12
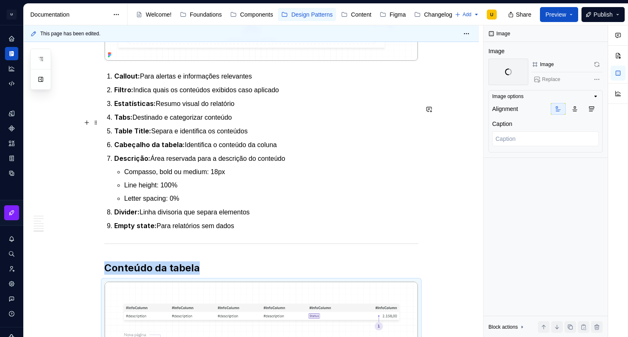
scroll to position [1520, 0]
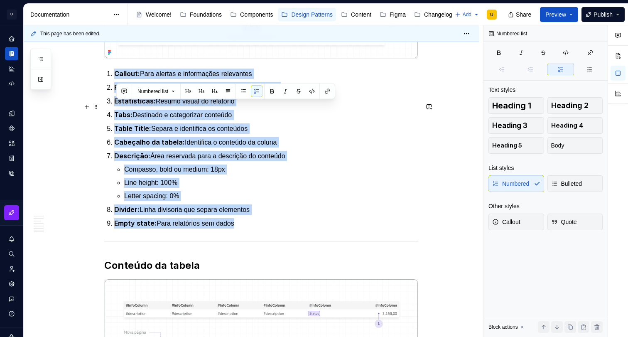
drag, startPoint x: 239, startPoint y: 252, endPoint x: 114, endPoint y: 108, distance: 190.4
click at [114, 108] on ol "Callout: Para alertas e informações relevantes Filtro: Indica quais os conteúdo…" at bounding box center [266, 148] width 304 height 160
copy ol "Callout: Para alertas e informações relevantes Filtro: Indica quais os conteúdo…"
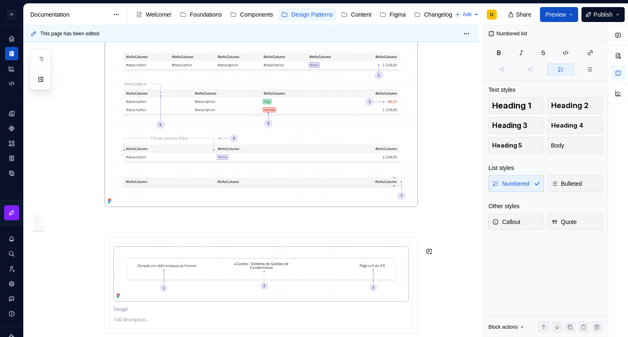
scroll to position [1772, 0]
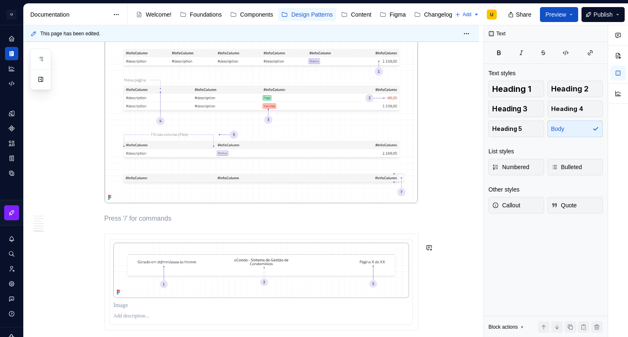
click at [139, 223] on p at bounding box center [261, 218] width 314 height 10
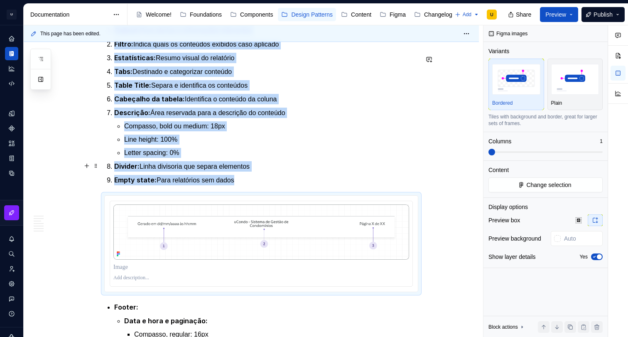
scroll to position [1965, 0]
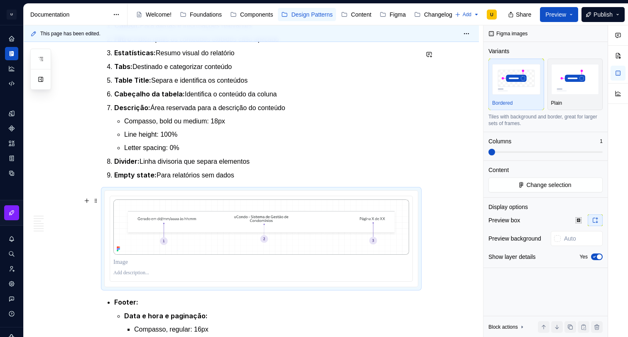
click at [262, 180] on p "Empty state: Para relatórios sem dados" at bounding box center [266, 175] width 304 height 10
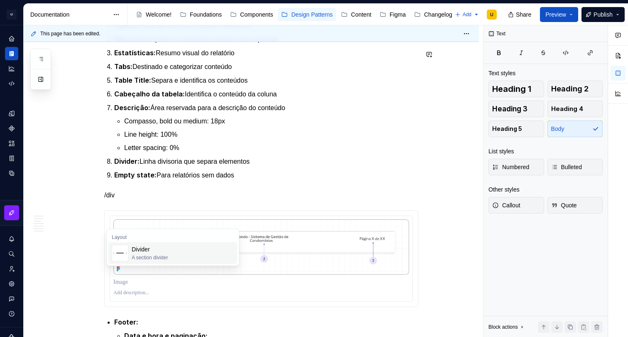
click at [160, 249] on div "Divider" at bounding box center [150, 249] width 36 height 8
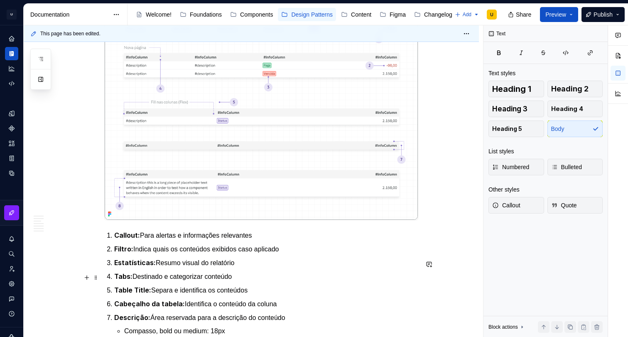
scroll to position [1812, 0]
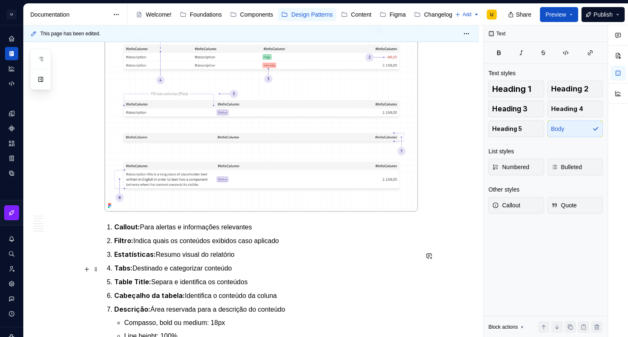
click at [167, 232] on p "Callout: Para alertas e informações relevantes" at bounding box center [266, 227] width 304 height 10
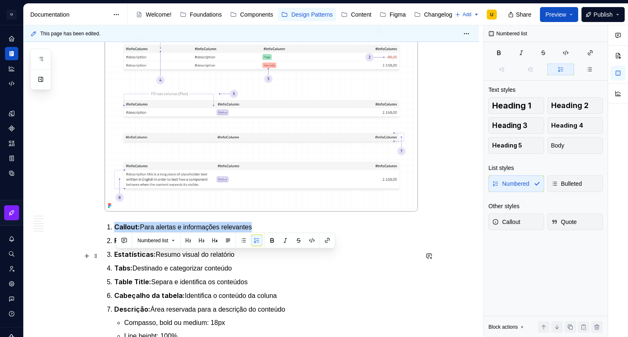
click at [167, 232] on p "Callout: Para alertas e informações relevantes" at bounding box center [266, 227] width 304 height 10
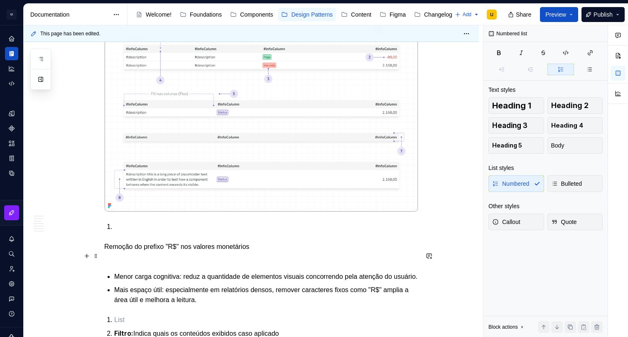
scroll to position [1879, 0]
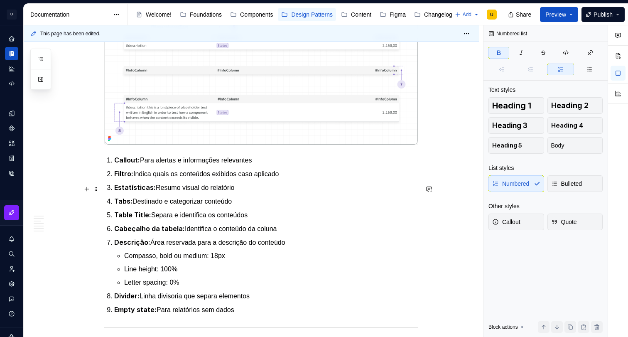
click at [122, 165] on p "Callout: Para alertas e informações relevantes" at bounding box center [266, 160] width 304 height 10
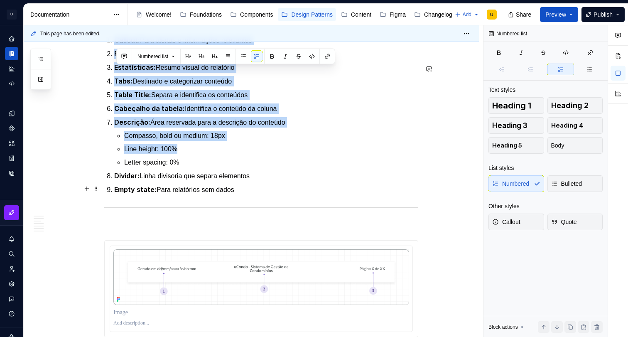
scroll to position [1996, 0]
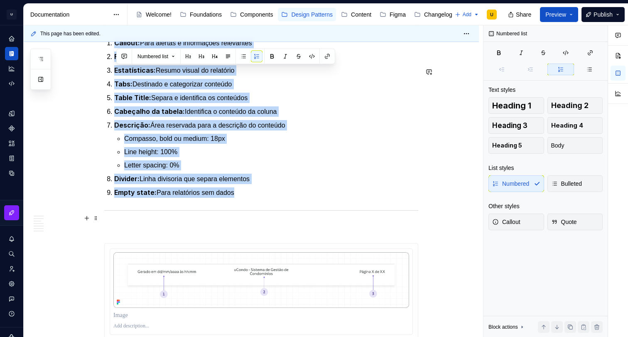
drag, startPoint x: 117, startPoint y: 189, endPoint x: 273, endPoint y: 218, distance: 158.2
click at [273, 198] on ol "Callout: Para alertas e informações relevantes Filtro: Indica quais os conteúdo…" at bounding box center [266, 118] width 304 height 160
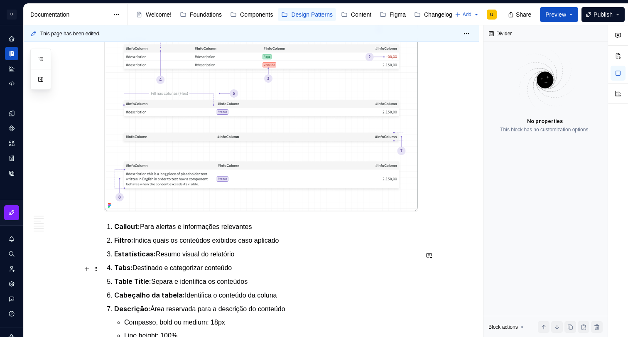
scroll to position [1897, 0]
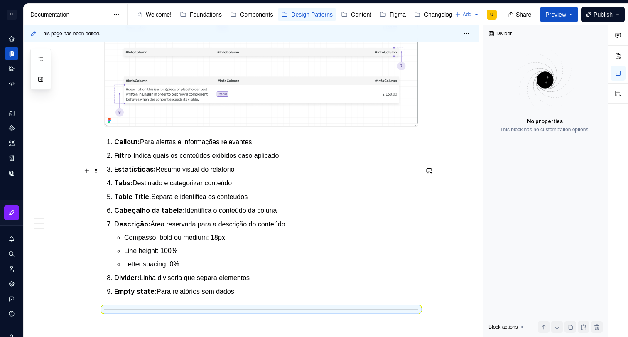
click at [148, 147] on p "Callout: Para alertas e informações relevantes" at bounding box center [266, 142] width 304 height 10
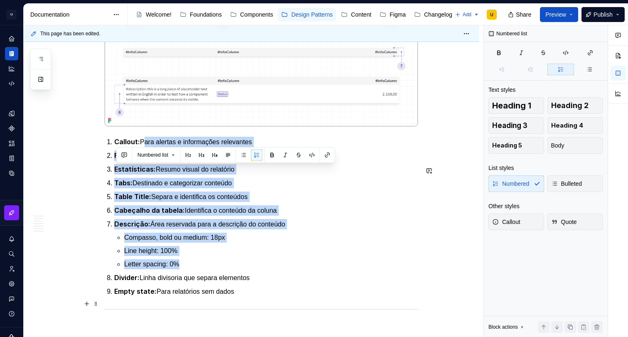
drag, startPoint x: 147, startPoint y: 169, endPoint x: 227, endPoint y: 295, distance: 149.9
click at [227, 295] on ol "Callout: Para alertas e informações relevantes Filtro: Indica quais os conteúdo…" at bounding box center [266, 217] width 304 height 160
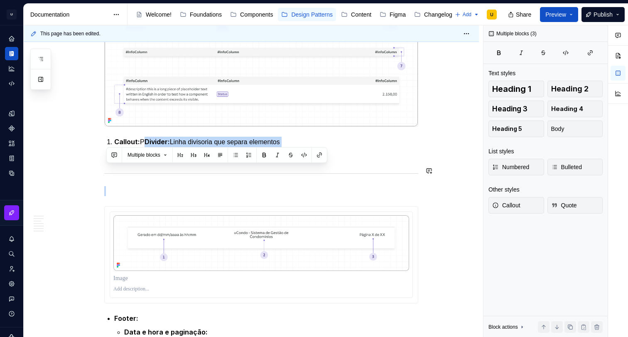
drag, startPoint x: 149, startPoint y: 169, endPoint x: 284, endPoint y: 195, distance: 136.9
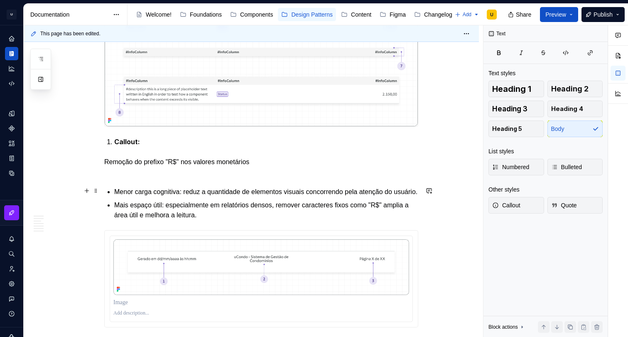
click at [107, 177] on p "Remoção do prefixo "R$" nos valores monetários" at bounding box center [261, 167] width 314 height 20
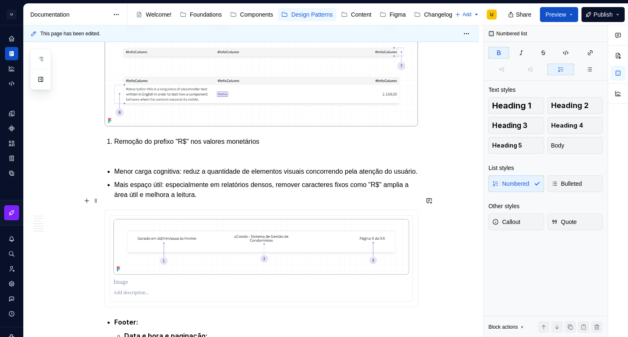
click at [117, 176] on p "Menor carga cognitiva: reduz a quantidade de elementos visuais concorrendo pela…" at bounding box center [266, 171] width 304 height 10
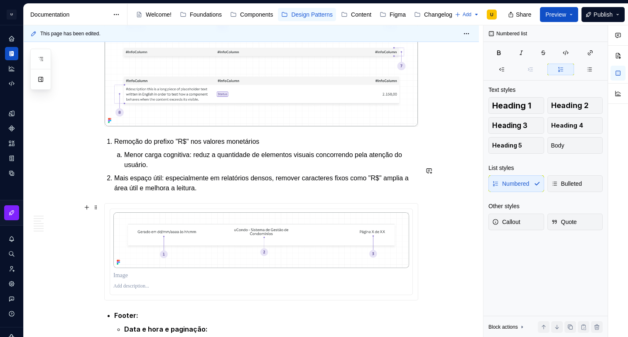
click at [116, 193] on li "Mais espaço útil: especialmente em relatórios densos, remover caracteres fixos …" at bounding box center [266, 183] width 304 height 20
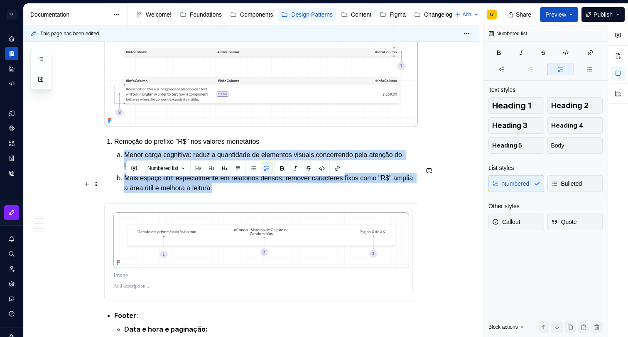
drag, startPoint x: 244, startPoint y: 218, endPoint x: 121, endPoint y: 183, distance: 127.3
click at [124, 183] on ol "Menor carga cognitiva: reduz a quantidade de elementos visuais concorrendo pela…" at bounding box center [271, 171] width 294 height 43
drag, startPoint x: 257, startPoint y: 167, endPoint x: 248, endPoint y: 170, distance: 9.2
click at [257, 167] on button "button" at bounding box center [253, 168] width 12 height 12
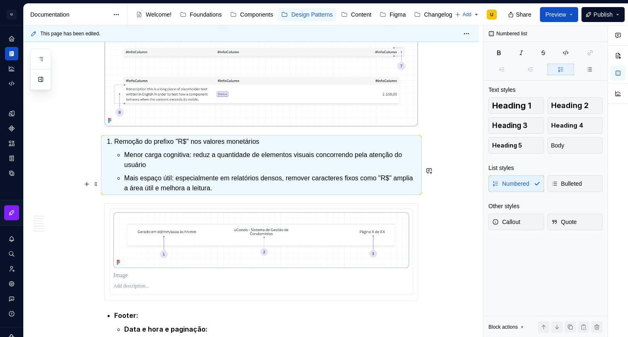
click at [174, 170] on p "Menor carga cognitiva: reduz a quantidade de elementos visuais concorrendo pela…" at bounding box center [271, 160] width 294 height 20
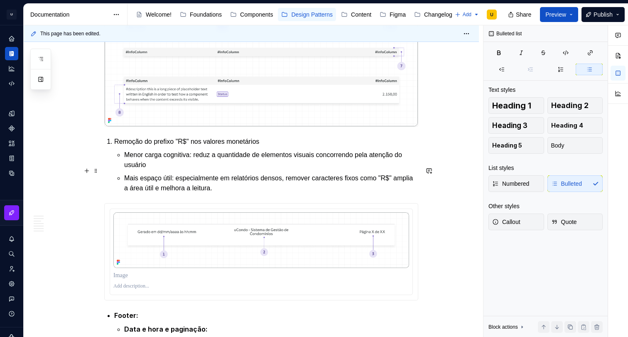
click at [198, 147] on p "Remoção do prefixo "R$" nos valores monetários" at bounding box center [266, 142] width 304 height 10
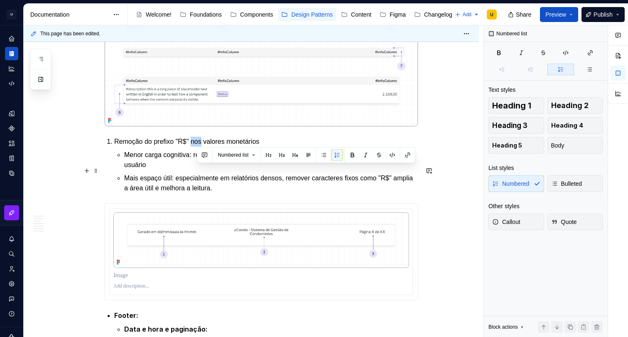
click at [198, 147] on p "Remoção do prefixo "R$" nos valores monetários" at bounding box center [266, 142] width 304 height 10
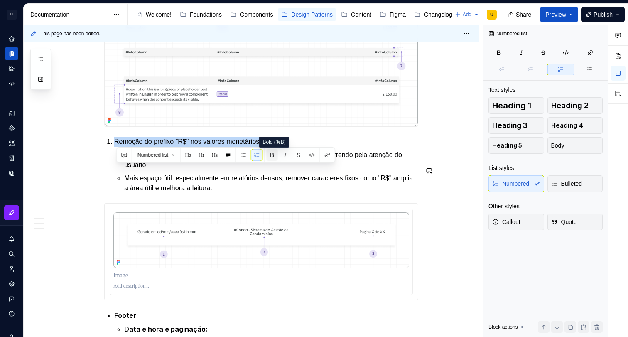
click at [272, 156] on button "button" at bounding box center [272, 155] width 12 height 12
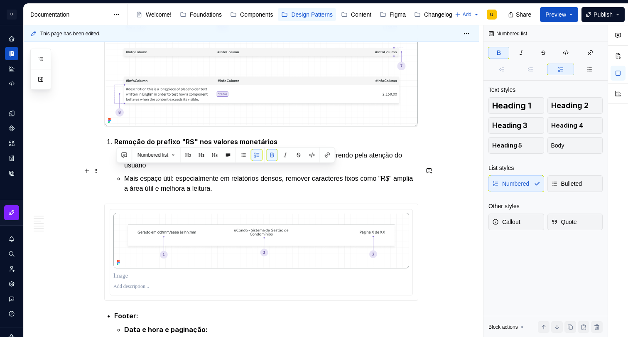
click at [271, 146] on strong "Remoção do prefixo "R$" nos valores monetários" at bounding box center [195, 141] width 163 height 8
click at [278, 147] on p "Remoção do prefixo "R$" nos valores monetários" at bounding box center [266, 142] width 304 height 10
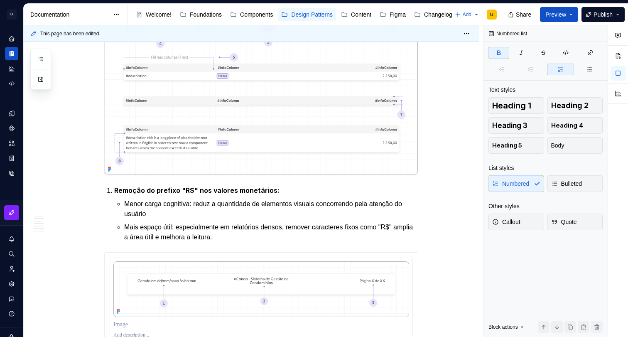
scroll to position [1860, 0]
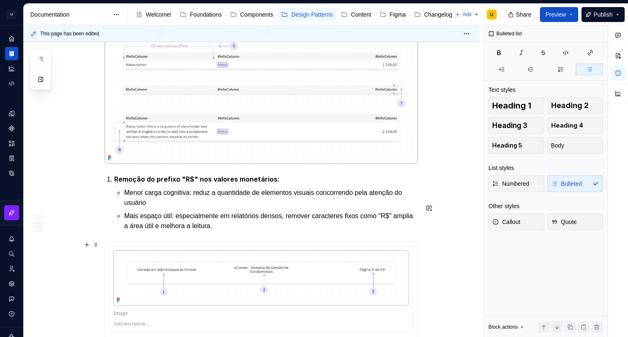
click at [267, 231] on p "Mais espaço útil: especialmente em relatórios densos, remover caracteres fixos …" at bounding box center [271, 221] width 294 height 20
click at [253, 231] on p "Mais espaço útil: especialmente em relatórios densos, remover caracteres fixos …" at bounding box center [271, 221] width 294 height 20
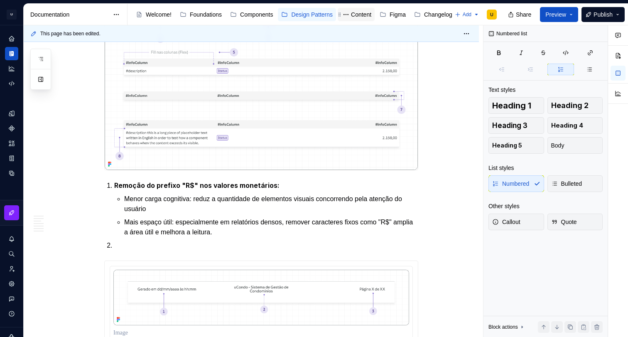
scroll to position [1873, 0]
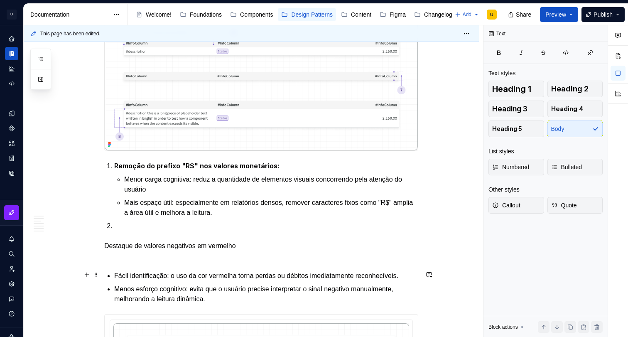
click at [110, 261] on p "Destaque de valores negativos em vermelho" at bounding box center [261, 251] width 314 height 20
click at [108, 261] on p "Destaque de valores negativos em vermelho" at bounding box center [261, 251] width 314 height 20
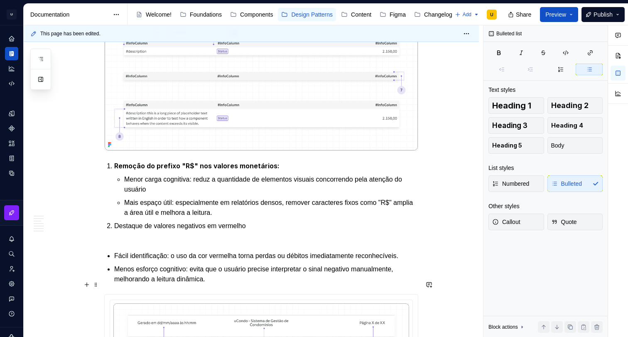
drag, startPoint x: 123, startPoint y: 280, endPoint x: 120, endPoint y: 275, distance: 5.8
click at [123, 261] on p "Fácil identificação: o uso da cor vermelha torna perdas ou débitos imediatament…" at bounding box center [266, 256] width 304 height 10
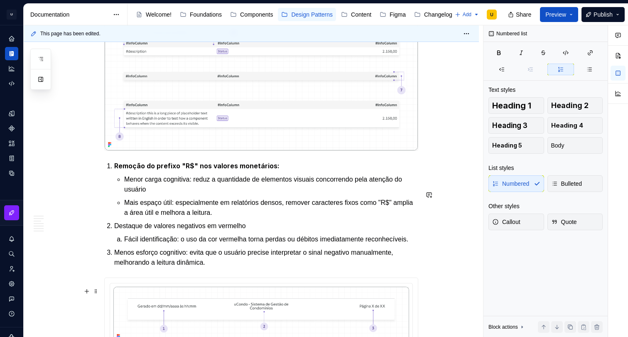
click at [117, 267] on ol "Remoção do prefixo "R$" nos valores monetários: Menor carga cognitiva: reduz a …" at bounding box center [266, 214] width 304 height 107
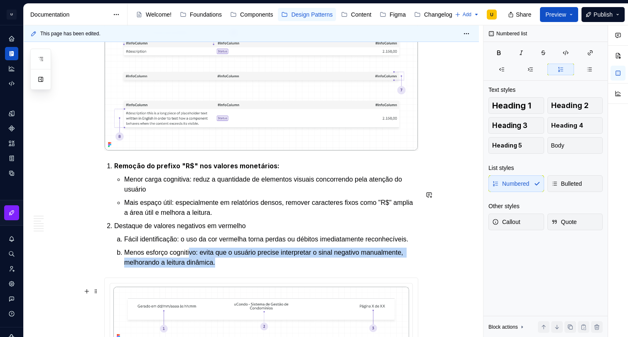
scroll to position [1880, 0]
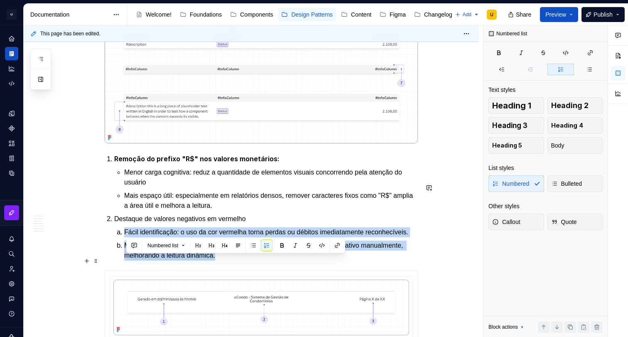
drag, startPoint x: 268, startPoint y: 300, endPoint x: 123, endPoint y: 260, distance: 150.4
click at [124, 260] on ol "Fácil identificação: o uso da cor vermelha torna perdas ou débitos imediatament…" at bounding box center [271, 243] width 294 height 33
click at [258, 245] on button "button" at bounding box center [253, 246] width 12 height 12
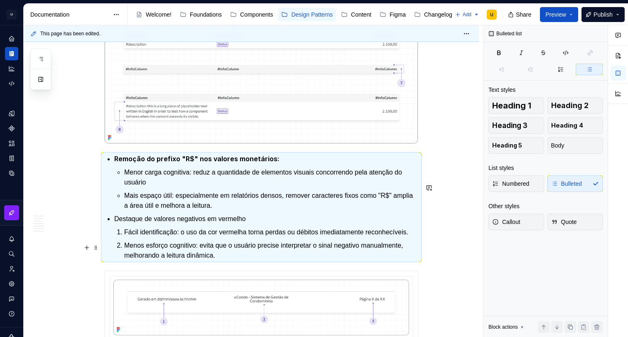
click at [148, 242] on ul "Remoção do prefixo "R$" nos valores monetários: Menor carga cognitiva: reduz a …" at bounding box center [266, 207] width 304 height 107
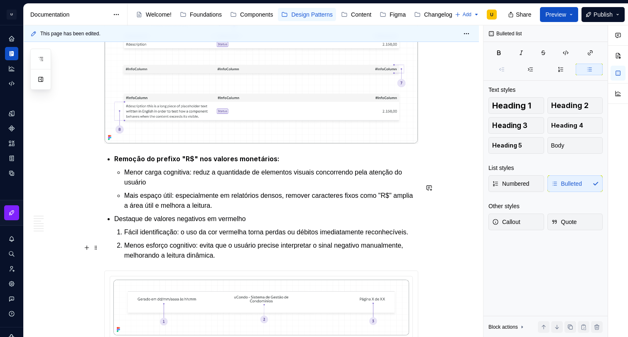
click at [147, 224] on p "Destaque de valores negativos em vermelho" at bounding box center [266, 219] width 304 height 10
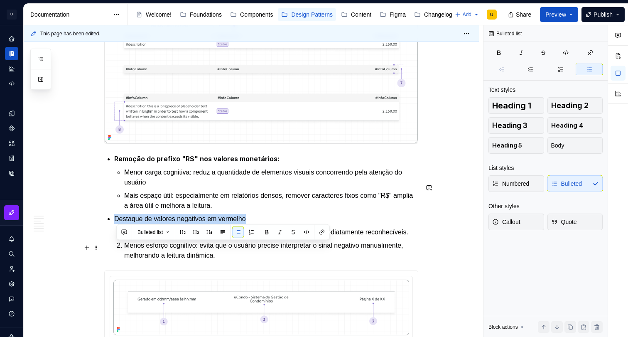
click at [147, 224] on p "Destaque de valores negativos em vermelho" at bounding box center [266, 219] width 304 height 10
click at [269, 230] on button "button" at bounding box center [267, 232] width 12 height 12
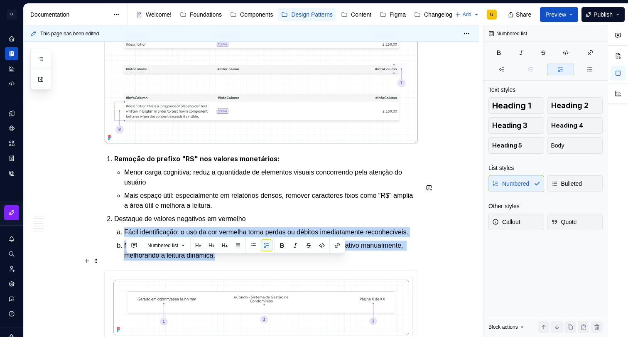
drag, startPoint x: 208, startPoint y: 282, endPoint x: 125, endPoint y: 261, distance: 85.4
click at [125, 260] on ol "Fácil identificação: o uso da cor vermelha torna perdas ou débitos imediatament…" at bounding box center [271, 243] width 294 height 33
click at [253, 245] on button "button" at bounding box center [253, 246] width 12 height 12
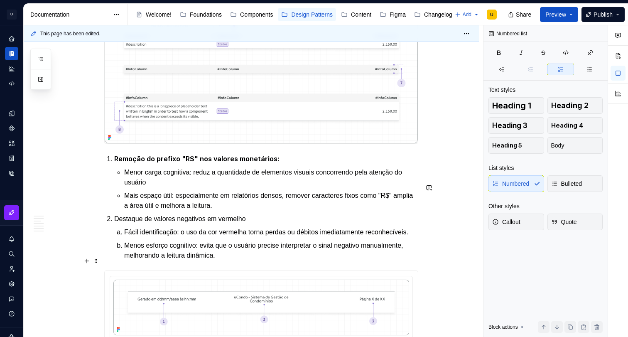
drag, startPoint x: 144, startPoint y: 258, endPoint x: 134, endPoint y: 259, distance: 10.5
click at [144, 237] on p "Fácil identificação: o uso da cor vermelha torna perdas ou débitos imediatament…" at bounding box center [271, 232] width 294 height 10
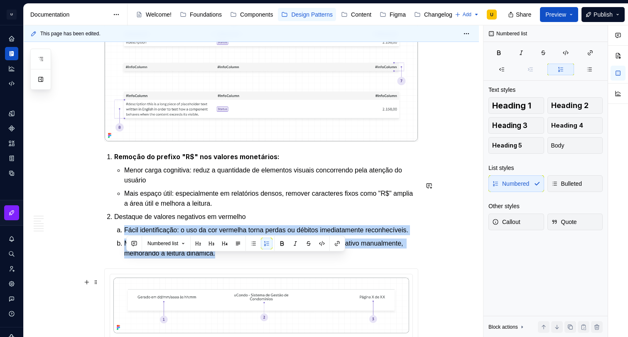
scroll to position [1885, 0]
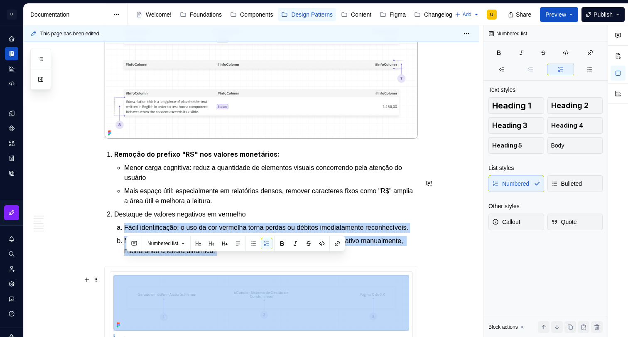
drag, startPoint x: 127, startPoint y: 260, endPoint x: 279, endPoint y: 288, distance: 153.6
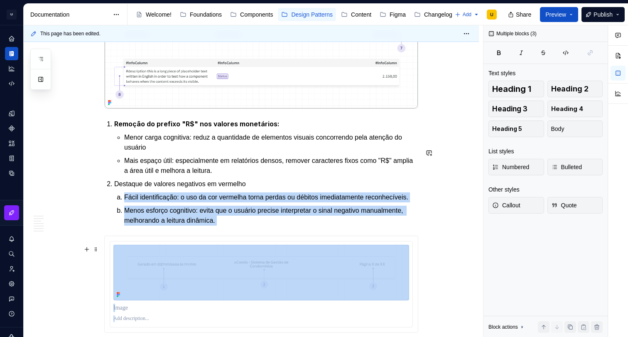
scroll to position [1916, 0]
click at [168, 201] on p "Fácil identificação: o uso da cor vermelha torna perdas ou débitos imediatament…" at bounding box center [271, 196] width 294 height 10
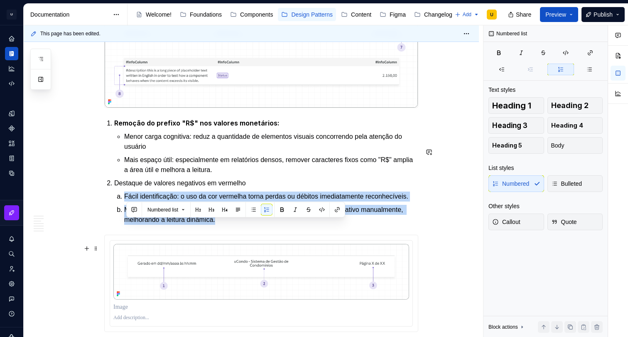
drag, startPoint x: 127, startPoint y: 225, endPoint x: 266, endPoint y: 244, distance: 140.8
click at [269, 225] on ol "Fácil identificação: o uso da cor vermelha torna perdas ou débitos imediatament…" at bounding box center [271, 207] width 294 height 33
click at [256, 210] on button "button" at bounding box center [253, 210] width 12 height 12
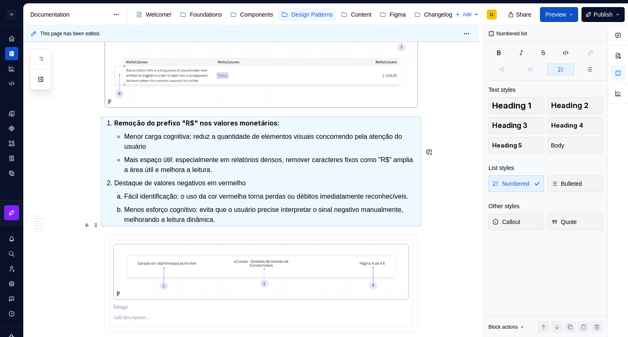
click at [130, 201] on p "Fácil identificação: o uso da cor vermelha torna perdas ou débitos imediatament…" at bounding box center [271, 196] width 294 height 10
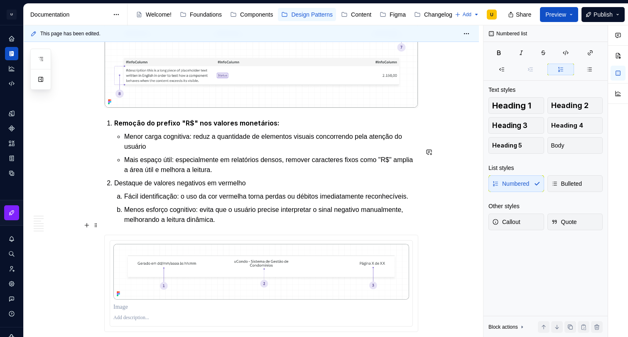
click at [124, 201] on li "Fácil identificação: o uso da cor vermelha torna perdas ou débitos imediatament…" at bounding box center [271, 196] width 294 height 10
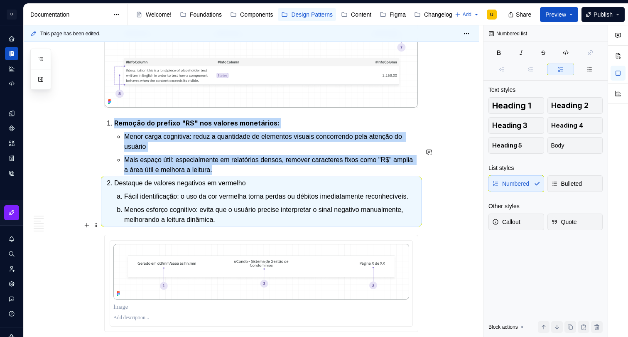
drag, startPoint x: 140, startPoint y: 237, endPoint x: 127, endPoint y: 228, distance: 16.1
click at [140, 201] on p "Fácil identificação: o uso da cor vermelha torna perdas ou débitos imediatament…" at bounding box center [271, 196] width 294 height 10
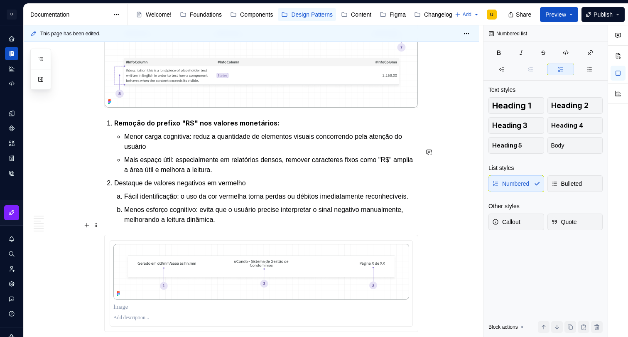
click at [126, 201] on li "Fácil identificação: o uso da cor vermelha torna perdas ou débitos imediatament…" at bounding box center [271, 196] width 294 height 10
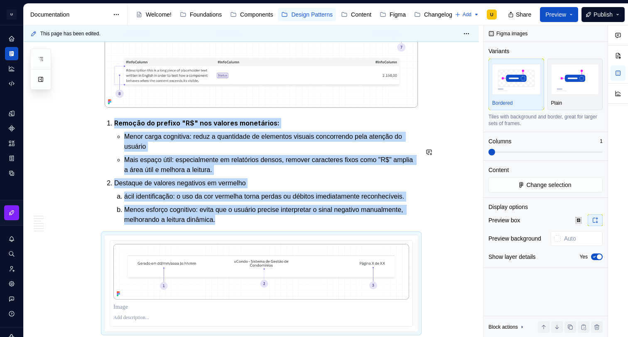
scroll to position [1949, 0]
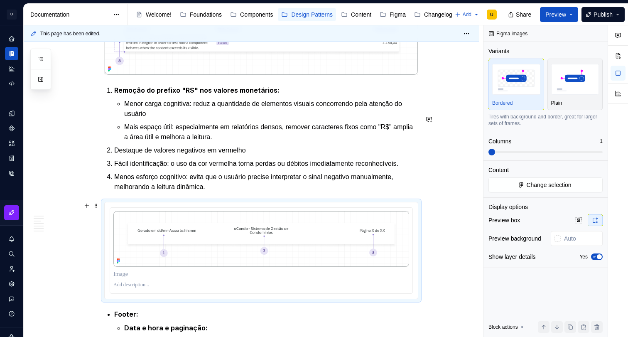
click at [117, 192] on ol "Remoção do prefixo "R$" nos valores monetários: Menor carga cognitiva: reduz a …" at bounding box center [266, 138] width 304 height 107
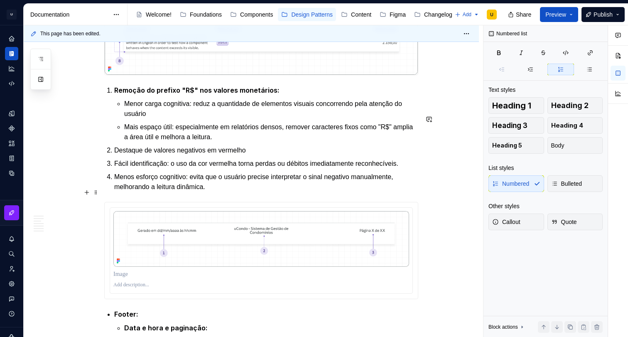
click at [116, 169] on p "Fácil identificação: o uso da cor vermelha torna perdas ou débitos imediatament…" at bounding box center [266, 164] width 304 height 10
click at [117, 192] on p "Menos esforço cognitivo: evita que o usuário precise interpretar o sinal negati…" at bounding box center [266, 182] width 304 height 20
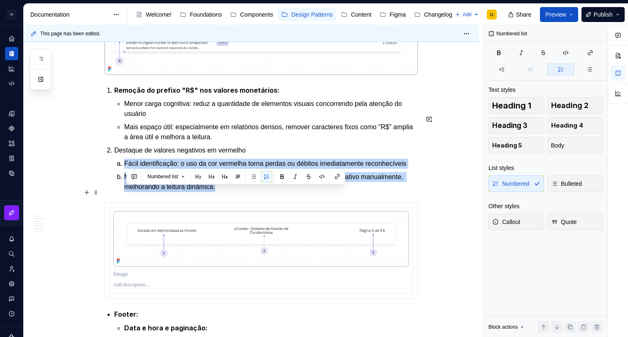
drag, startPoint x: 206, startPoint y: 216, endPoint x: 124, endPoint y: 189, distance: 86.1
click at [124, 189] on ol "Fácil identificação: o uso da cor vermelha torna perdas ou débitos imediatament…" at bounding box center [271, 175] width 294 height 33
click at [252, 178] on button "button" at bounding box center [253, 177] width 12 height 12
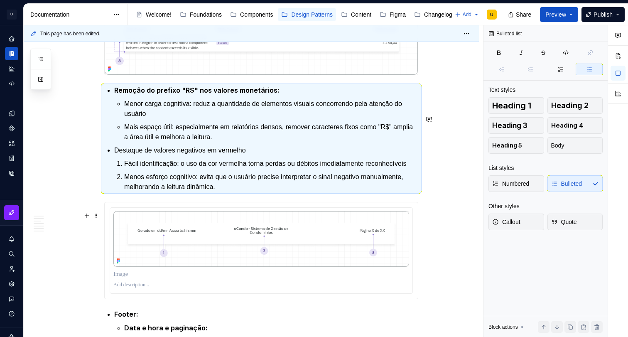
click at [255, 192] on p "Menos esforço cognitivo: evita que o usuário precise interpretar o sinal negati…" at bounding box center [271, 182] width 294 height 20
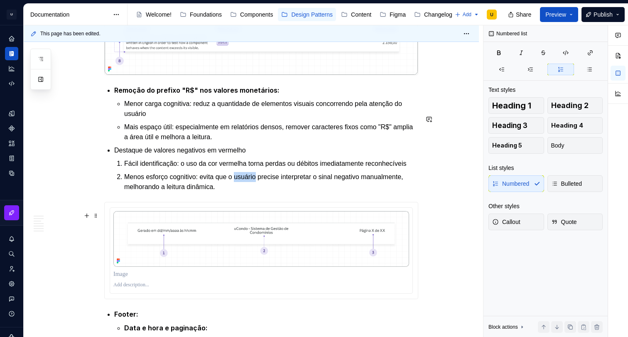
click at [255, 192] on p "Menos esforço cognitivo: evita que o usuário precise interpretar o sinal negati…" at bounding box center [271, 182] width 294 height 20
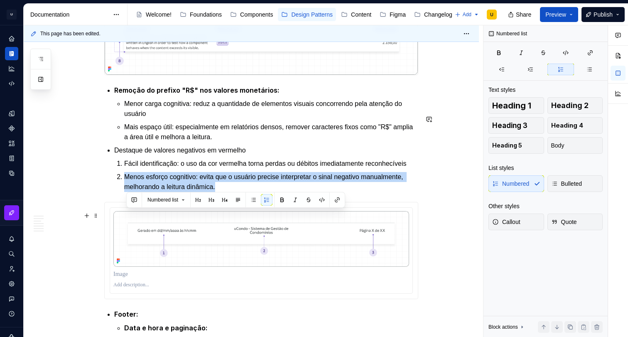
click at [255, 192] on p "Menos esforço cognitivo: evita que o usuário precise interpretar o sinal negati…" at bounding box center [271, 182] width 294 height 20
click at [271, 198] on button "button" at bounding box center [267, 200] width 12 height 12
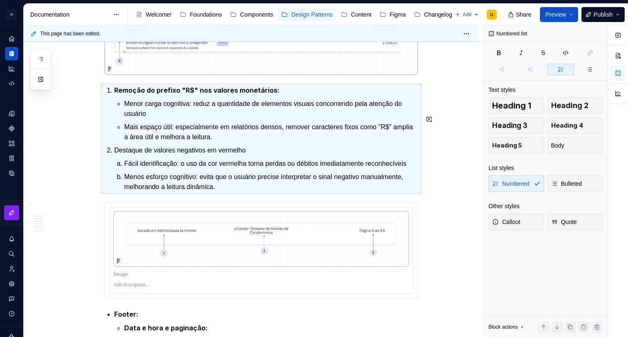
click at [269, 169] on p "Fácil identificação: o uso da cor vermelha torna perdas ou débitos imediatament…" at bounding box center [271, 164] width 294 height 10
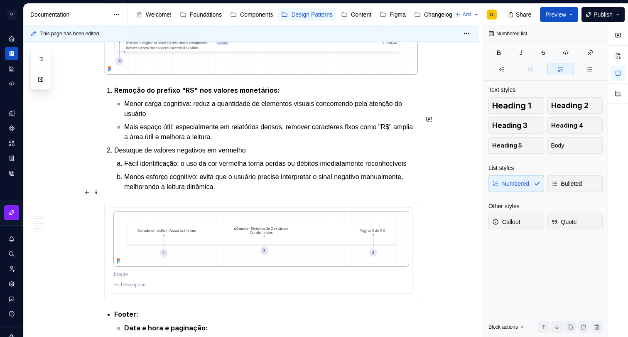
click at [124, 169] on li "Fácil identificação: o uso da cor vermelha torna perdas ou débitos imediatament…" at bounding box center [271, 164] width 294 height 10
click at [142, 119] on p "Menor carga cognitiva: reduz a quantidade de elementos visuais concorrendo pela…" at bounding box center [271, 109] width 294 height 20
click at [197, 155] on p "Destaque de valores negativos em vermelho" at bounding box center [266, 150] width 304 height 10
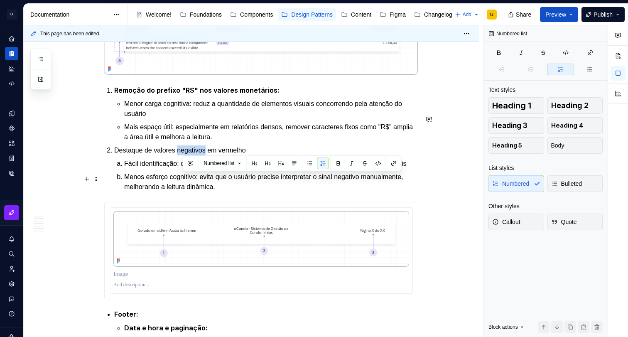
click at [197, 155] on p "Destaque de valores negativos em vermelho" at bounding box center [266, 150] width 304 height 10
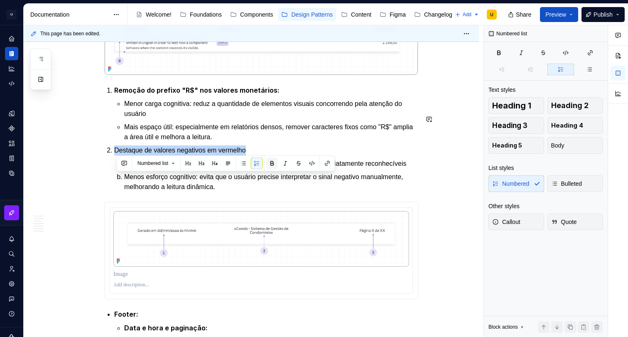
click at [276, 162] on button "button" at bounding box center [272, 163] width 12 height 12
click at [205, 169] on p "Fácil identificação: o uso da cor vermelha torna perdas ou débitos imediatament…" at bounding box center [271, 164] width 294 height 10
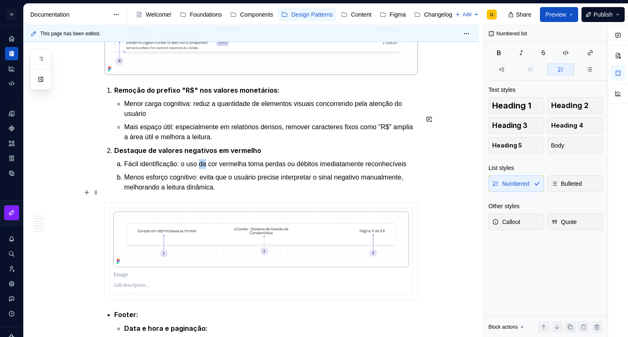
click at [205, 169] on p "Fácil identificação: o uso da cor vermelha torna perdas ou débitos imediatament…" at bounding box center [271, 164] width 294 height 10
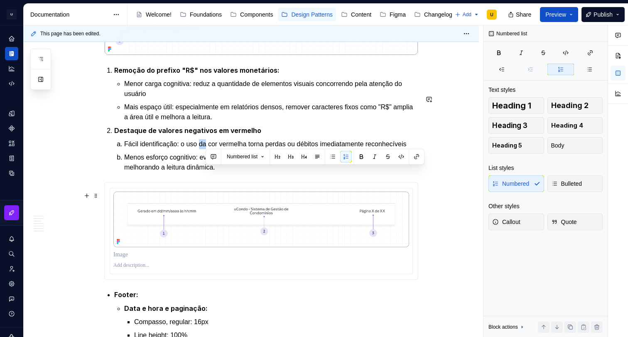
scroll to position [1969, 0]
click at [253, 172] on ol "Fácil identificação: o uso da cor vermelha torna perdas ou débitos imediatament…" at bounding box center [271, 155] width 294 height 33
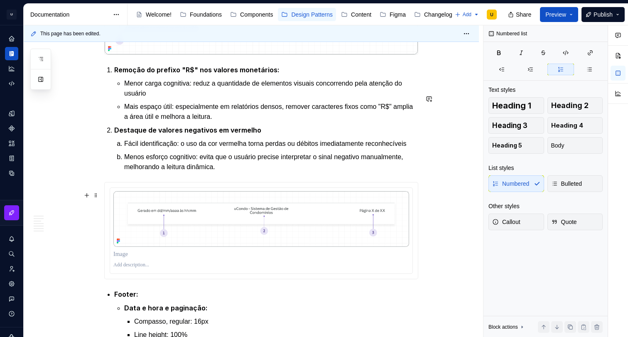
click at [272, 172] on p "Menos esforço cognitivo: evita que o usuário precise interpretar o sinal negati…" at bounding box center [271, 162] width 294 height 20
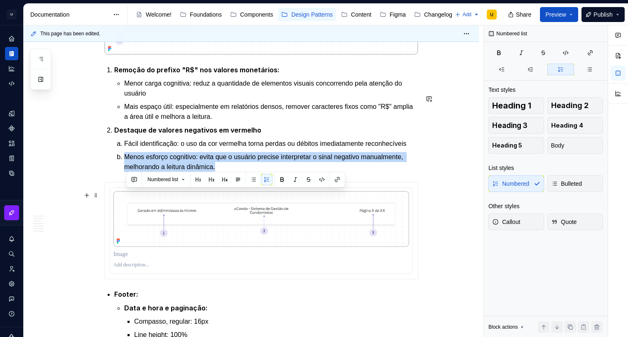
drag, startPoint x: 269, startPoint y: 206, endPoint x: 119, endPoint y: 196, distance: 150.6
click at [124, 172] on li "Menos esforço cognitivo: evita que o usuário precise interpretar o sinal negati…" at bounding box center [271, 162] width 294 height 20
click at [254, 177] on button "button" at bounding box center [253, 180] width 12 height 12
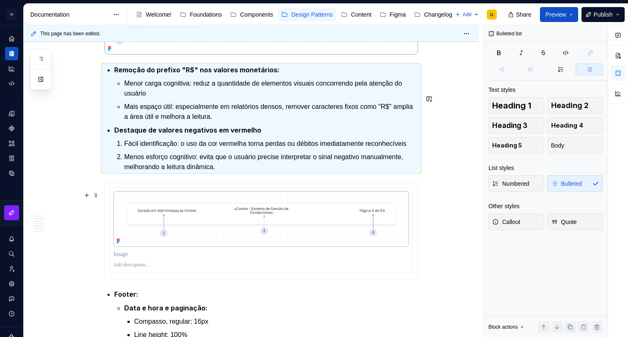
click at [125, 172] on li "Menos esforço cognitivo: evita que o usuário precise interpretar o sinal negati…" at bounding box center [271, 162] width 294 height 20
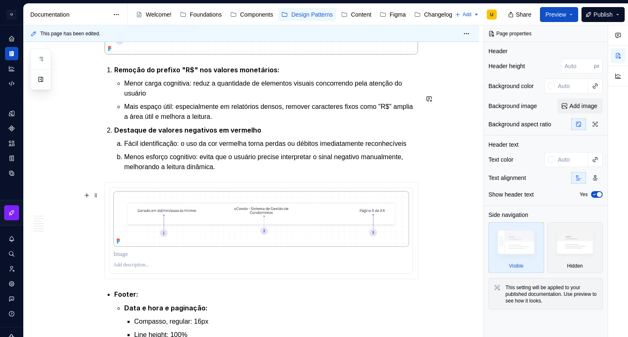
click at [127, 172] on p "Menos esforço cognitivo: evita que o usuário precise interpretar o sinal negati…" at bounding box center [271, 162] width 294 height 20
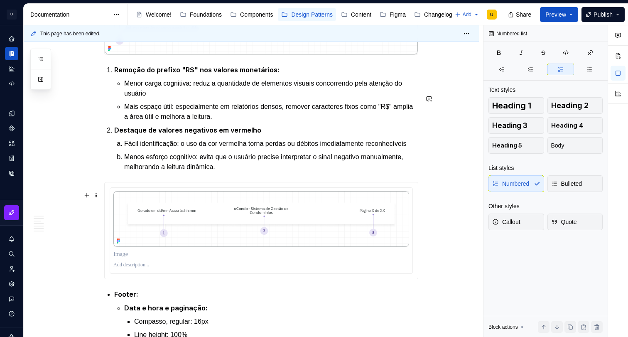
click at [118, 172] on li "Destaque de valores negativos em vermelho Fácil identificação: o uso da cor ver…" at bounding box center [266, 148] width 304 height 47
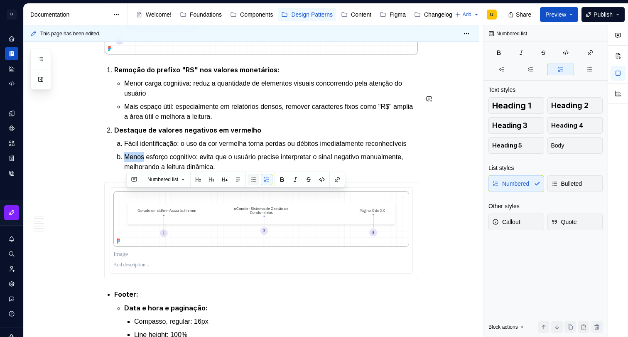
click at [255, 177] on button "button" at bounding box center [253, 180] width 12 height 12
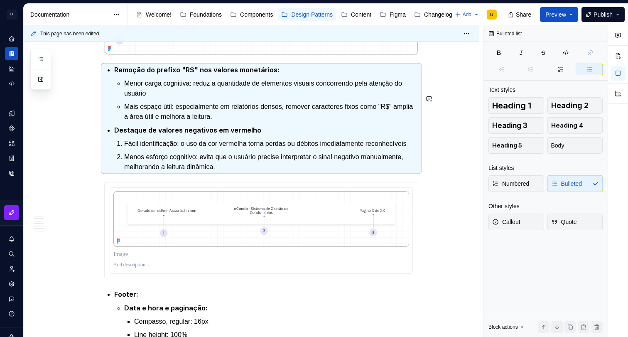
click at [255, 149] on p "Fácil identificação: o uso da cor vermelha torna perdas ou débitos imediatament…" at bounding box center [271, 144] width 294 height 10
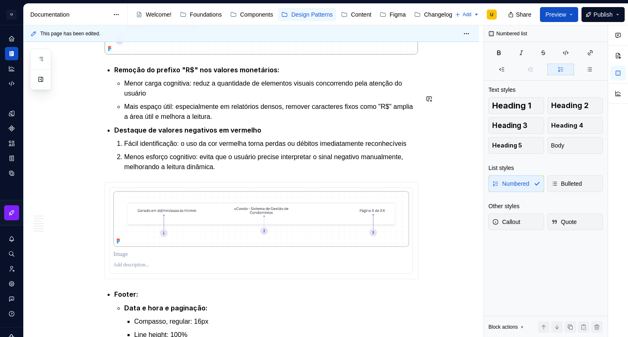
click at [255, 149] on p "Fácil identificação: o uso da cor vermelha torna perdas ou débitos imediatament…" at bounding box center [271, 144] width 294 height 10
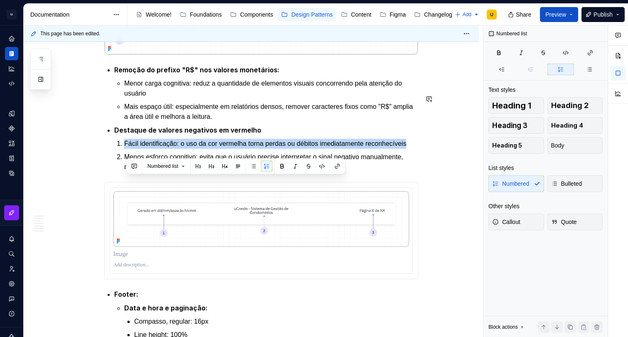
click at [255, 149] on p "Fácil identificação: o uso da cor vermelha torna perdas ou débitos imediatament…" at bounding box center [271, 144] width 294 height 10
click at [267, 159] on button "button" at bounding box center [267, 156] width 12 height 12
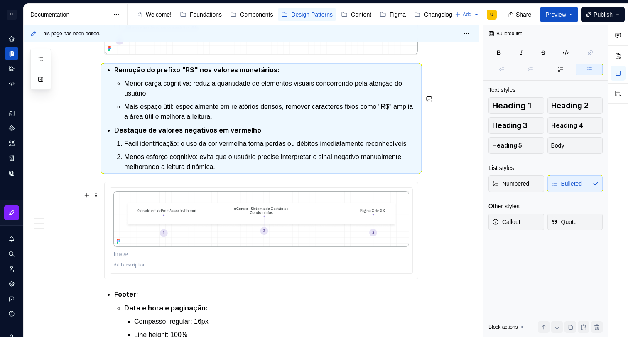
click at [167, 172] on p "Menos esforço cognitivo: evita que o usuário precise interpretar o sinal negati…" at bounding box center [271, 162] width 294 height 20
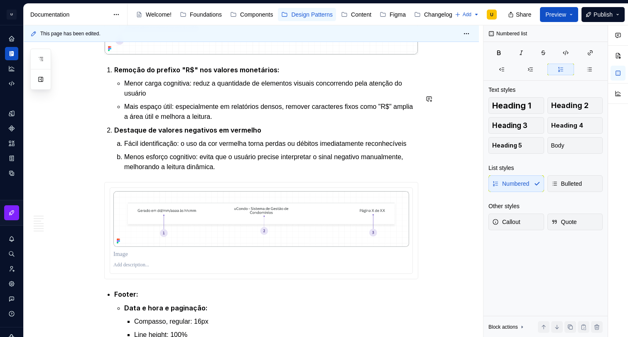
click at [167, 172] on p "Menos esforço cognitivo: evita que o usuário precise interpretar o sinal negati…" at bounding box center [271, 162] width 294 height 20
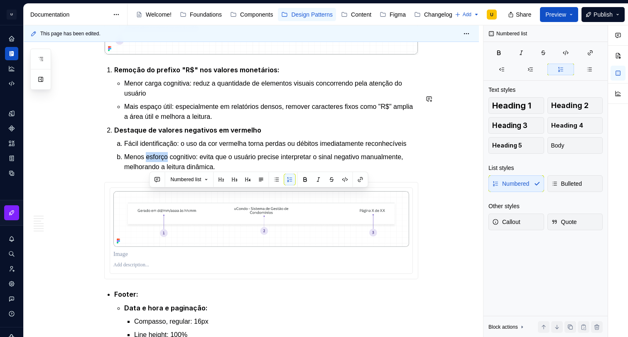
click at [167, 172] on p "Menos esforço cognitivo: evita que o usuário precise interpretar o sinal negati…" at bounding box center [271, 162] width 294 height 20
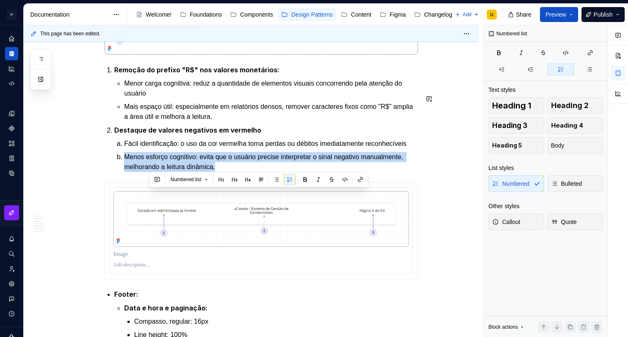
click at [167, 172] on p "Menos esforço cognitivo: evita que o usuário precise interpretar o sinal negati…" at bounding box center [271, 162] width 294 height 20
click at [268, 179] on button "button" at bounding box center [267, 180] width 12 height 12
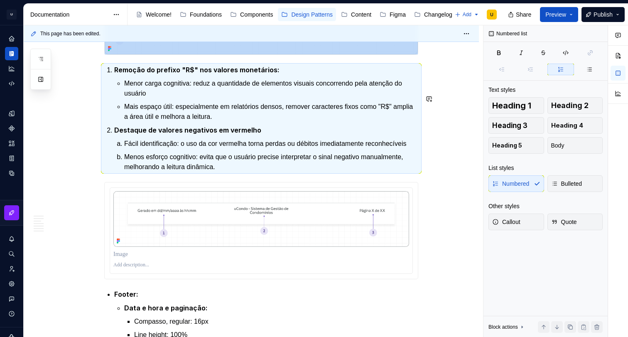
click at [268, 149] on p "Fácil identificação: o uso da cor vermelha torna perdas ou débitos imediatament…" at bounding box center [271, 144] width 294 height 10
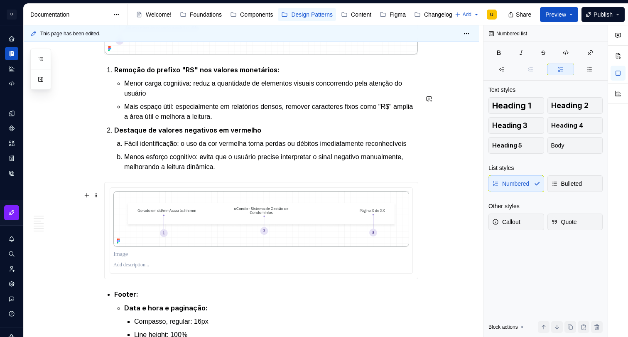
click at [269, 172] on ol "Fácil identificação: o uso da cor vermelha torna perdas ou débitos imediatament…" at bounding box center [271, 155] width 294 height 33
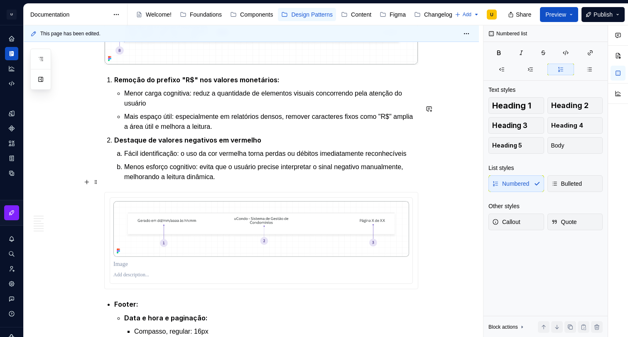
scroll to position [1958, 0]
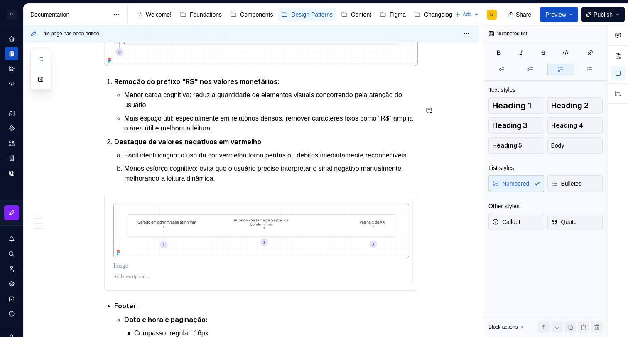
click at [270, 183] on p "Menos esforço cognitivo: evita que o usuário precise interpretar o sinal negati…" at bounding box center [271, 174] width 294 height 20
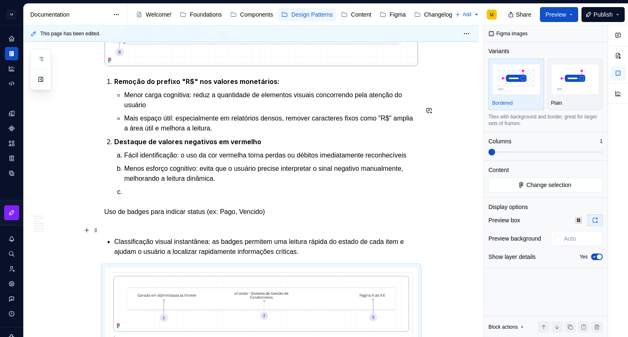
click at [135, 197] on p at bounding box center [271, 192] width 294 height 10
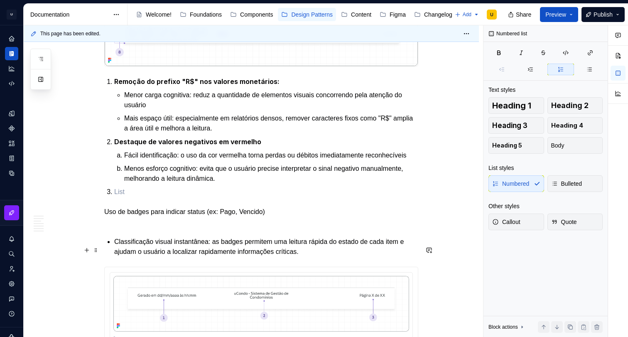
click at [112, 227] on p "Uso de badges para indicar status (ex: Pago, Vencido)" at bounding box center [261, 217] width 314 height 20
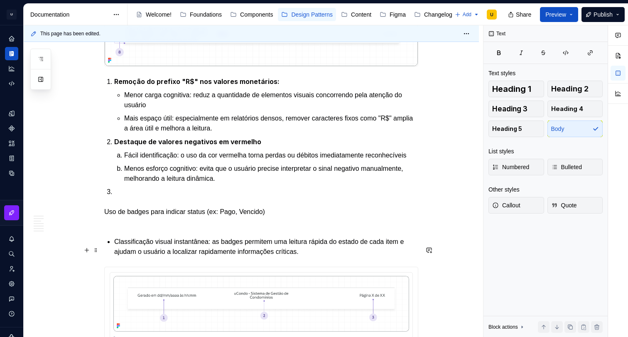
click at [108, 227] on p "Uso de badges para indicar status (ex: Pago, Vencido)" at bounding box center [261, 217] width 314 height 20
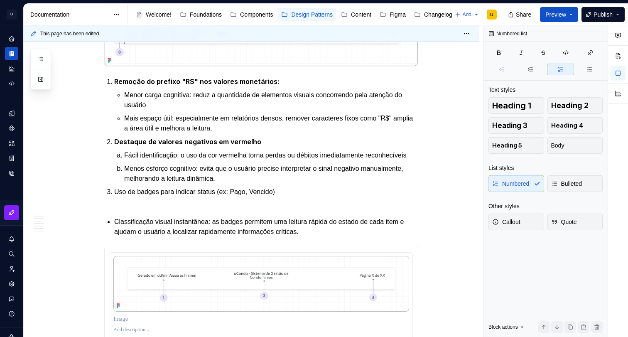
click at [120, 237] on p "Classificação visual instantânea: as badges permitem uma leitura rápida do esta…" at bounding box center [266, 227] width 304 height 20
click at [140, 207] on p "Uso de badges para indicar status (ex: Pago, Vencido)" at bounding box center [266, 197] width 304 height 20
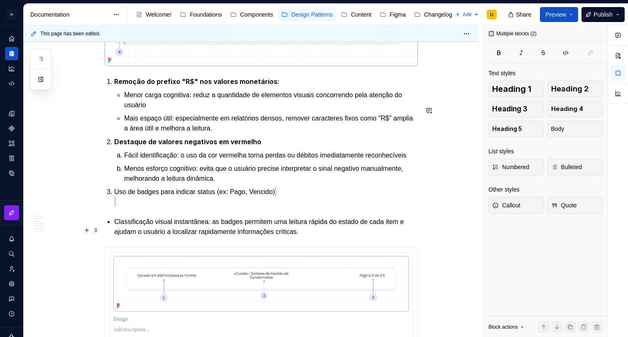
click at [140, 207] on p "Uso de badges para indicar status (ex: Pago, Vencido)" at bounding box center [266, 197] width 304 height 20
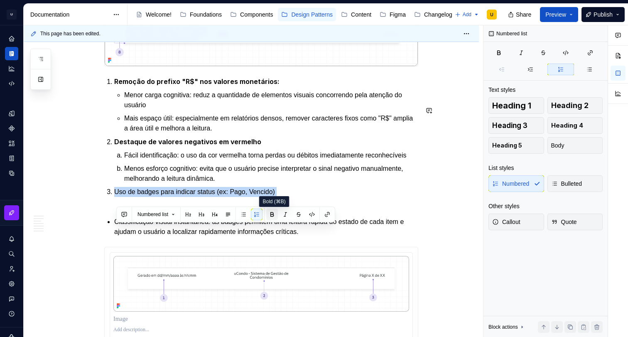
click at [274, 214] on button "button" at bounding box center [272, 214] width 12 height 12
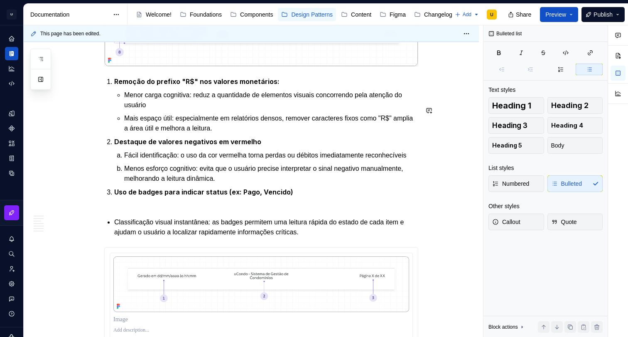
drag, startPoint x: 141, startPoint y: 245, endPoint x: 130, endPoint y: 252, distance: 13.0
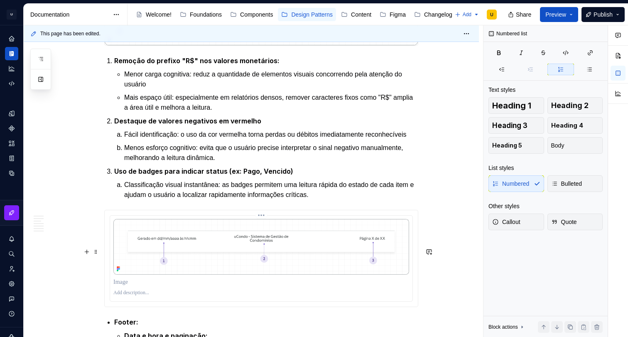
scroll to position [1979, 0]
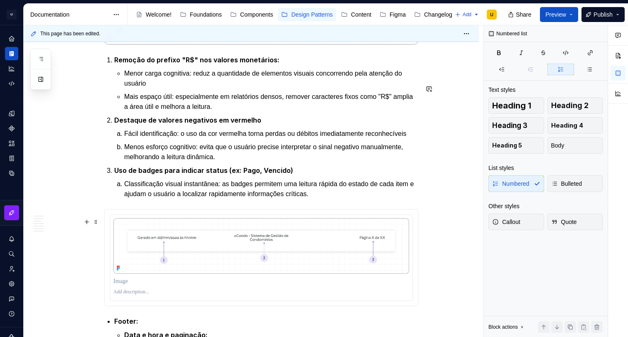
click at [356, 199] on p "Classificação visual instantânea: as badges permitem uma leitura rápida do esta…" at bounding box center [271, 189] width 294 height 20
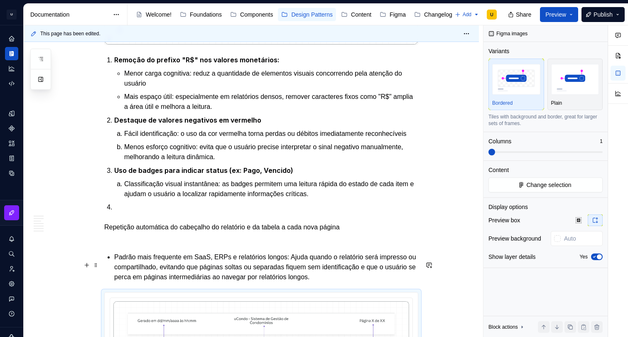
click at [108, 242] on p "Repetição automática do cabeçalho do relatório e da tabela a cada nova página" at bounding box center [261, 232] width 314 height 20
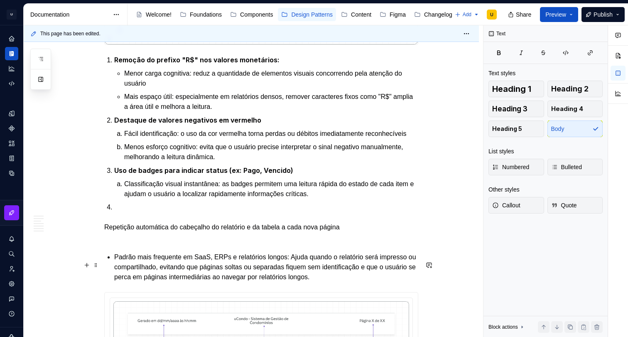
click at [108, 242] on p "Repetição automática do cabeçalho do relatório e da tabela a cada nova página" at bounding box center [261, 232] width 314 height 20
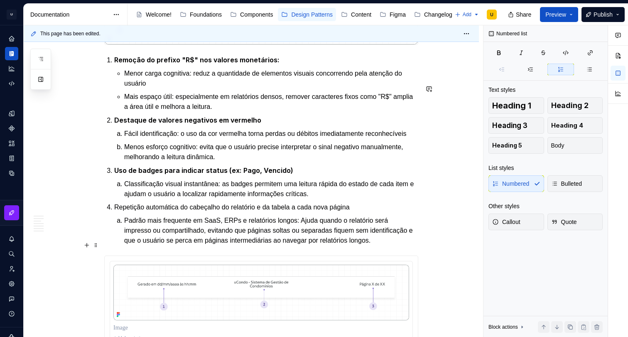
click at [139, 212] on p "Repetição automática do cabeçalho do relatório e da tabela a cada nova página" at bounding box center [266, 207] width 304 height 10
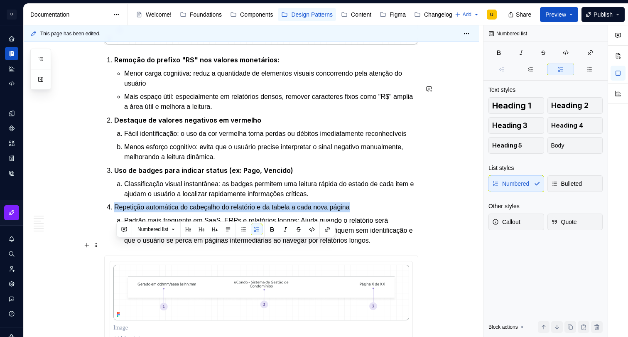
click at [139, 212] on p "Repetição automática do cabeçalho do relatório e da tabela a cada nova página" at bounding box center [266, 207] width 304 height 10
click at [271, 229] on button "button" at bounding box center [272, 229] width 12 height 12
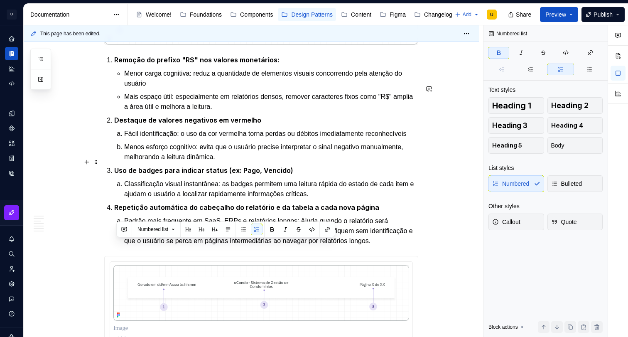
click at [279, 139] on p "Fácil identificação: o uso da cor vermelha torna perdas ou débitos imediatament…" at bounding box center [271, 134] width 294 height 10
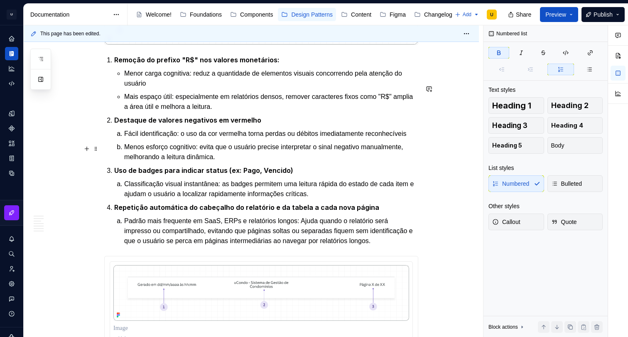
click at [271, 125] on p "Destaque de valores negativos em vermelho" at bounding box center [266, 120] width 304 height 10
click at [297, 176] on p "Uso de badges para indicar status (ex: Pago, Vencido)" at bounding box center [266, 170] width 304 height 10
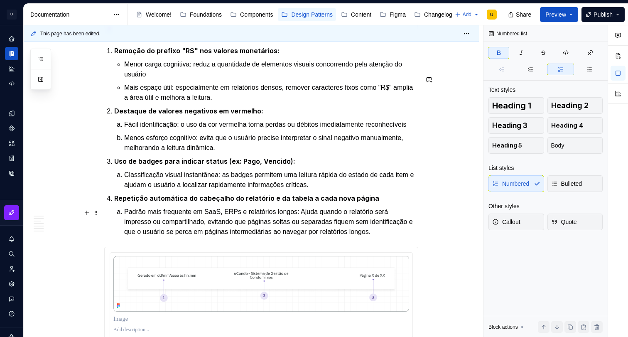
scroll to position [1993, 0]
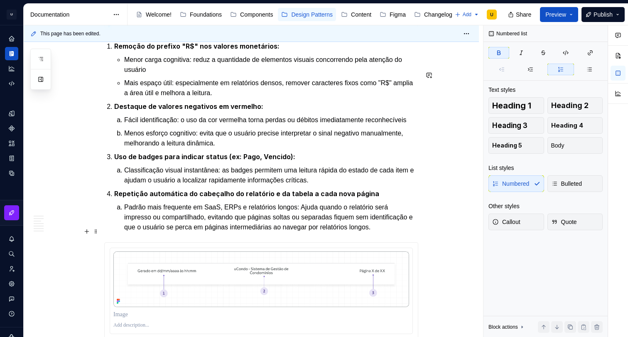
click at [391, 199] on p "Repetição automática do cabeçalho do relatório e da tabela a cada nova página" at bounding box center [266, 193] width 304 height 10
type textarea "*"
